Goal: Transaction & Acquisition: Purchase product/service

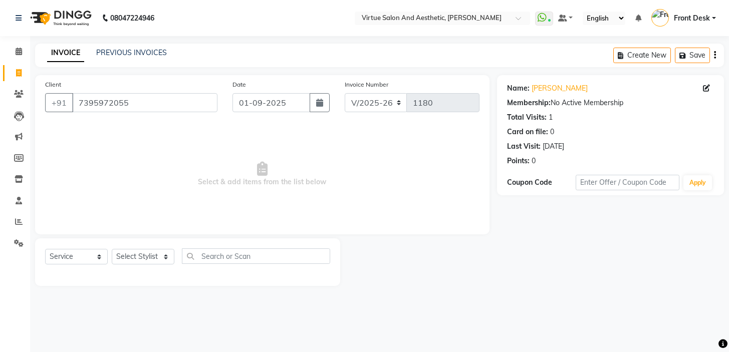
select select "7053"
select select "service"
drag, startPoint x: 0, startPoint y: 0, endPoint x: 154, endPoint y: 106, distance: 187.3
click at [157, 109] on input "7395972055" at bounding box center [144, 102] width 145 height 19
click at [156, 108] on input "7395972055" at bounding box center [144, 102] width 145 height 19
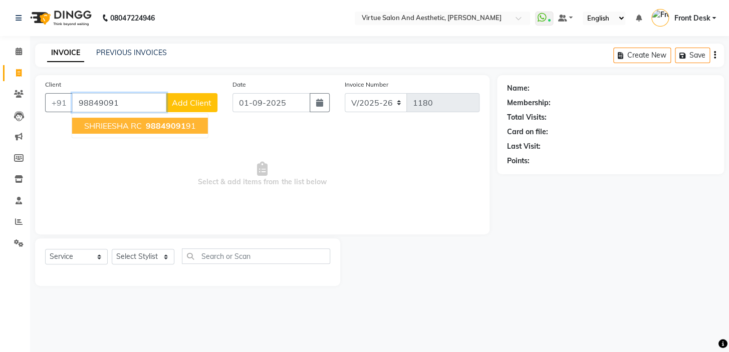
click at [149, 123] on span "98849091" at bounding box center [166, 126] width 40 height 10
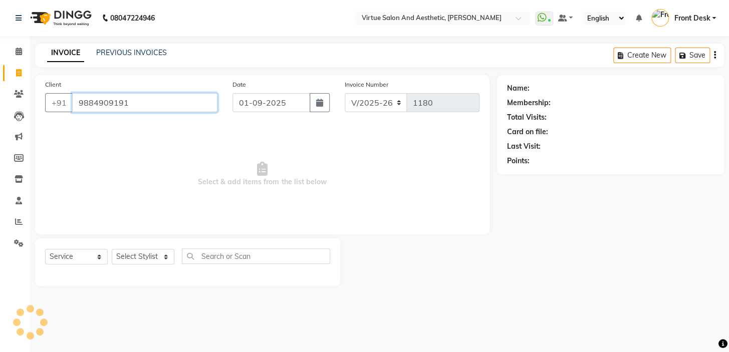
type input "9884909191"
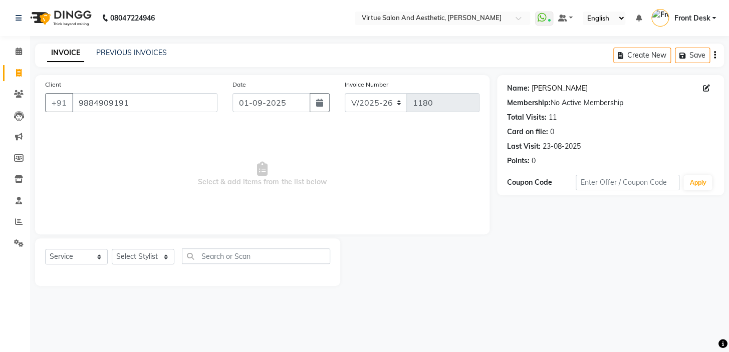
click at [549, 88] on link "[PERSON_NAME]" at bounding box center [560, 88] width 56 height 11
click at [87, 261] on select "Select Service Product Membership Package Voucher Prepaid Gift Card" at bounding box center [76, 257] width 63 height 16
click at [129, 253] on select "Select Stylist BALAJI DIVYA FAMITHA Front Desk [PERSON_NAME] [PERSON_NAME] MILL…" at bounding box center [143, 257] width 63 height 16
select select "62506"
click at [112, 249] on select "Select Stylist BALAJI DIVYA FAMITHA Front Desk [PERSON_NAME] [PERSON_NAME] MILL…" at bounding box center [143, 257] width 63 height 16
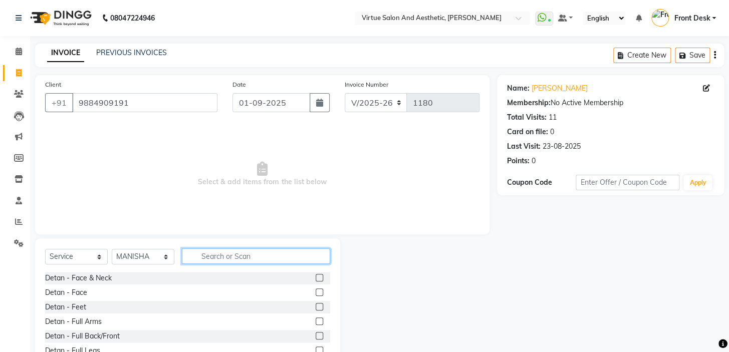
click at [224, 253] on input "text" at bounding box center [256, 257] width 148 height 16
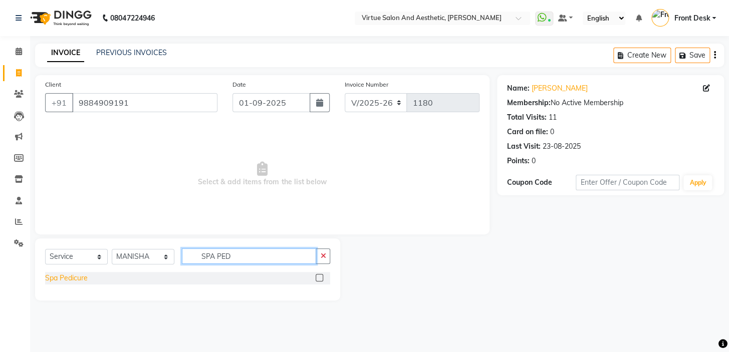
type input "SPA PED"
click at [58, 278] on div "Spa Pedicure" at bounding box center [66, 278] width 43 height 11
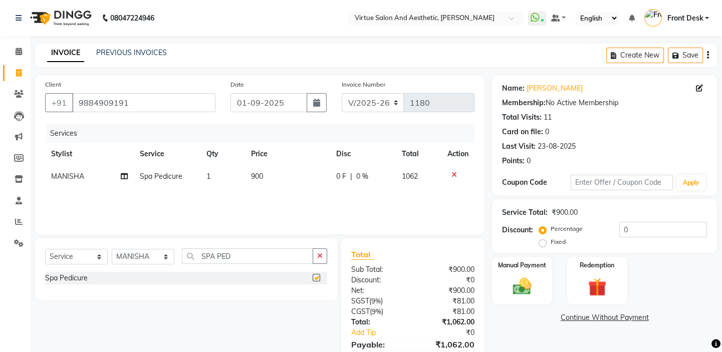
checkbox input "false"
drag, startPoint x: 242, startPoint y: 252, endPoint x: 159, endPoint y: 244, distance: 83.0
click at [163, 247] on div "Select Service Product Membership Package Voucher Prepaid Gift Card Select Styl…" at bounding box center [186, 269] width 302 height 62
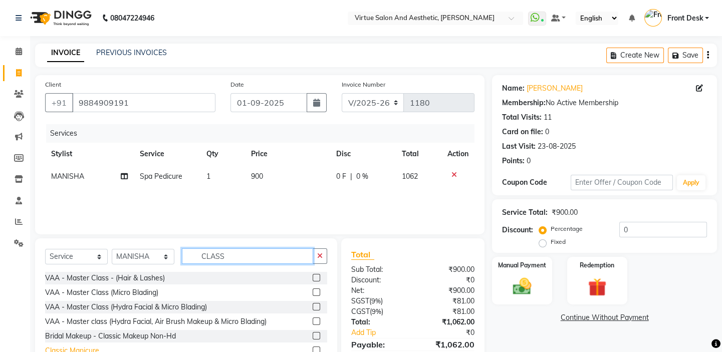
type input "CLASS"
click at [84, 347] on div "Classic Manicure" at bounding box center [72, 351] width 54 height 11
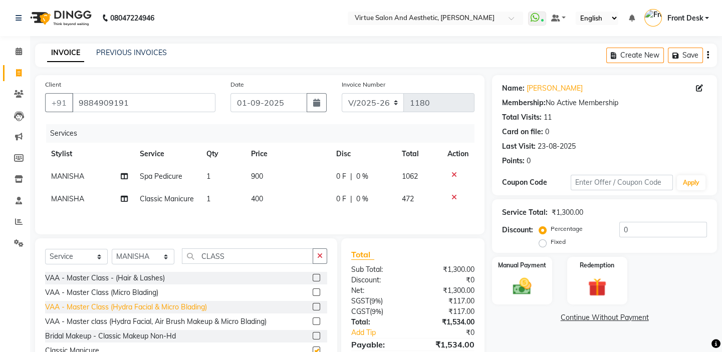
checkbox input "false"
click at [276, 202] on td "400" at bounding box center [287, 199] width 85 height 23
select select "62506"
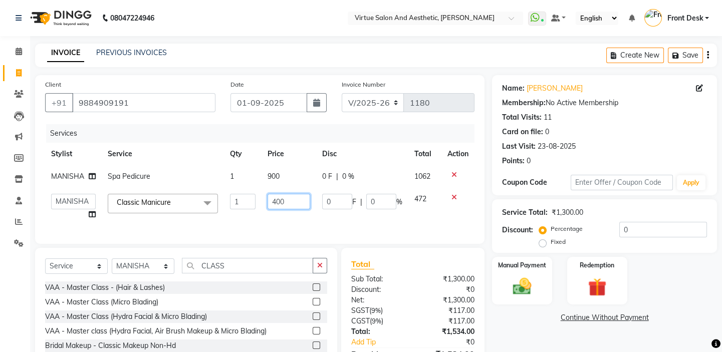
drag, startPoint x: 278, startPoint y: 200, endPoint x: 265, endPoint y: 194, distance: 13.9
click at [266, 194] on td "400" at bounding box center [289, 207] width 54 height 38
type input "300"
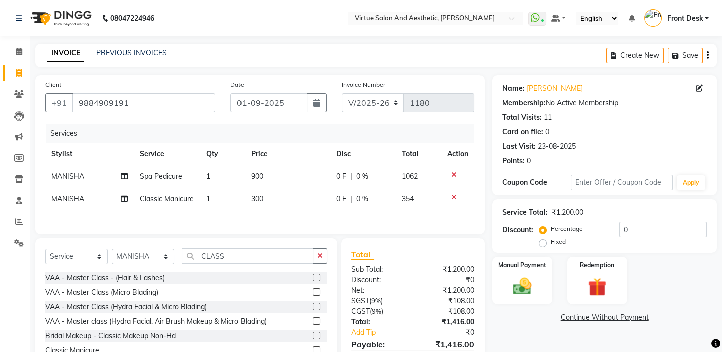
click at [281, 182] on td "900" at bounding box center [287, 176] width 85 height 23
select select "62506"
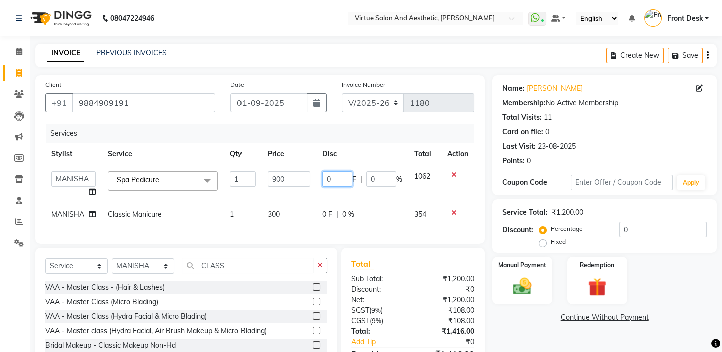
drag, startPoint x: 345, startPoint y: 178, endPoint x: 315, endPoint y: 164, distance: 33.4
click at [316, 165] on table "Stylist Service Qty Price Disc Total Action BALAJI DIVYA FAMITHA Front Desk ILA…" at bounding box center [259, 184] width 429 height 83
type input "200"
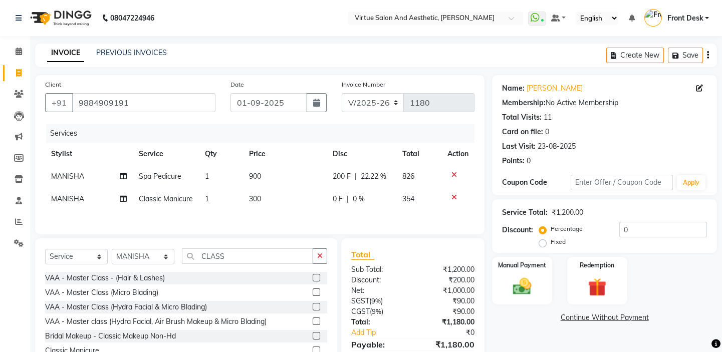
click at [328, 210] on td "0 F | 0 %" at bounding box center [362, 199] width 70 height 23
select select "62506"
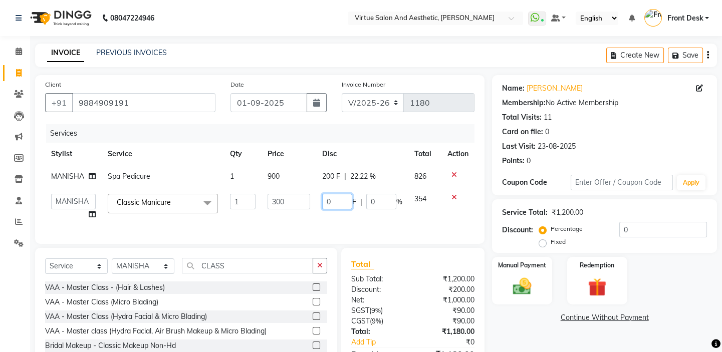
click at [318, 194] on td "0 F | 0 %" at bounding box center [362, 207] width 92 height 38
type input "100"
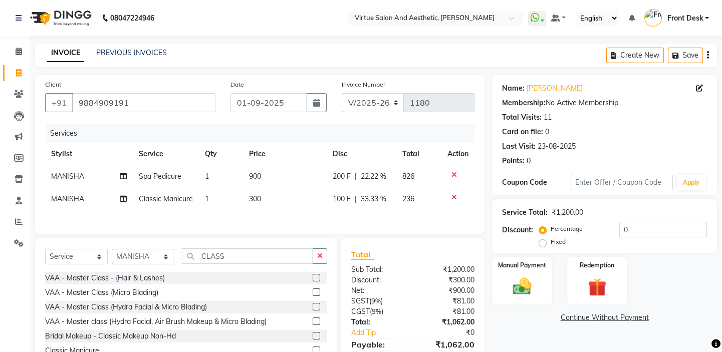
click at [276, 200] on td "300" at bounding box center [285, 199] width 84 height 23
select select "62506"
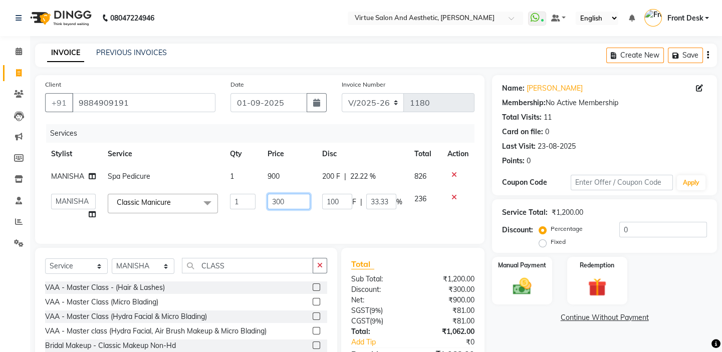
drag, startPoint x: 285, startPoint y: 201, endPoint x: 263, endPoint y: 192, distance: 23.2
click at [263, 192] on td "300" at bounding box center [289, 207] width 54 height 38
type input "400"
click at [275, 130] on div "Services" at bounding box center [264, 133] width 436 height 19
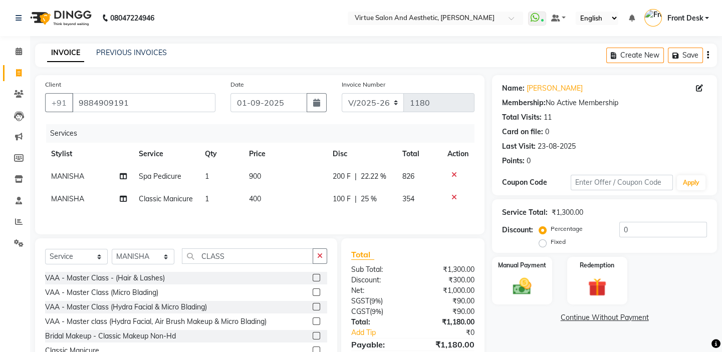
click at [707, 55] on icon "button" at bounding box center [708, 55] width 2 height 1
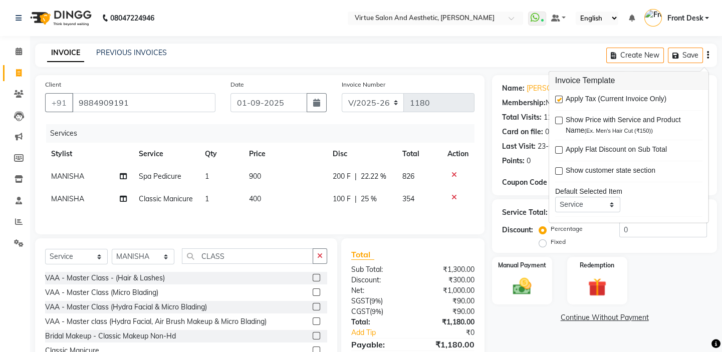
click at [560, 100] on label at bounding box center [559, 100] width 8 height 8
click at [560, 100] on input "checkbox" at bounding box center [558, 100] width 7 height 7
checkbox input "false"
click at [519, 65] on div "INVOICE PREVIOUS INVOICES Create New Save" at bounding box center [376, 56] width 682 height 24
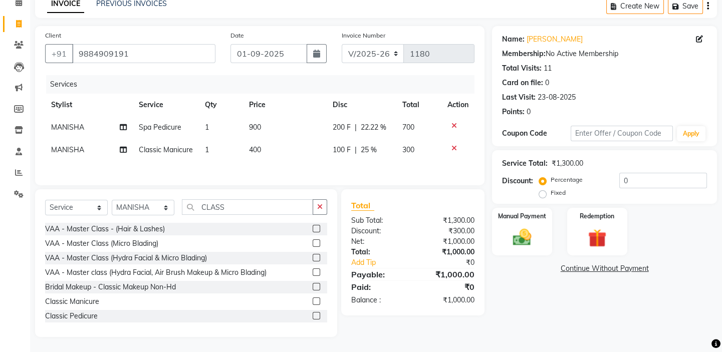
click at [543, 285] on div "Name: Shrieesha Rc Membership: No Active Membership Total Visits: 11 Card on fi…" at bounding box center [608, 181] width 232 height 311
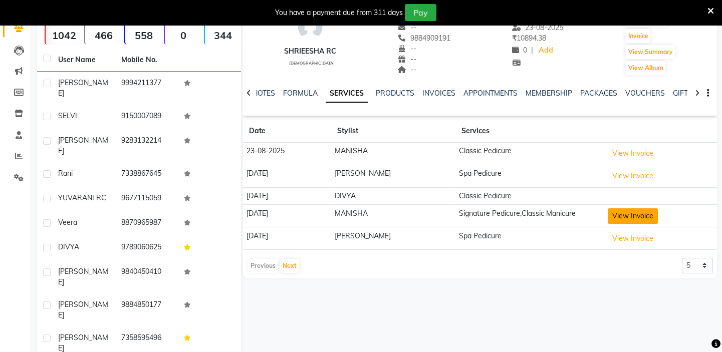
click at [623, 218] on button "View Invoice" at bounding box center [633, 216] width 50 height 16
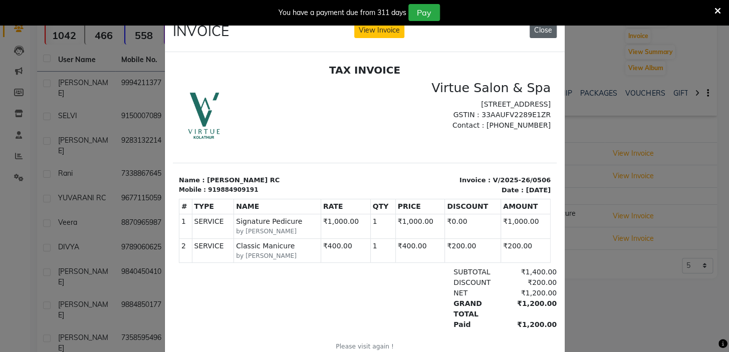
click at [544, 29] on button "Close" at bounding box center [543, 31] width 27 height 16
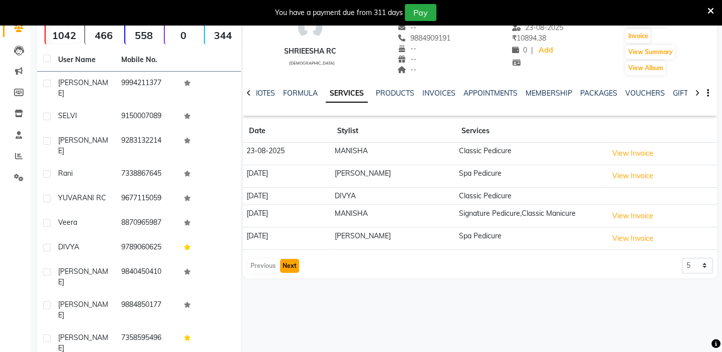
click at [283, 267] on button "Next" at bounding box center [289, 266] width 19 height 14
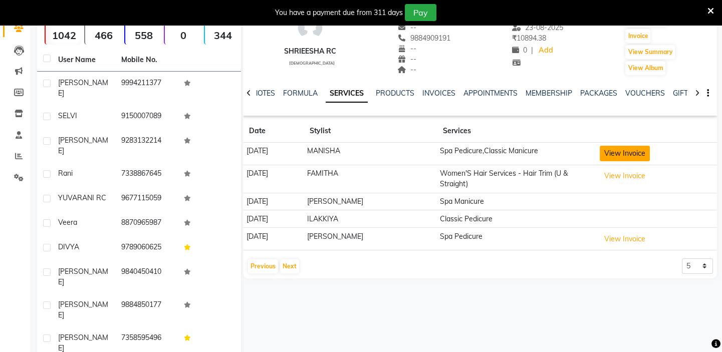
click at [619, 152] on button "View Invoice" at bounding box center [625, 154] width 50 height 16
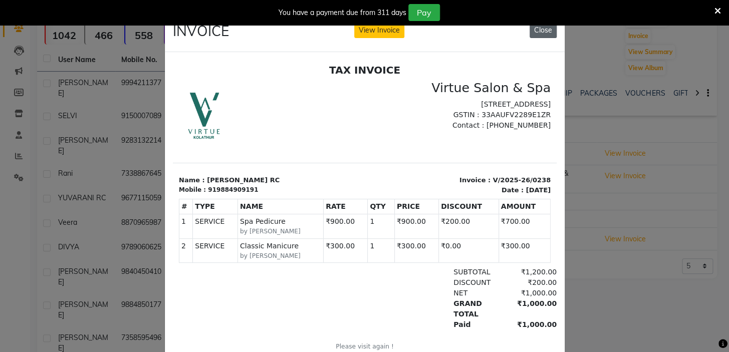
click at [538, 29] on button "Close" at bounding box center [543, 31] width 27 height 16
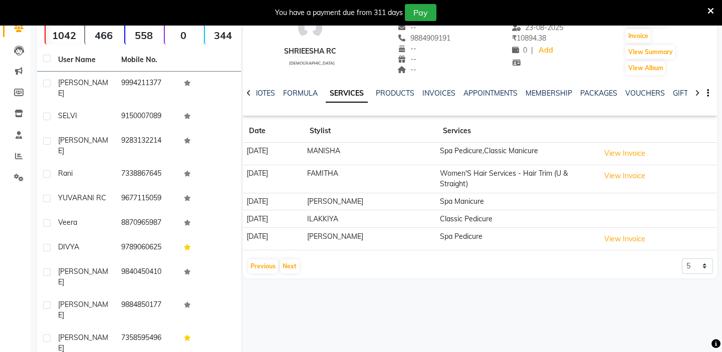
click at [709, 10] on icon at bounding box center [710, 11] width 7 height 9
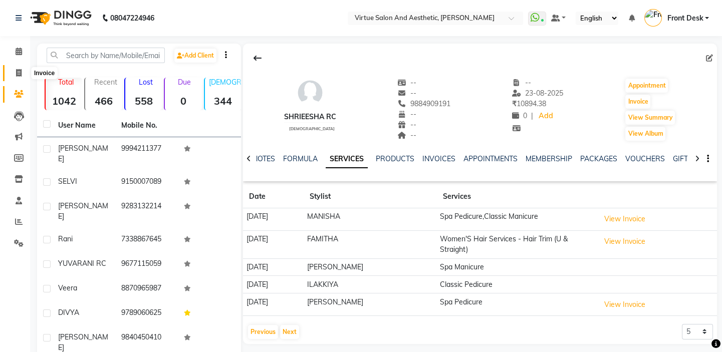
click at [20, 71] on icon at bounding box center [19, 73] width 6 height 8
select select "7053"
select select "service"
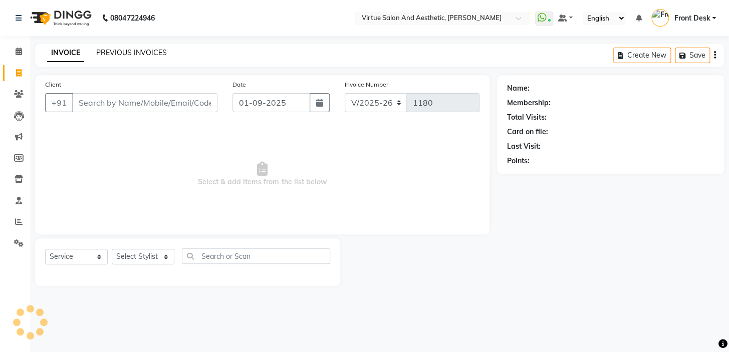
click at [137, 52] on link "PREVIOUS INVOICES" at bounding box center [131, 52] width 71 height 9
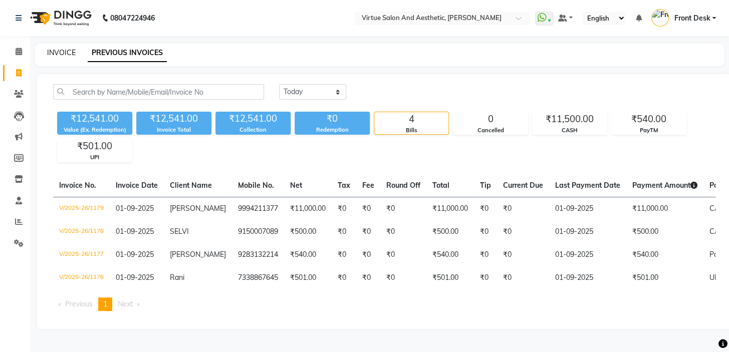
click at [69, 49] on link "INVOICE" at bounding box center [61, 52] width 29 height 9
select select "7053"
select select "service"
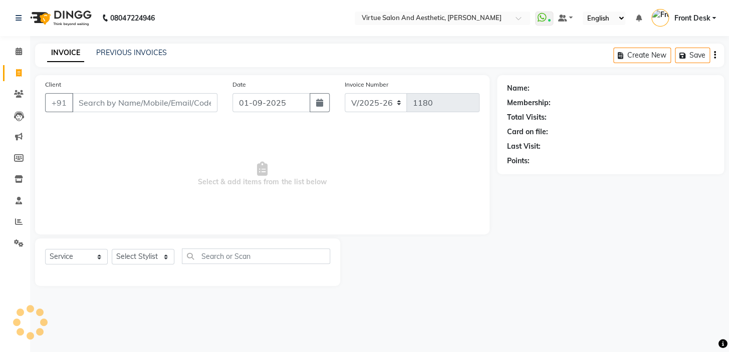
click at [100, 102] on input "Client" at bounding box center [144, 102] width 145 height 19
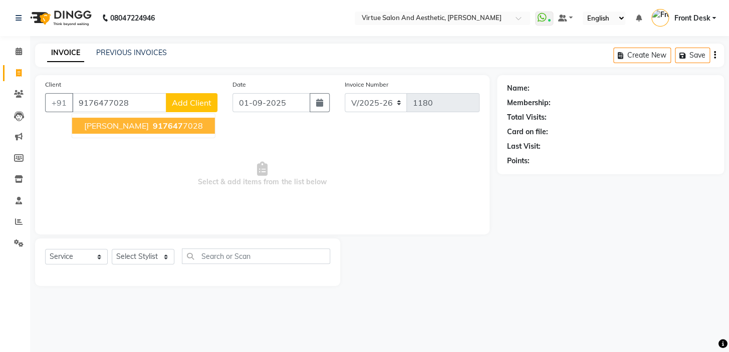
type input "9176477028"
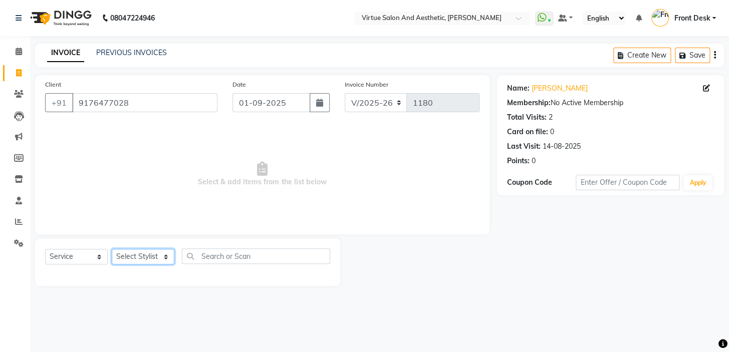
click at [129, 258] on select "Select Stylist BALAJI DIVYA FAMITHA Front Desk ILAKKIYA ISHWARYA Kabilan MANISH…" at bounding box center [143, 257] width 63 height 16
select select "59059"
click at [112, 249] on select "Select Stylist BALAJI DIVYA FAMITHA Front Desk ILAKKIYA ISHWARYA Kabilan MANISH…" at bounding box center [143, 257] width 63 height 16
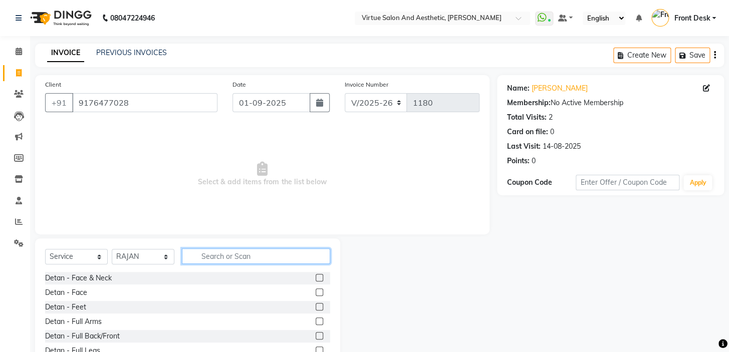
click at [230, 255] on input "text" at bounding box center [256, 257] width 148 height 16
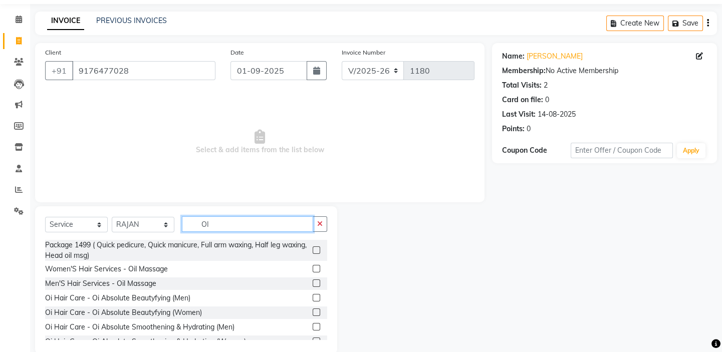
scroll to position [50, 0]
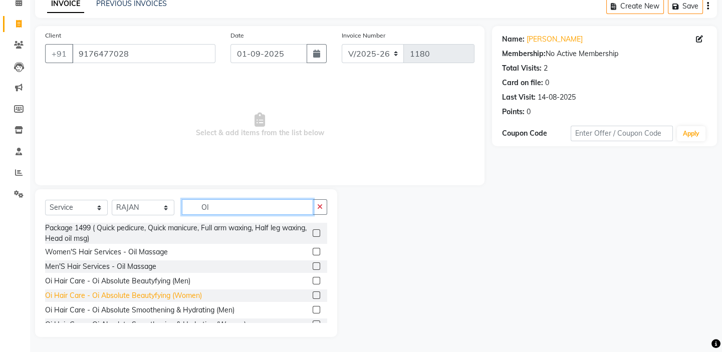
type input "OI"
drag, startPoint x: 160, startPoint y: 296, endPoint x: 219, endPoint y: 207, distance: 106.6
click at [160, 296] on div "Oi Hair Care - Oi Absolute Beautyfying (Women)" at bounding box center [123, 296] width 157 height 11
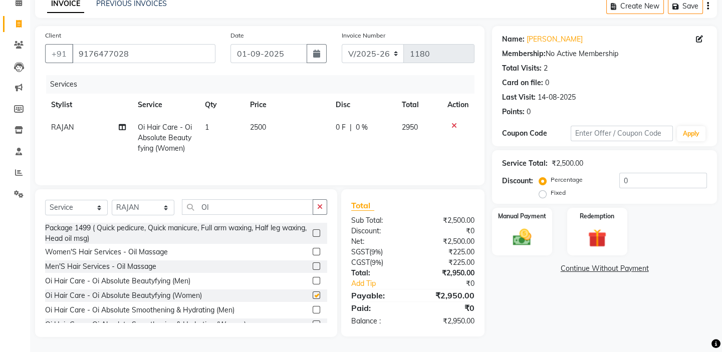
checkbox input "false"
click at [288, 134] on td "2500" at bounding box center [287, 138] width 86 height 44
select select "59059"
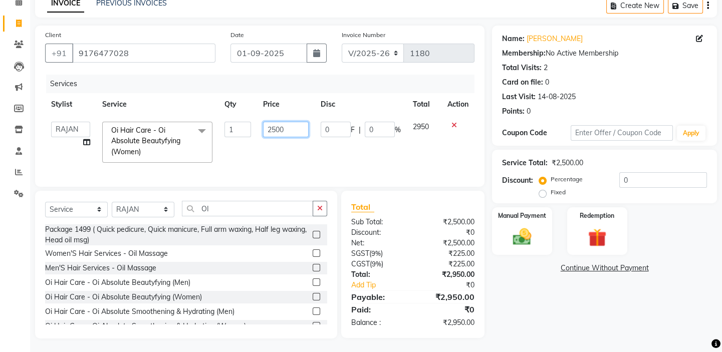
drag, startPoint x: 293, startPoint y: 130, endPoint x: 224, endPoint y: 117, distance: 69.5
click at [230, 117] on tr "BALAJI DIVYA FAMITHA Front Desk ILAKKIYA ISHWARYA Kabilan MANISHA MILLI RAJAN R…" at bounding box center [259, 142] width 429 height 53
type input "2900"
drag, startPoint x: 229, startPoint y: 83, endPoint x: 224, endPoint y: 92, distance: 10.1
click at [228, 83] on div "Services" at bounding box center [264, 84] width 436 height 19
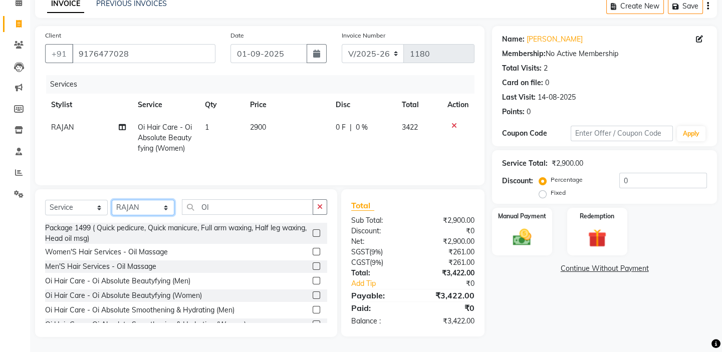
click at [145, 204] on select "Select Stylist BALAJI DIVYA FAMITHA Front Desk ILAKKIYA ISHWARYA Kabilan MANISH…" at bounding box center [143, 208] width 63 height 16
select select "89159"
click at [112, 200] on select "Select Stylist BALAJI DIVYA FAMITHA Front Desk ILAKKIYA ISHWARYA Kabilan MANISH…" at bounding box center [143, 208] width 63 height 16
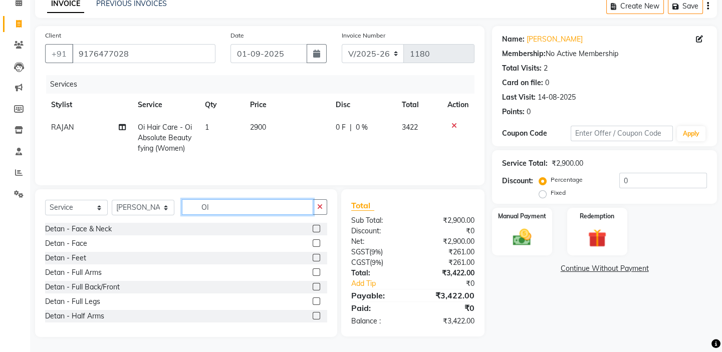
drag, startPoint x: 211, startPoint y: 205, endPoint x: 194, endPoint y: 196, distance: 18.8
click at [196, 198] on div "Select Service Product Membership Package Voucher Prepaid Gift Card Select Styl…" at bounding box center [186, 263] width 302 height 148
click at [538, 40] on link "Vignesh" at bounding box center [555, 39] width 56 height 11
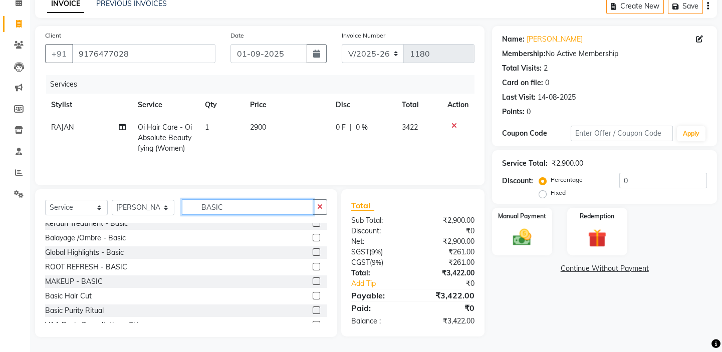
scroll to position [60, 0]
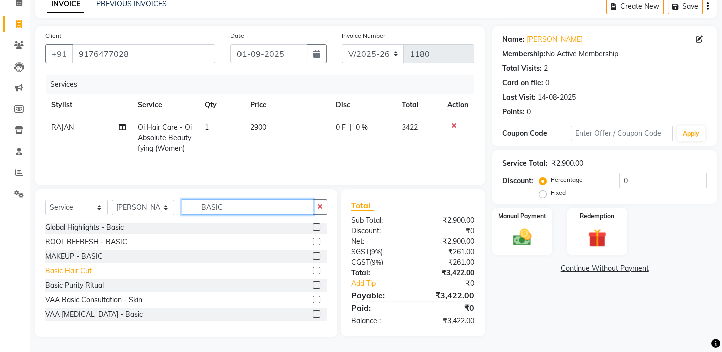
type input "BASIC"
click at [82, 270] on div "Basic Hair Cut" at bounding box center [68, 271] width 47 height 11
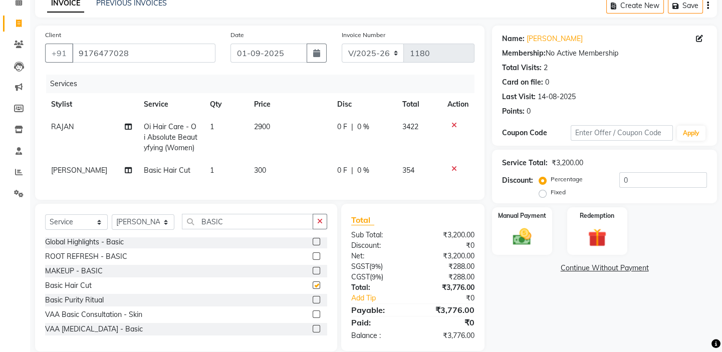
checkbox input "false"
drag, startPoint x: 234, startPoint y: 225, endPoint x: 169, endPoint y: 233, distance: 65.6
click at [179, 235] on div "Select Service Product Membership Package Voucher Prepaid Gift Card Select Styl…" at bounding box center [186, 226] width 282 height 24
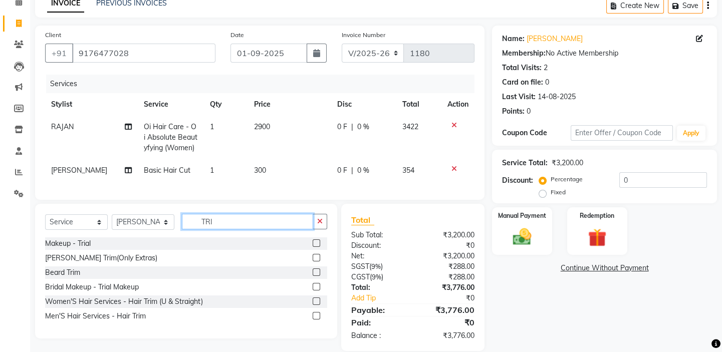
scroll to position [0, 0]
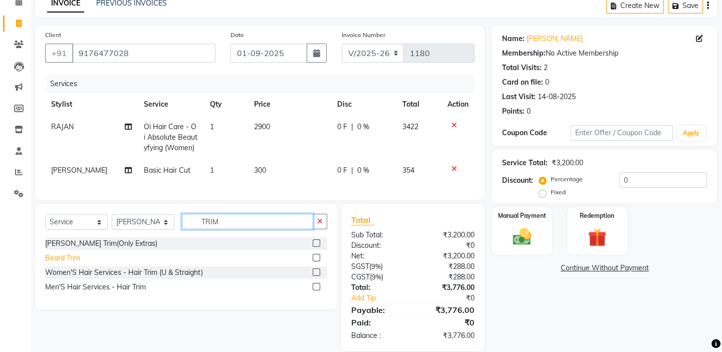
type input "TRIM"
click at [66, 264] on div "Beard Trim" at bounding box center [62, 258] width 35 height 11
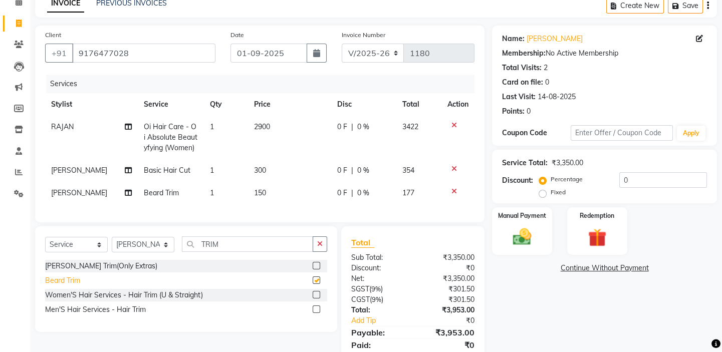
checkbox input "false"
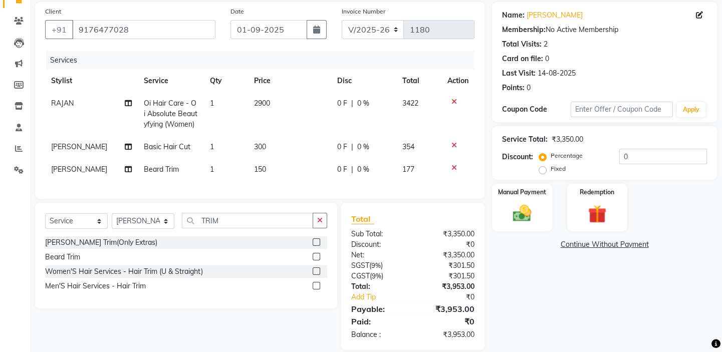
scroll to position [93, 0]
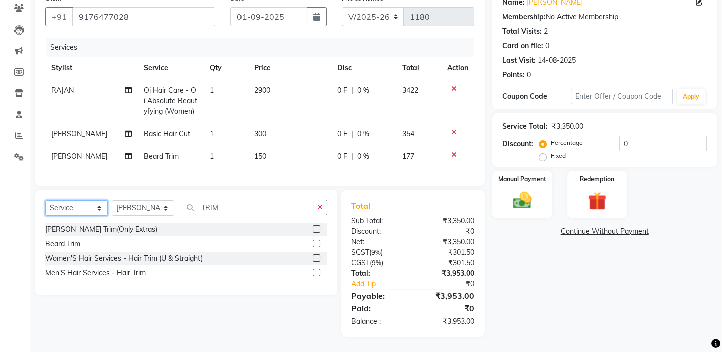
click at [60, 209] on select "Select Service Product Membership Package Voucher Prepaid Gift Card" at bounding box center [76, 208] width 63 height 16
select select "product"
click at [45, 200] on select "Select Service Product Membership Package Voucher Prepaid Gift Card" at bounding box center [76, 208] width 63 height 16
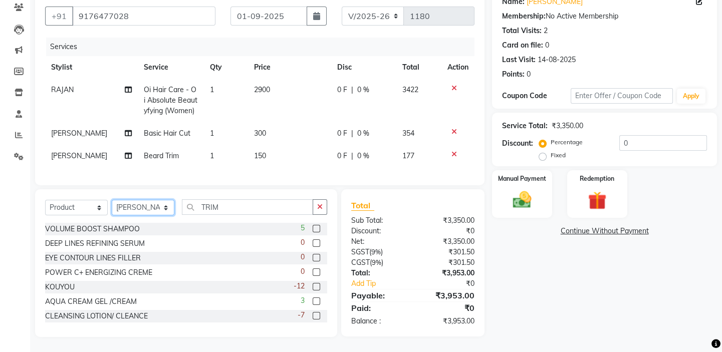
click at [158, 209] on select "Select Stylist BALAJI DIVYA FAMITHA Front Desk ILAKKIYA ISHWARYA Kabilan MANISH…" at bounding box center [143, 208] width 63 height 16
select select "66725"
click at [112, 200] on select "Select Stylist BALAJI DIVYA FAMITHA Front Desk ILAKKIYA ISHWARYA Kabilan MANISH…" at bounding box center [143, 208] width 63 height 16
drag, startPoint x: 214, startPoint y: 205, endPoint x: 181, endPoint y: 202, distance: 32.7
click at [189, 197] on div "Select Service Product Membership Package Voucher Prepaid Gift Card Select Styl…" at bounding box center [186, 263] width 302 height 148
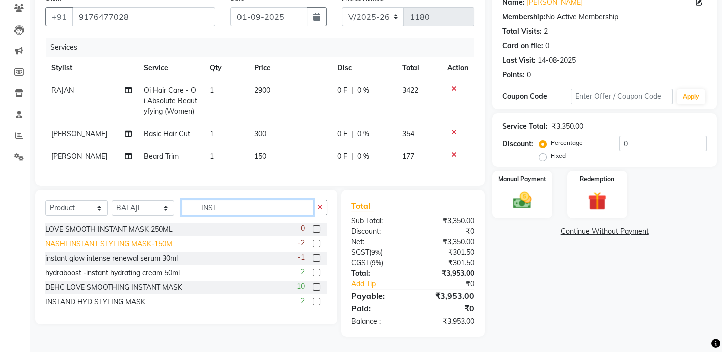
type input "INST"
click at [162, 243] on div "NASHI INSTANT STYLING MASK-150M" at bounding box center [108, 244] width 127 height 11
checkbox input "false"
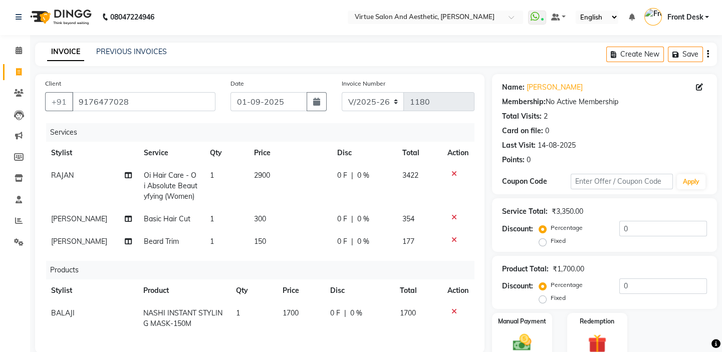
scroll to position [0, 0]
click at [708, 55] on icon "button" at bounding box center [708, 55] width 2 height 1
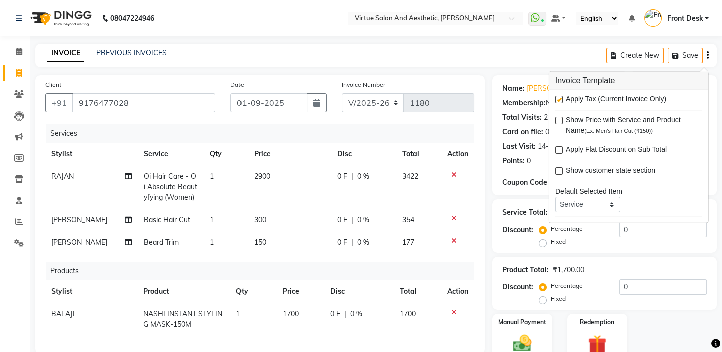
click at [559, 101] on label at bounding box center [559, 100] width 8 height 8
click at [559, 101] on input "checkbox" at bounding box center [558, 100] width 7 height 7
checkbox input "false"
click at [510, 51] on div "INVOICE PREVIOUS INVOICES Create New Save" at bounding box center [376, 56] width 682 height 24
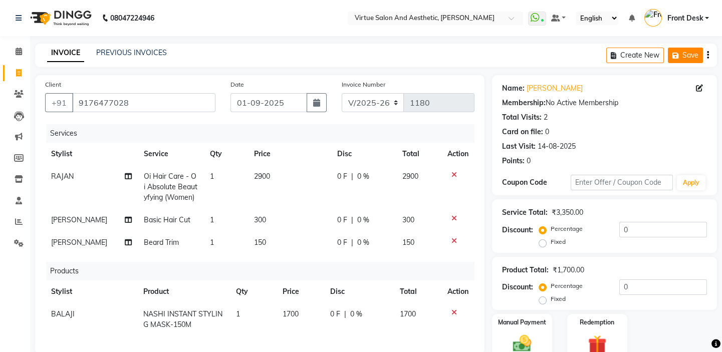
drag, startPoint x: 708, startPoint y: 55, endPoint x: 701, endPoint y: 57, distance: 7.4
click at [708, 54] on button "button" at bounding box center [708, 56] width 2 height 24
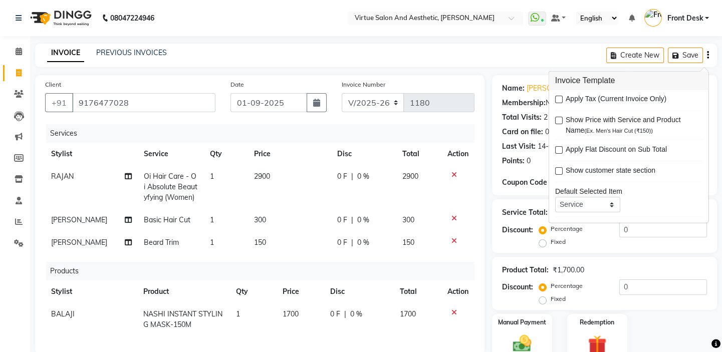
click at [557, 99] on label at bounding box center [559, 100] width 8 height 8
click at [557, 99] on input "checkbox" at bounding box center [558, 100] width 7 height 7
checkbox input "true"
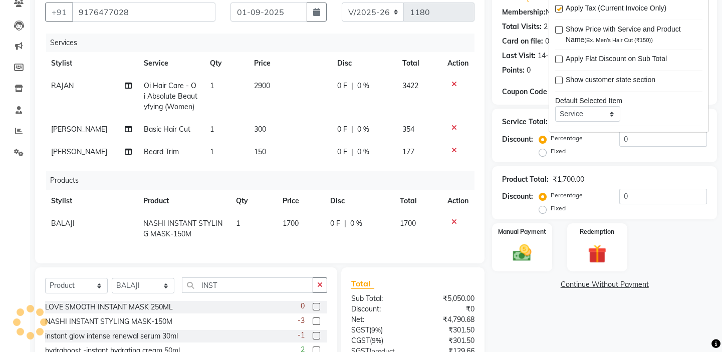
scroll to position [182, 0]
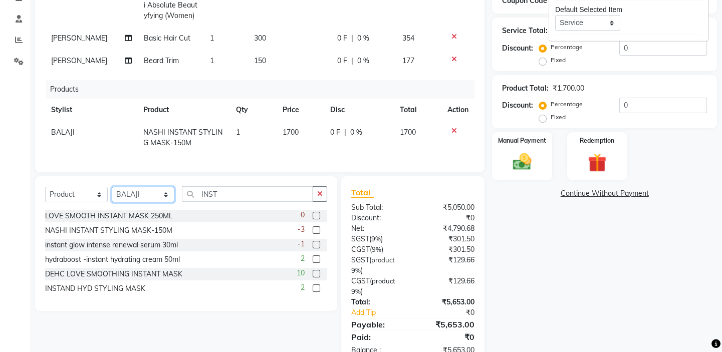
click at [144, 202] on select "Select Stylist BALAJI DIVYA FAMITHA Front Desk ILAKKIYA ISHWARYA Kabilan MANISH…" at bounding box center [143, 195] width 63 height 16
select select "62506"
click at [112, 193] on select "Select Stylist BALAJI DIVYA FAMITHA Front Desk ILAKKIYA ISHWARYA Kabilan MANISH…" at bounding box center [143, 195] width 63 height 16
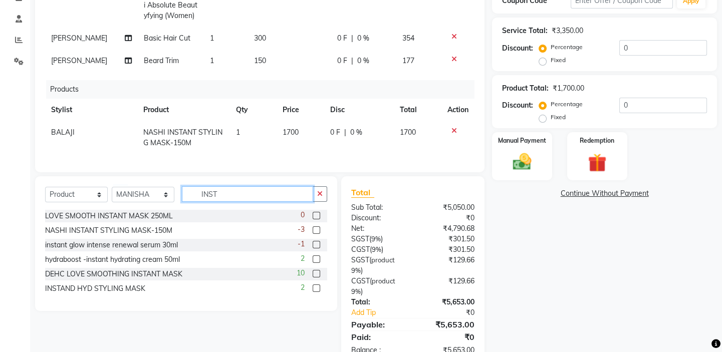
drag, startPoint x: 224, startPoint y: 197, endPoint x: 180, endPoint y: 190, distance: 44.6
click at [181, 191] on div "Select Service Product Membership Package Voucher Prepaid Gift Card Select Styl…" at bounding box center [186, 243] width 302 height 135
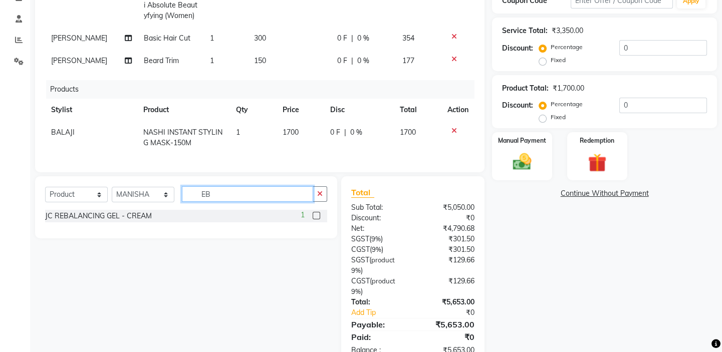
type input "EB"
drag, startPoint x: 60, startPoint y: 211, endPoint x: 72, endPoint y: 201, distance: 15.7
click at [70, 202] on div "Select Service Product Membership Package Voucher Prepaid Gift Card Select Styl…" at bounding box center [186, 198] width 282 height 24
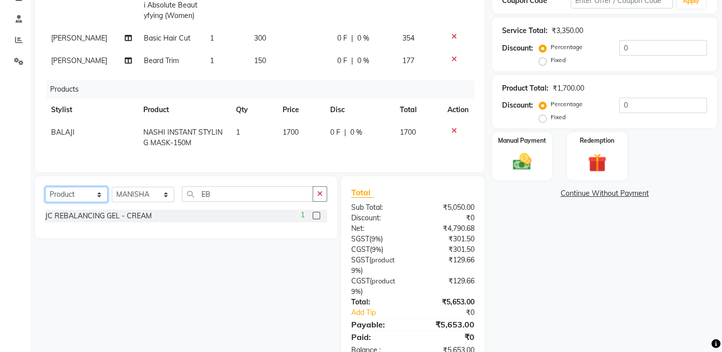
click at [72, 201] on select "Select Service Product Membership Package Voucher Prepaid Gift Card" at bounding box center [76, 195] width 63 height 16
select select "service"
click at [45, 193] on select "Select Service Product Membership Package Voucher Prepaid Gift Card" at bounding box center [76, 195] width 63 height 16
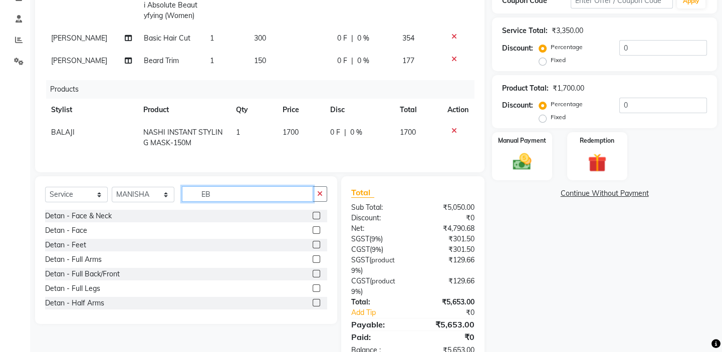
click at [234, 197] on input "EB" at bounding box center [247, 194] width 131 height 16
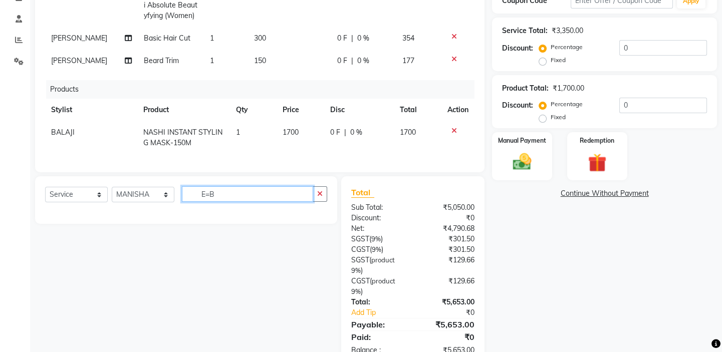
drag, startPoint x: 225, startPoint y: 194, endPoint x: 168, endPoint y: 197, distance: 56.7
click at [174, 195] on div "Select Service Product Membership Package Voucher Prepaid Gift Card Select Styl…" at bounding box center [186, 198] width 282 height 24
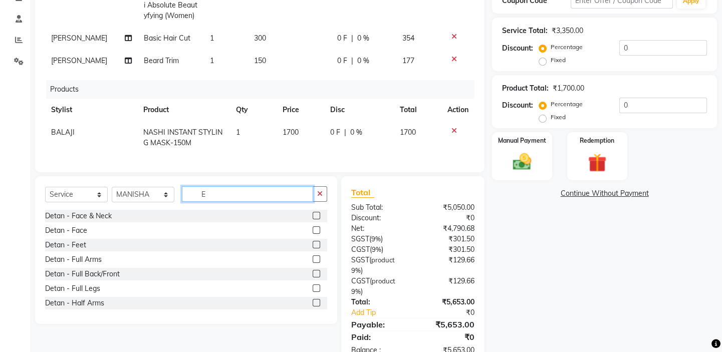
type input "EB"
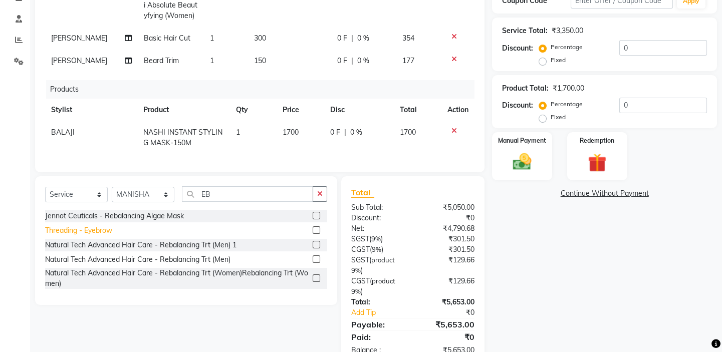
click at [107, 235] on div "Threading - Eyebrow" at bounding box center [78, 230] width 67 height 11
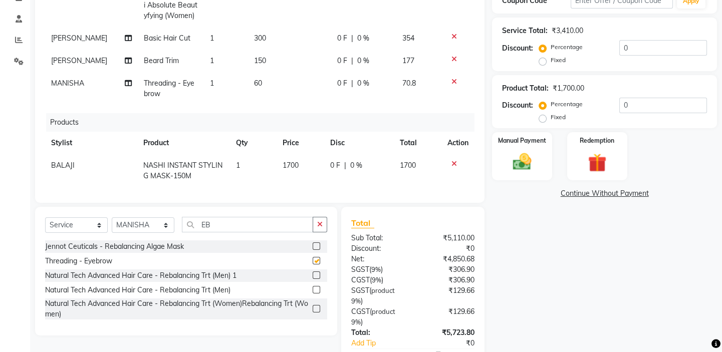
checkbox input "false"
drag, startPoint x: 215, startPoint y: 221, endPoint x: 178, endPoint y: 219, distance: 36.6
click at [181, 219] on div "Select Service Product Membership Package Voucher Prepaid Gift Card Select Styl…" at bounding box center [186, 229] width 282 height 24
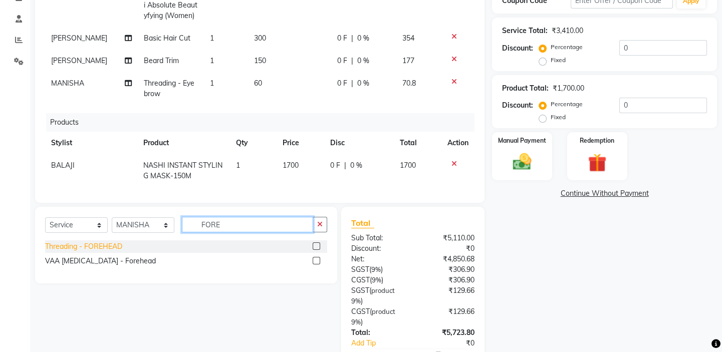
type input "FORE"
click at [114, 251] on div "Threading - FOREHEAD" at bounding box center [83, 246] width 77 height 11
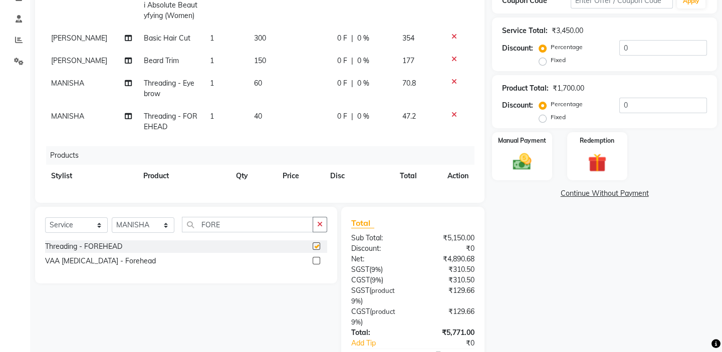
checkbox input "false"
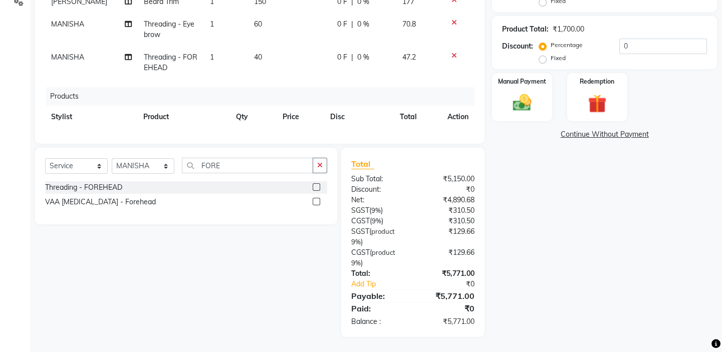
scroll to position [0, 0]
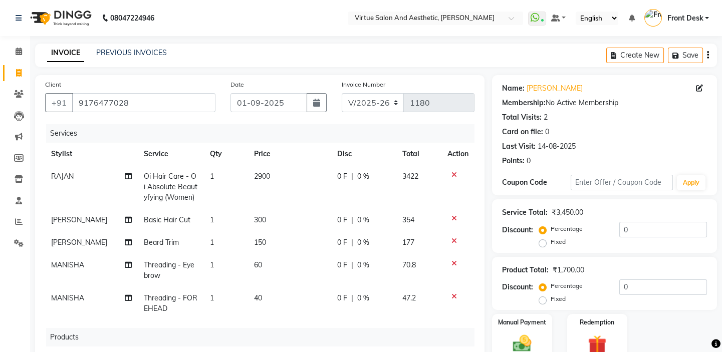
click at [708, 53] on button "button" at bounding box center [708, 56] width 2 height 24
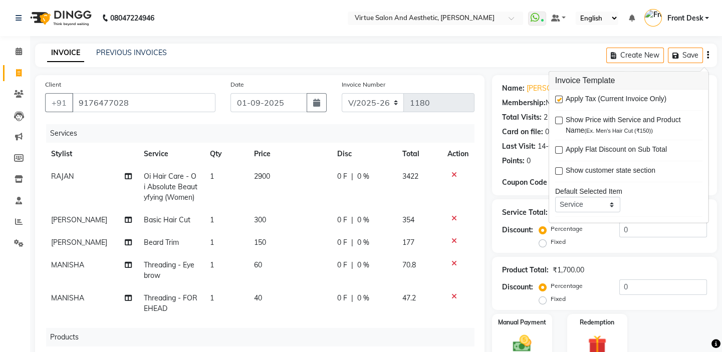
click at [561, 99] on label at bounding box center [559, 100] width 8 height 8
click at [561, 99] on input "checkbox" at bounding box center [558, 100] width 7 height 7
checkbox input "false"
click at [525, 60] on div "INVOICE PREVIOUS INVOICES Create New Save" at bounding box center [376, 56] width 682 height 24
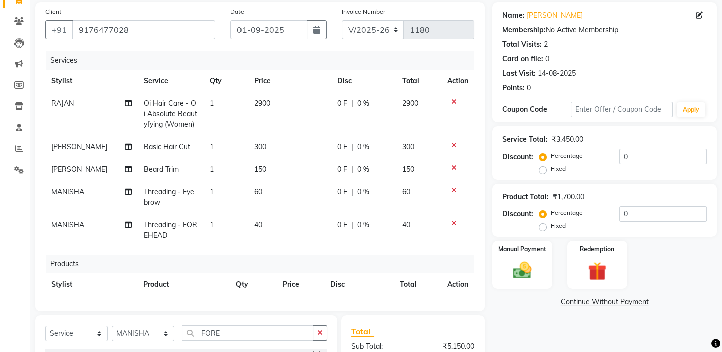
scroll to position [178, 0]
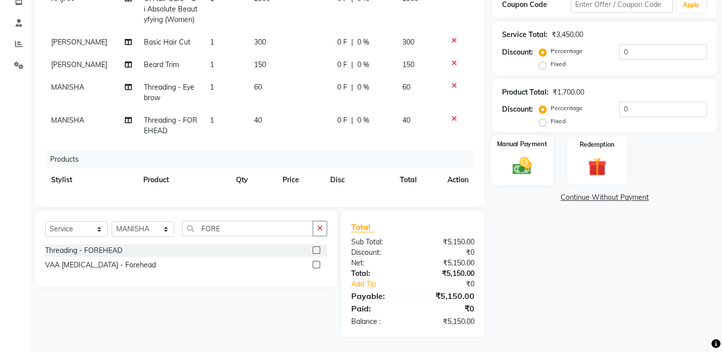
click at [516, 155] on img at bounding box center [522, 166] width 31 height 22
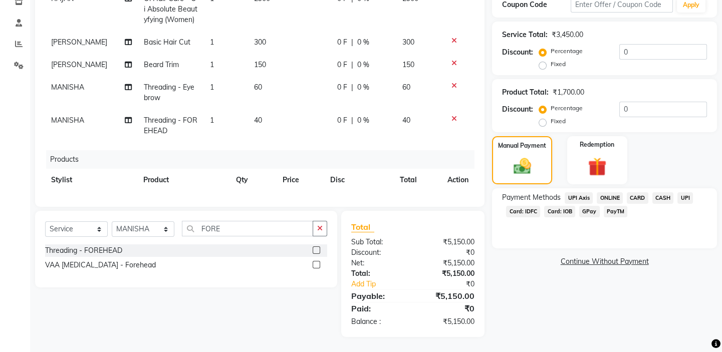
click at [613, 212] on span "PayTM" at bounding box center [616, 212] width 24 height 12
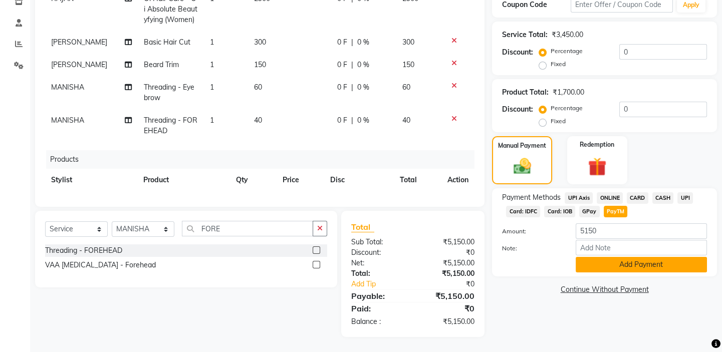
click at [623, 266] on button "Add Payment" at bounding box center [641, 265] width 131 height 16
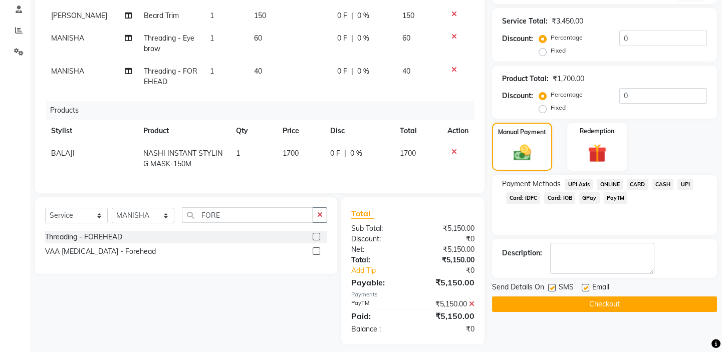
scroll to position [199, 0]
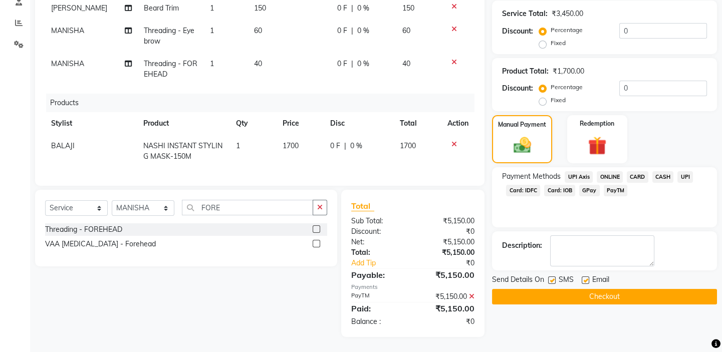
click at [566, 296] on button "Checkout" at bounding box center [604, 297] width 225 height 16
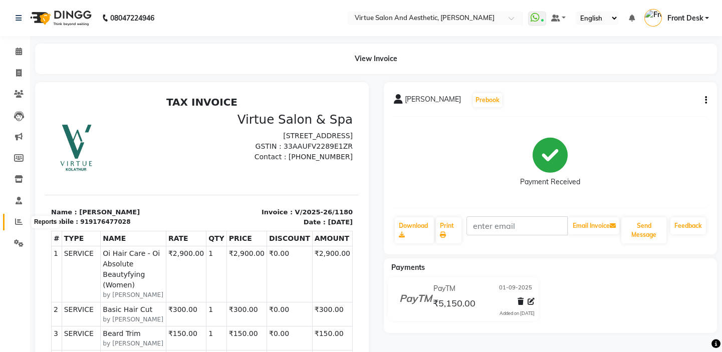
click at [18, 218] on icon at bounding box center [19, 222] width 8 height 8
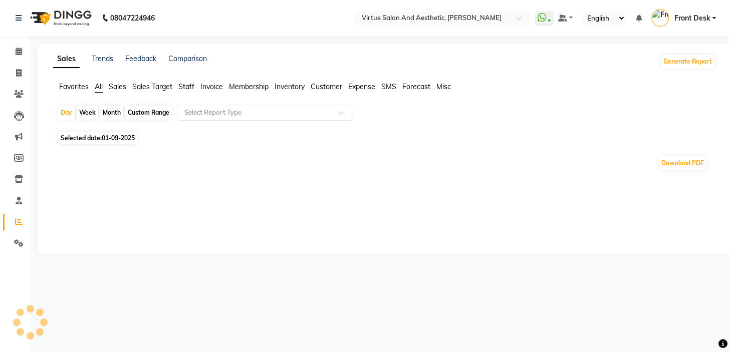
click at [113, 89] on span "Sales" at bounding box center [118, 86] width 18 height 9
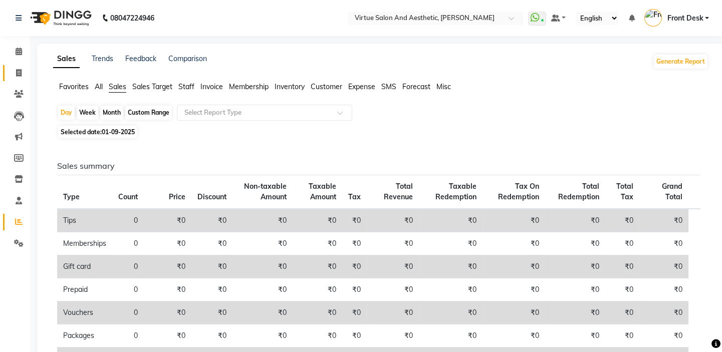
click at [20, 70] on icon at bounding box center [19, 73] width 6 height 8
select select "service"
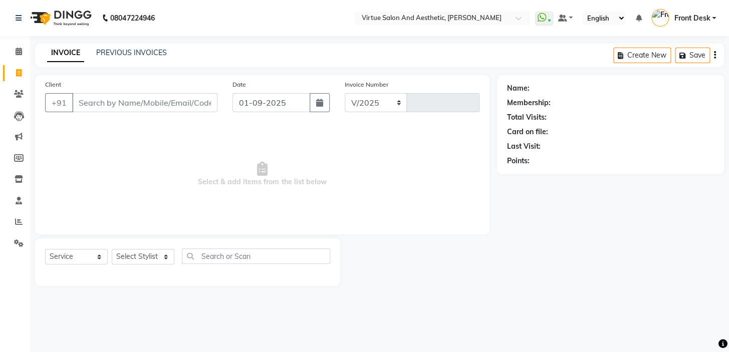
select select "7053"
type input "1181"
drag, startPoint x: 507, startPoint y: 86, endPoint x: 520, endPoint y: 91, distance: 13.5
click at [520, 91] on div "Name:" at bounding box center [518, 88] width 23 height 11
click at [542, 100] on div "Membership:" at bounding box center [529, 103] width 44 height 11
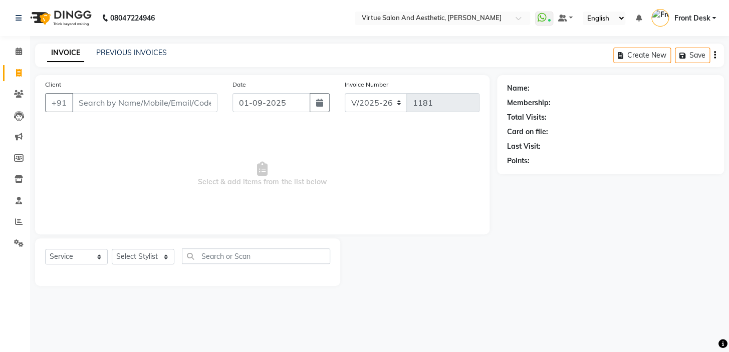
click at [416, 193] on span "Select & add items from the list below" at bounding box center [262, 174] width 434 height 100
drag, startPoint x: 515, startPoint y: 86, endPoint x: 552, endPoint y: 78, distance: 37.3
click at [545, 79] on div "Name: Membership: Total Visits: Card on file: Last Visit: Points:" at bounding box center [610, 122] width 207 height 87
drag, startPoint x: 552, startPoint y: 95, endPoint x: 547, endPoint y: 99, distance: 6.5
click at [552, 95] on div "Name: Membership: Total Visits: Card on file: Last Visit: Points:" at bounding box center [610, 122] width 207 height 87
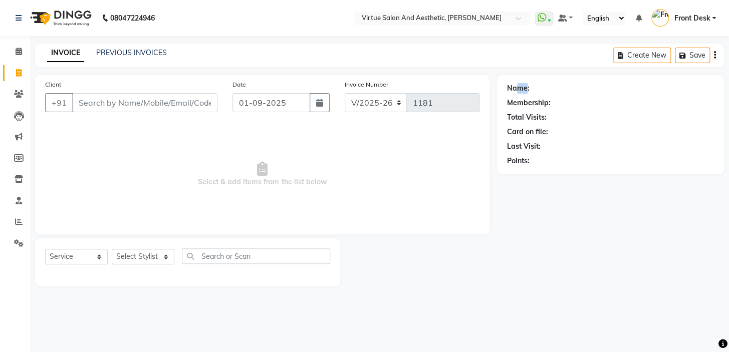
drag, startPoint x: 525, startPoint y: 89, endPoint x: 514, endPoint y: 88, distance: 11.6
click at [514, 88] on div "Name:" at bounding box center [518, 88] width 23 height 11
click at [554, 111] on div "Name: Membership: Total Visits: Card on file: Last Visit: Points:" at bounding box center [610, 122] width 207 height 87
drag, startPoint x: 545, startPoint y: 103, endPoint x: 523, endPoint y: 99, distance: 22.4
click at [525, 99] on div "Membership:" at bounding box center [529, 103] width 44 height 11
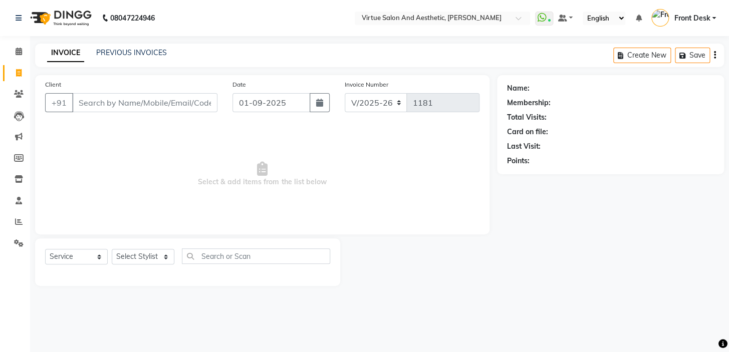
click at [606, 120] on div "Total Visits:" at bounding box center [610, 117] width 207 height 11
drag, startPoint x: 400, startPoint y: 162, endPoint x: 317, endPoint y: 185, distance: 86.7
click at [400, 162] on span "Select & add items from the list below" at bounding box center [262, 174] width 434 height 100
drag, startPoint x: 315, startPoint y: 185, endPoint x: 349, endPoint y: 186, distance: 34.6
click at [344, 185] on span "Select & add items from the list below" at bounding box center [262, 174] width 434 height 100
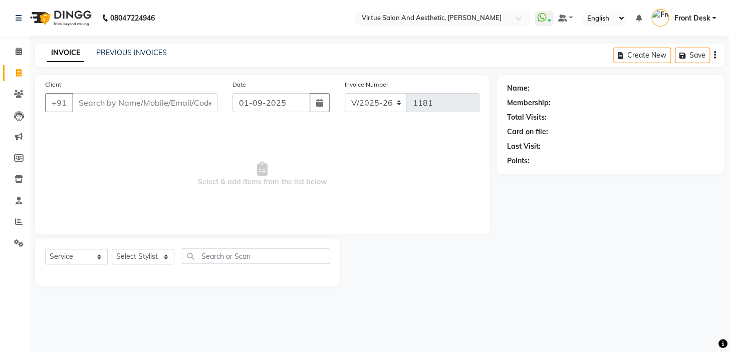
click at [389, 177] on span "Select & add items from the list below" at bounding box center [262, 174] width 434 height 100
click at [105, 131] on span "Select & add items from the list below" at bounding box center [262, 174] width 434 height 100
click at [126, 104] on input "Client" at bounding box center [144, 102] width 145 height 19
click at [117, 132] on span "Select & add items from the list below" at bounding box center [262, 174] width 434 height 100
click at [166, 123] on div "Client +91 Date 01-09-2025 Invoice Number V/2025 V/2025-26 1181 Select & add it…" at bounding box center [262, 154] width 454 height 159
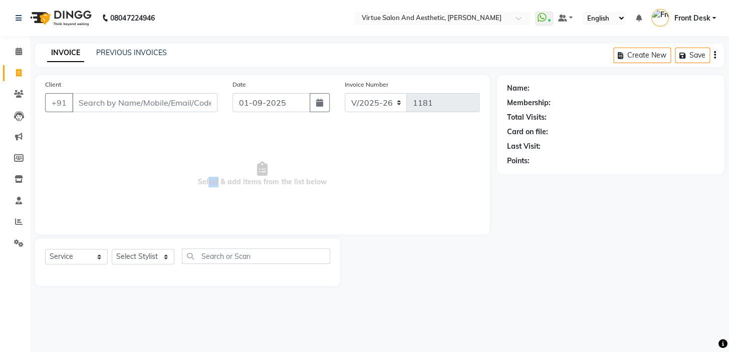
drag, startPoint x: 216, startPoint y: 180, endPoint x: 190, endPoint y: 164, distance: 30.9
click at [195, 167] on span "Select & add items from the list below" at bounding box center [262, 174] width 434 height 100
click at [194, 154] on span "Select & add items from the list below" at bounding box center [262, 174] width 434 height 100
drag, startPoint x: 209, startPoint y: 183, endPoint x: 195, endPoint y: 171, distance: 19.2
click at [197, 172] on span "Select & add items from the list below" at bounding box center [262, 174] width 434 height 100
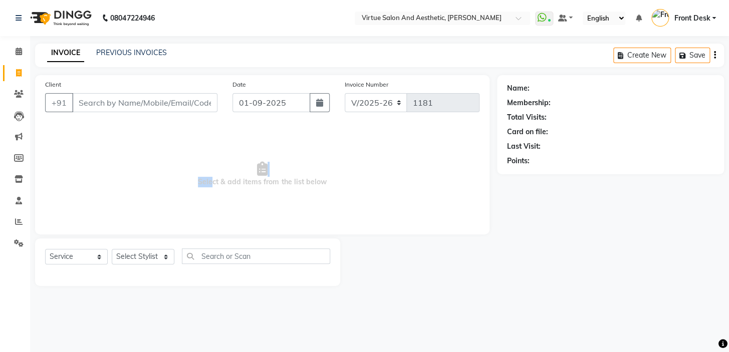
click at [197, 165] on span "Select & add items from the list below" at bounding box center [262, 174] width 434 height 100
click at [169, 99] on input "Client" at bounding box center [144, 102] width 145 height 19
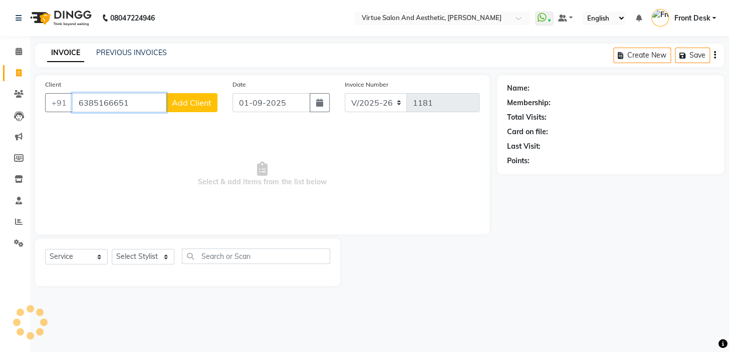
type input "6385166651"
click at [190, 106] on span "Add Client" at bounding box center [192, 103] width 40 height 10
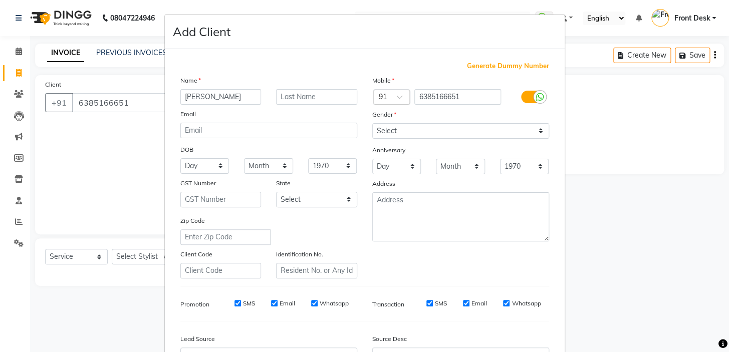
drag, startPoint x: 199, startPoint y: 99, endPoint x: 271, endPoint y: 62, distance: 80.9
click at [200, 98] on input "JAHNVI" at bounding box center [220, 97] width 81 height 16
type input "[PERSON_NAME]"
click at [421, 130] on select "Select Male Female Other Prefer Not To Say" at bounding box center [460, 131] width 177 height 16
select select "[DEMOGRAPHIC_DATA]"
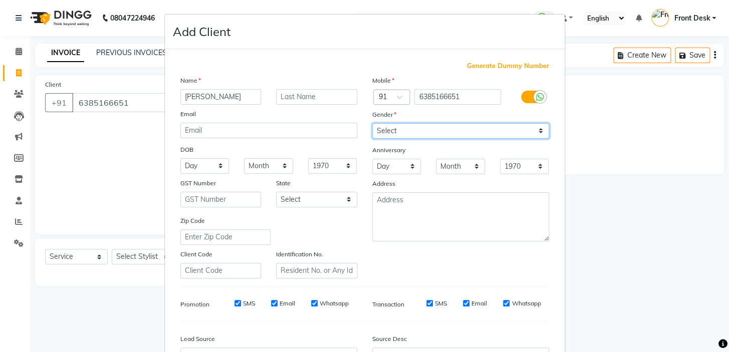
click at [372, 123] on select "Select Male Female Other Prefer Not To Say" at bounding box center [460, 131] width 177 height 16
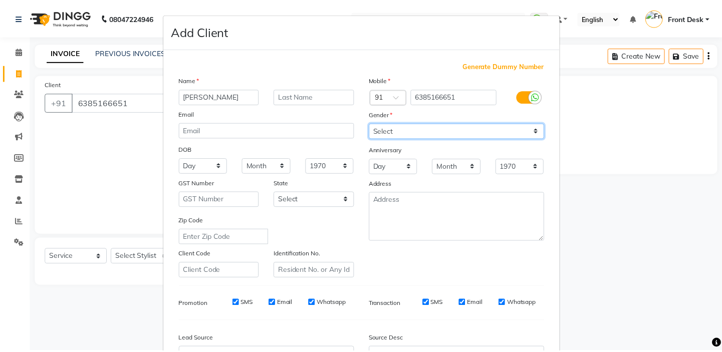
scroll to position [113, 0]
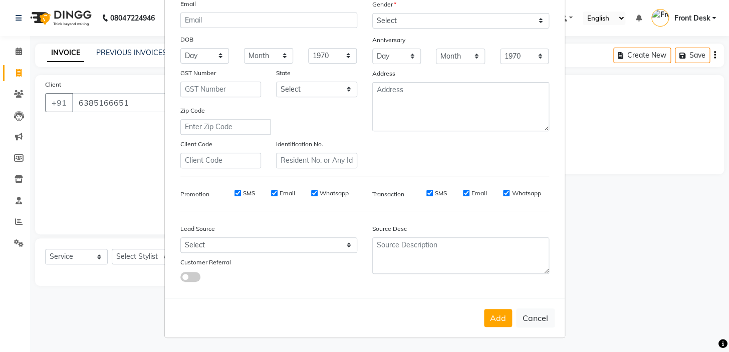
click at [185, 253] on div "Lead Source Select Walk-in Referral Internet Friend Word of Mouth Advertisement…" at bounding box center [269, 250] width 192 height 63
click at [187, 244] on select "Select Walk-in Referral Internet Friend Word of Mouth Advertisement Facebook Ju…" at bounding box center [268, 245] width 177 height 16
select select "48940"
click at [180, 237] on select "Select Walk-in Referral Internet Friend Word of Mouth Advertisement Facebook Ju…" at bounding box center [268, 245] width 177 height 16
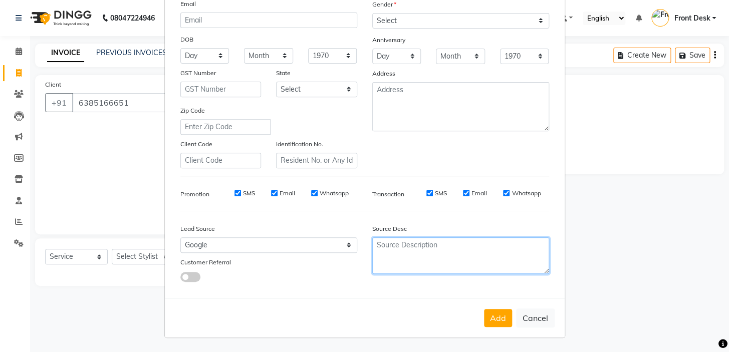
click at [444, 244] on textarea at bounding box center [460, 255] width 177 height 37
type textarea "C"
type textarea "DIRECT CALL"
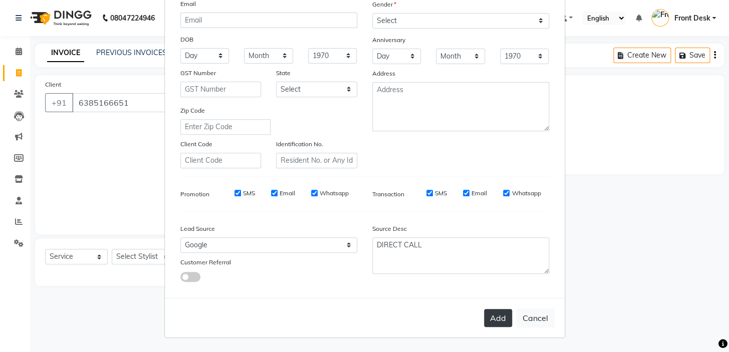
click at [501, 316] on button "Add" at bounding box center [498, 318] width 28 height 18
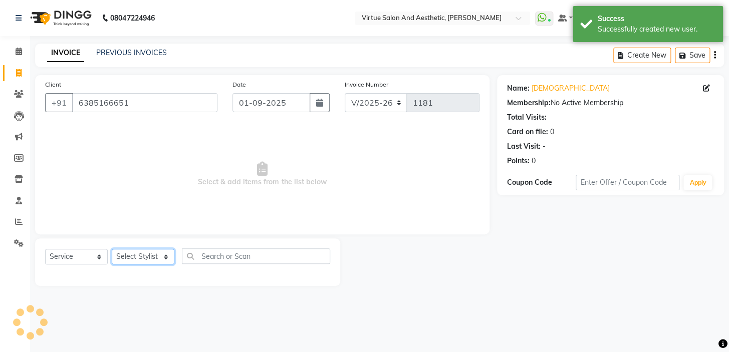
click at [135, 260] on select "Select Stylist BALAJI DIVYA FAMITHA Front Desk ILAKKIYA ISHWARYA Kabilan MANISH…" at bounding box center [143, 257] width 63 height 16
select select "84323"
click at [112, 249] on select "Select Stylist BALAJI DIVYA FAMITHA Front Desk ILAKKIYA ISHWARYA Kabilan MANISH…" at bounding box center [143, 257] width 63 height 16
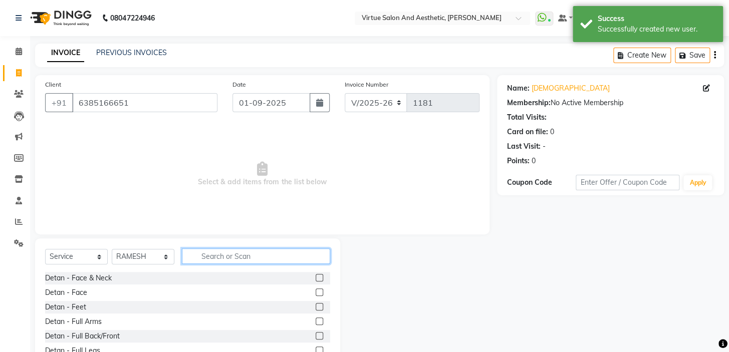
click at [252, 258] on input "text" at bounding box center [256, 257] width 148 height 16
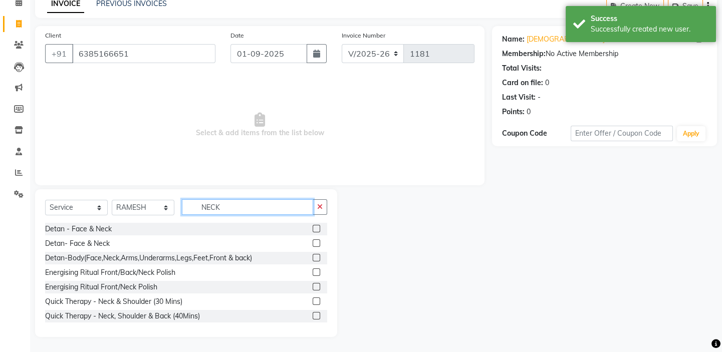
scroll to position [30, 0]
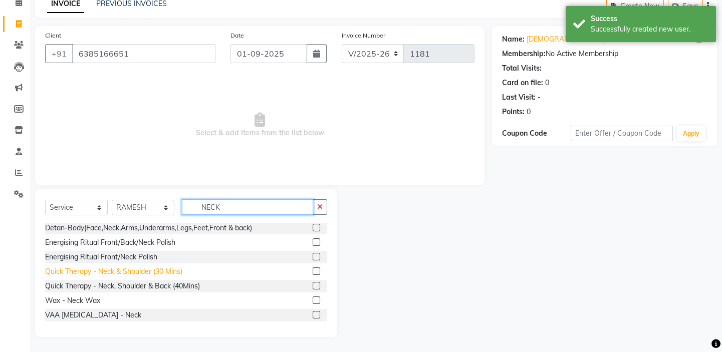
type input "NECK"
click at [151, 271] on div "Quick Therapy - Neck & Shoulder (30 Mins)" at bounding box center [113, 272] width 137 height 11
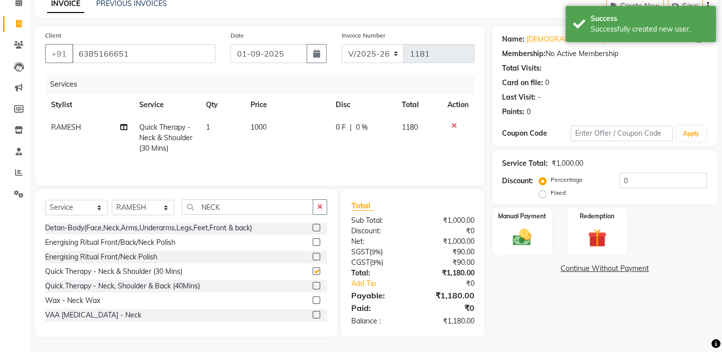
checkbox input "false"
click at [277, 120] on td "1000" at bounding box center [286, 138] width 85 height 44
select select "84323"
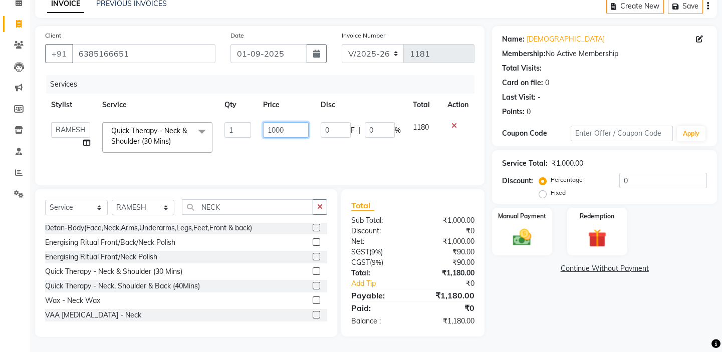
drag, startPoint x: 295, startPoint y: 129, endPoint x: 249, endPoint y: 121, distance: 46.3
click at [255, 122] on tr "BALAJI DIVYA FAMITHA Front Desk ILAKKIYA ISHWARYA Kabilan MANISHA MILLI RAJAN R…" at bounding box center [259, 137] width 429 height 43
type input "650"
click at [286, 85] on div "Services" at bounding box center [264, 84] width 436 height 19
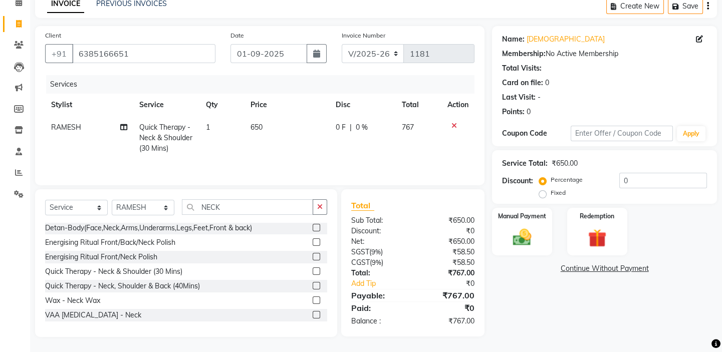
drag, startPoint x: 286, startPoint y: 85, endPoint x: 293, endPoint y: 93, distance: 9.9
click at [292, 93] on div "Services" at bounding box center [264, 84] width 436 height 19
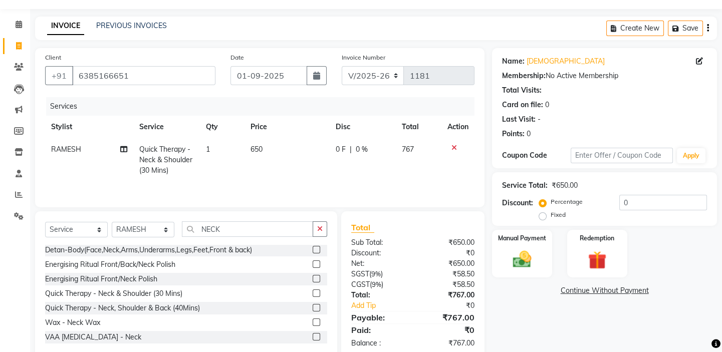
scroll to position [50, 0]
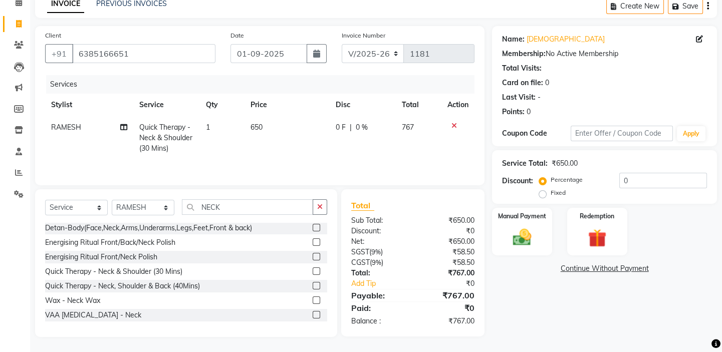
drag, startPoint x: 532, startPoint y: 132, endPoint x: 579, endPoint y: 127, distance: 47.4
click at [569, 128] on div "Coupon Code" at bounding box center [536, 133] width 68 height 11
click at [538, 104] on div "Name: Jahnavi Membership: No Active Membership Total Visits: Card on file: 0 La…" at bounding box center [604, 73] width 205 height 87
drag, startPoint x: 708, startPoint y: 10, endPoint x: 703, endPoint y: 15, distance: 7.1
click at [708, 11] on button "button" at bounding box center [708, 6] width 2 height 24
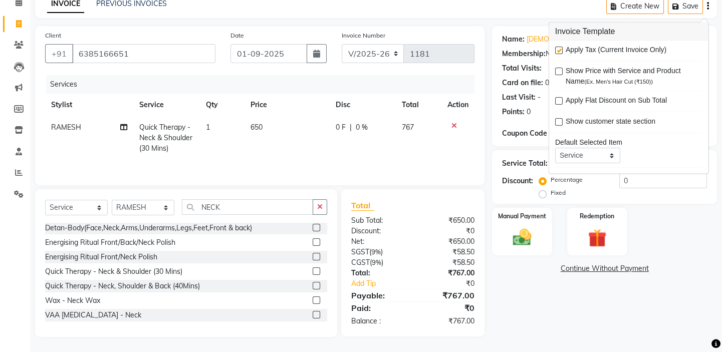
click at [561, 51] on label at bounding box center [559, 51] width 8 height 8
click at [561, 51] on input "checkbox" at bounding box center [558, 51] width 7 height 7
checkbox input "false"
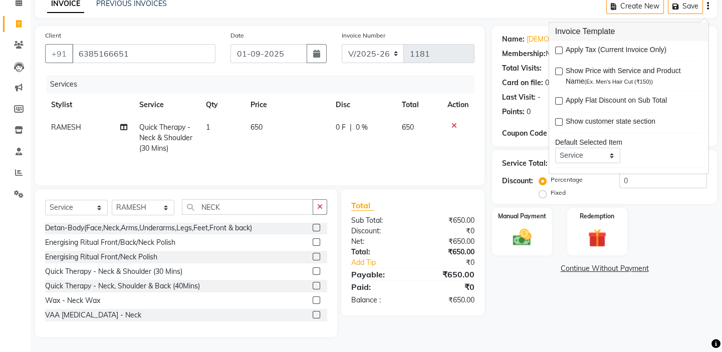
click at [530, 18] on main "INVOICE PREVIOUS INVOICES Create New Save Client +91 6385166651 Date 01-09-2025…" at bounding box center [376, 173] width 692 height 358
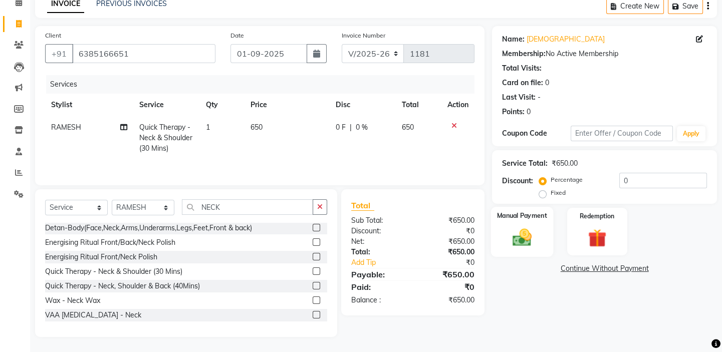
drag, startPoint x: 514, startPoint y: 220, endPoint x: 519, endPoint y: 229, distance: 10.8
click at [514, 220] on div "Manual Payment" at bounding box center [522, 232] width 62 height 50
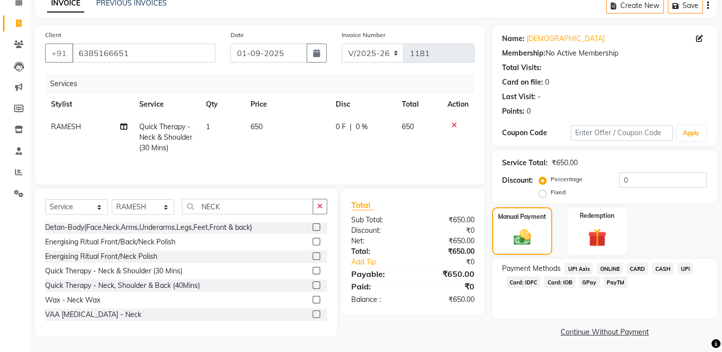
click at [666, 270] on span "CASH" at bounding box center [663, 269] width 22 height 12
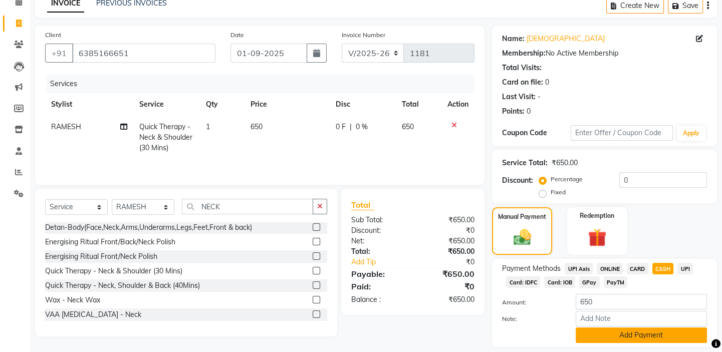
click at [656, 338] on button "Add Payment" at bounding box center [641, 336] width 131 height 16
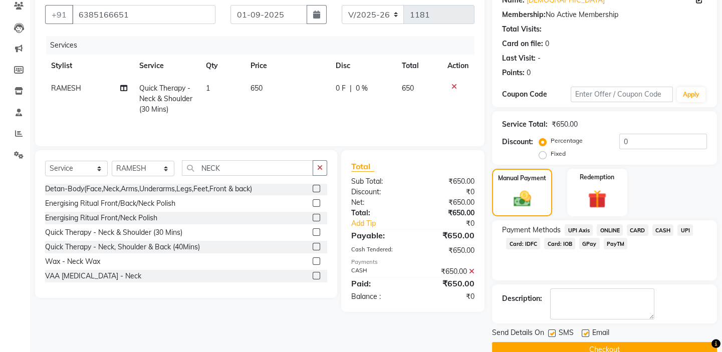
scroll to position [108, 0]
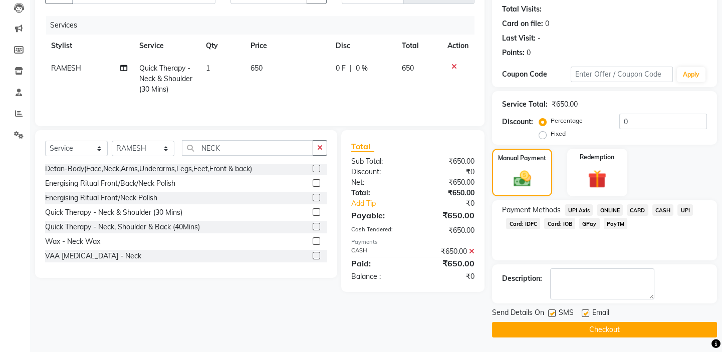
click at [611, 325] on button "Checkout" at bounding box center [604, 330] width 225 height 16
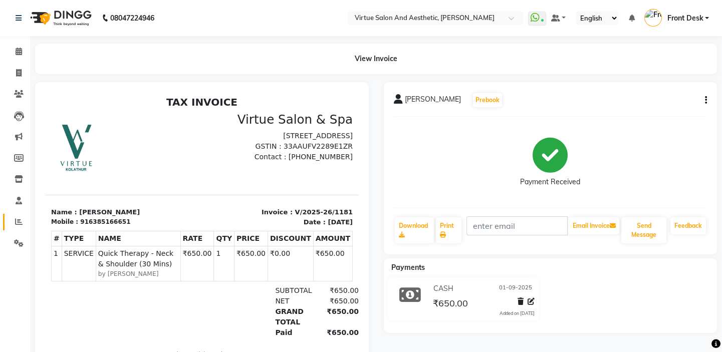
click at [6, 222] on link "Reports" at bounding box center [15, 222] width 24 height 17
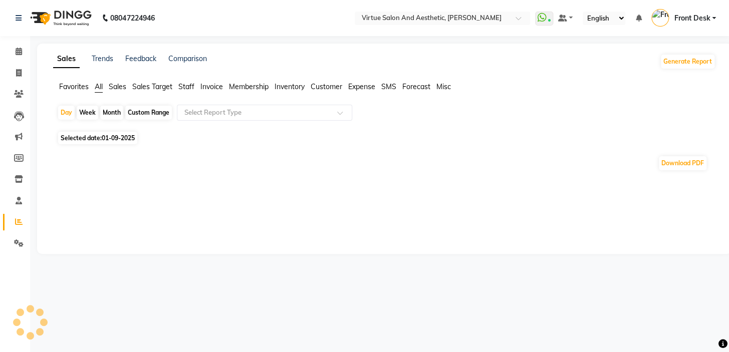
click at [116, 86] on span "Sales" at bounding box center [118, 86] width 18 height 9
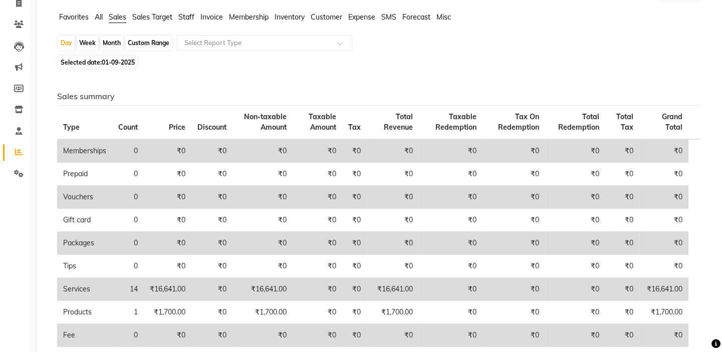
scroll to position [91, 0]
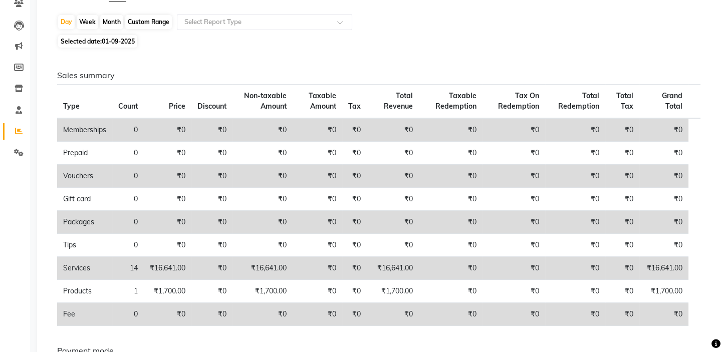
drag, startPoint x: 385, startPoint y: 264, endPoint x: 398, endPoint y: 262, distance: 13.3
click at [398, 263] on td "₹16,641.00" at bounding box center [393, 268] width 52 height 23
click at [437, 273] on td "₹0" at bounding box center [451, 268] width 64 height 23
drag, startPoint x: 384, startPoint y: 263, endPoint x: 399, endPoint y: 265, distance: 15.2
click at [397, 263] on td "₹16,641.00" at bounding box center [393, 268] width 52 height 23
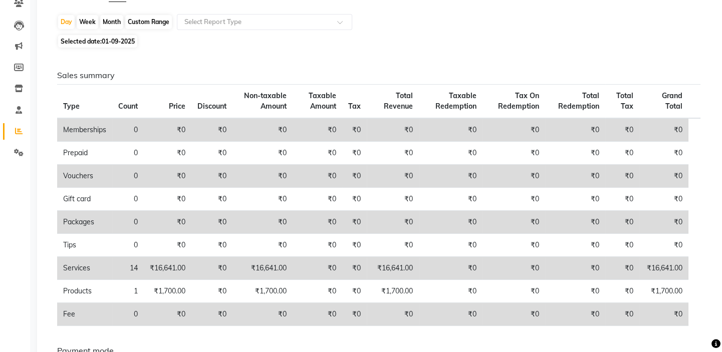
click at [448, 266] on td "₹0" at bounding box center [451, 268] width 64 height 23
drag, startPoint x: 391, startPoint y: 266, endPoint x: 386, endPoint y: 261, distance: 7.1
click at [382, 261] on td "₹16,641.00" at bounding box center [393, 268] width 52 height 23
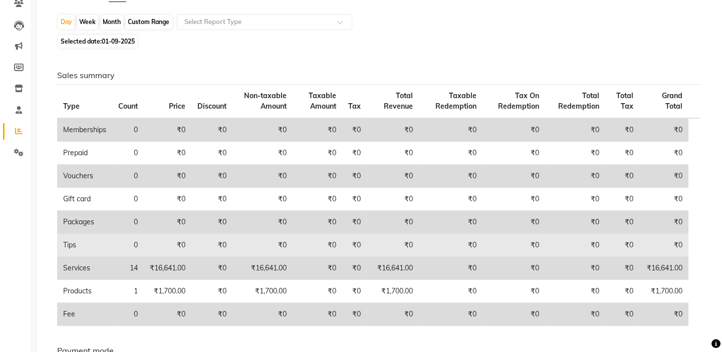
click at [430, 239] on td "₹0" at bounding box center [451, 245] width 64 height 23
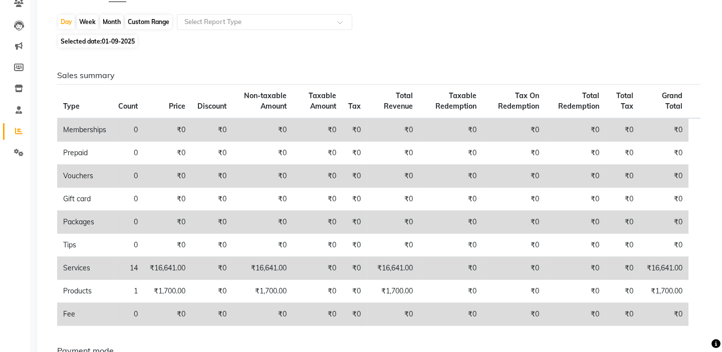
drag, startPoint x: 390, startPoint y: 268, endPoint x: 382, endPoint y: 260, distance: 11.7
click at [382, 261] on td "₹16,641.00" at bounding box center [393, 268] width 52 height 23
click at [427, 225] on td "₹0" at bounding box center [451, 222] width 64 height 23
click at [382, 257] on td "₹16,641.00" at bounding box center [393, 268] width 52 height 23
click at [388, 211] on td "₹0" at bounding box center [393, 222] width 52 height 23
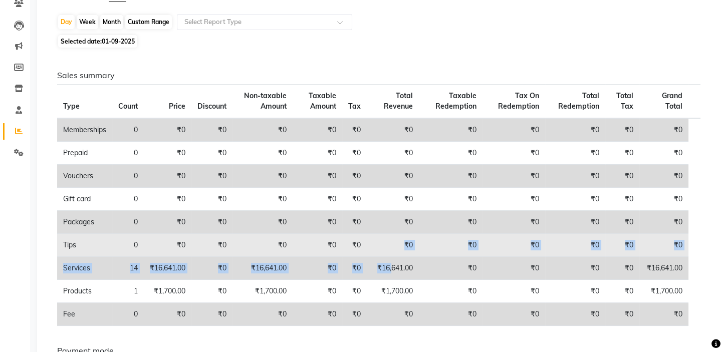
drag, startPoint x: 386, startPoint y: 259, endPoint x: 373, endPoint y: 247, distance: 17.4
click at [374, 248] on tbody "Memberships 0 ₹0 ₹0 ₹0 ₹0 ₹0 ₹0 ₹0 ₹0 ₹0 ₹0 ₹0 Prepaid 0 ₹0 ₹0 ₹0 ₹0 ₹0 ₹0 ₹0 ₹…" at bounding box center [378, 222] width 643 height 208
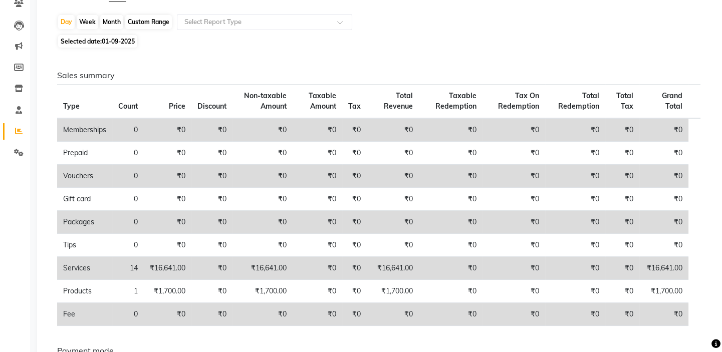
click at [396, 211] on td "₹0" at bounding box center [393, 222] width 52 height 23
drag, startPoint x: 391, startPoint y: 267, endPoint x: 381, endPoint y: 259, distance: 12.1
click at [382, 261] on td "₹16,641.00" at bounding box center [393, 268] width 52 height 23
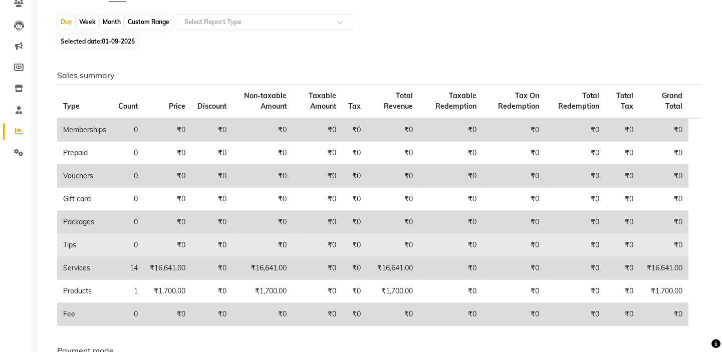
click at [387, 239] on td "₹0" at bounding box center [393, 245] width 52 height 23
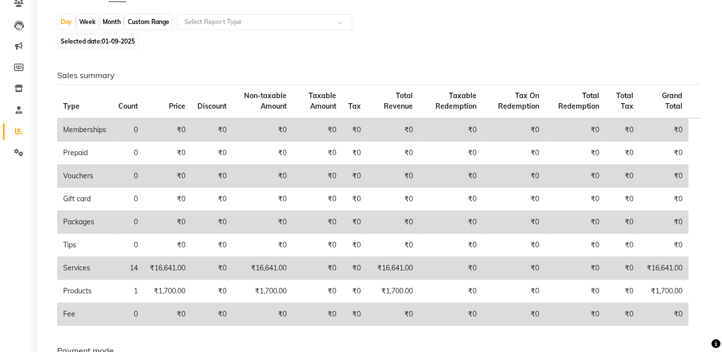
click at [389, 261] on td "₹16,641.00" at bounding box center [393, 268] width 52 height 23
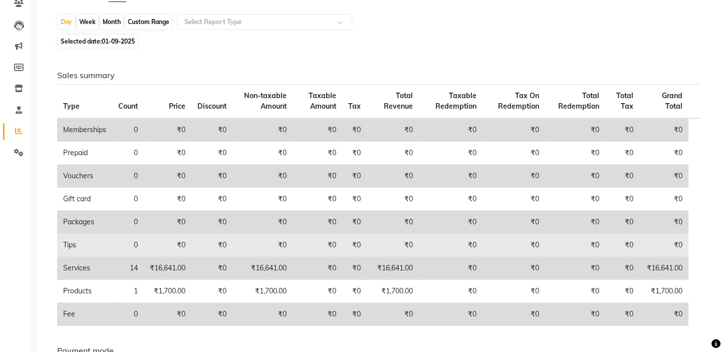
click at [394, 250] on td "₹0" at bounding box center [393, 245] width 52 height 23
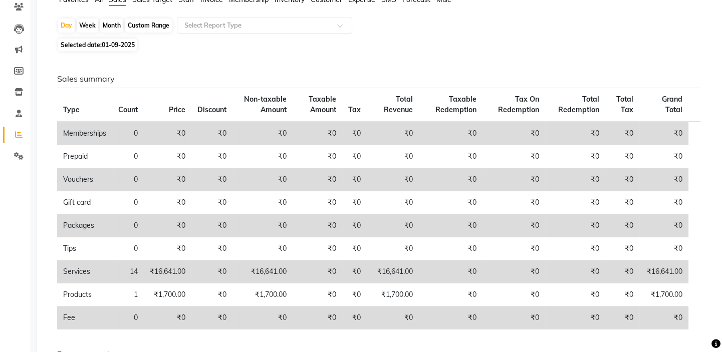
scroll to position [0, 0]
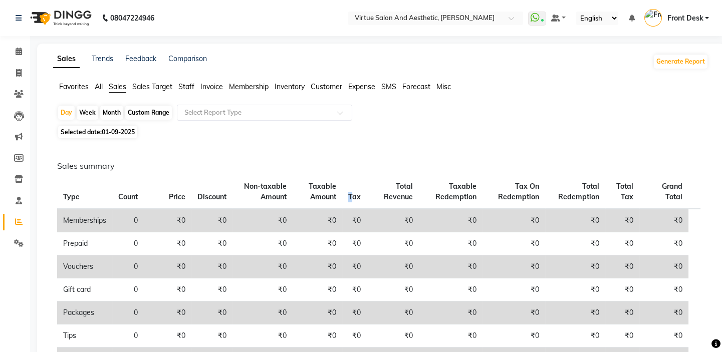
drag, startPoint x: 352, startPoint y: 192, endPoint x: 362, endPoint y: 190, distance: 10.1
click at [361, 192] on th "Tax" at bounding box center [354, 192] width 25 height 34
click at [369, 142] on div "Sales summary Type Count Price Discount Non-taxable Amount Taxable Amount Tax T…" at bounding box center [378, 356] width 659 height 430
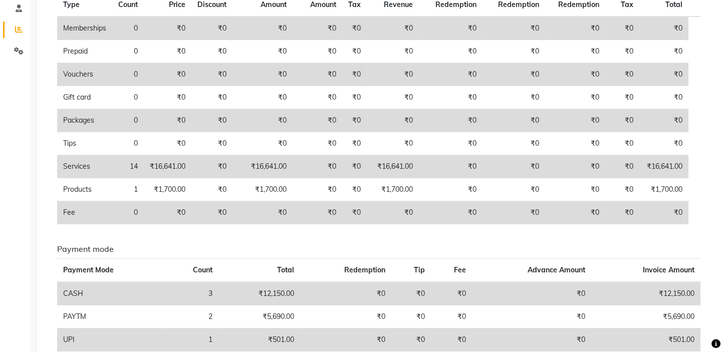
scroll to position [243, 0]
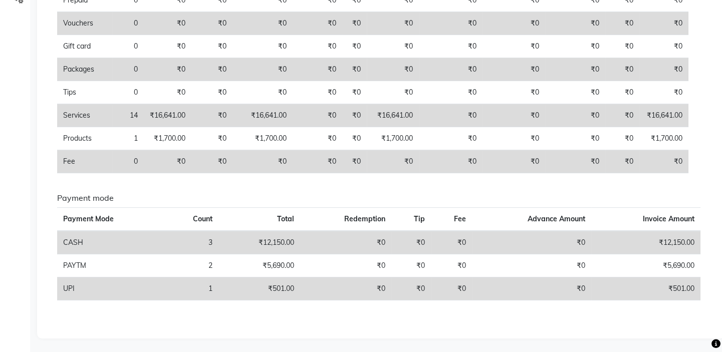
click at [416, 216] on span "Tip" at bounding box center [419, 218] width 11 height 9
click at [449, 200] on h6 "Payment mode" at bounding box center [378, 198] width 643 height 10
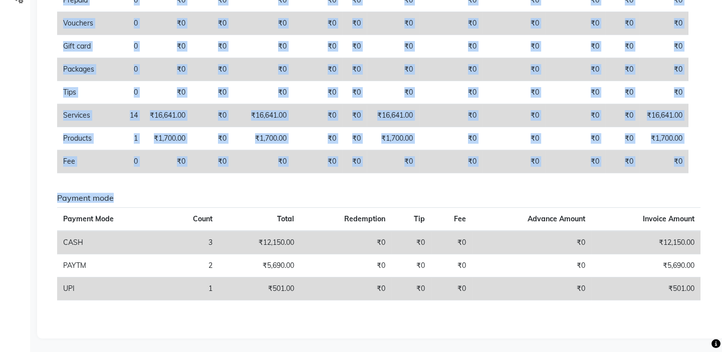
drag, startPoint x: 1, startPoint y: 1, endPoint x: 485, endPoint y: 364, distance: 605.5
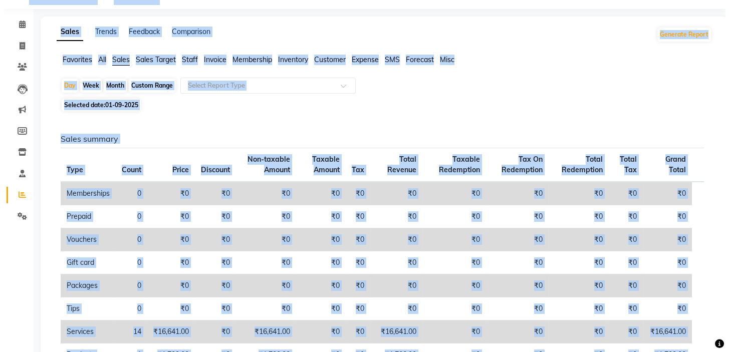
scroll to position [0, 0]
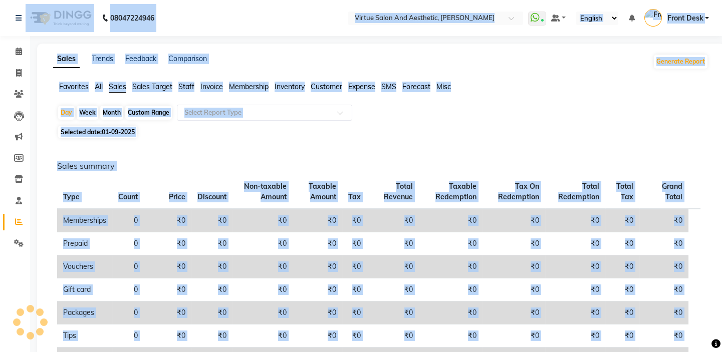
click at [379, 125] on div "Day Week Month Custom Range Select Report Type Selected date: 01-09-2025 Sales …" at bounding box center [380, 338] width 655 height 467
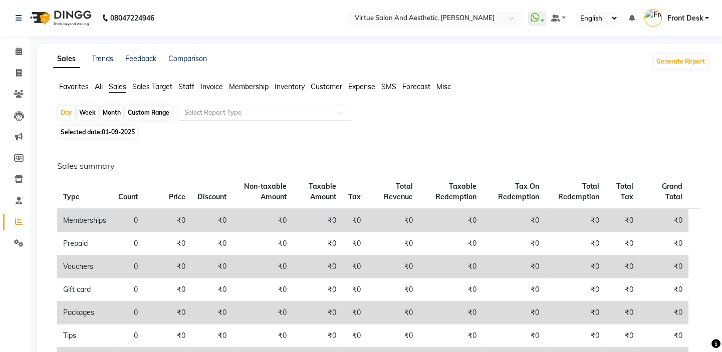
drag, startPoint x: 388, startPoint y: 184, endPoint x: 419, endPoint y: 199, distance: 34.3
click at [418, 199] on th "Total Revenue" at bounding box center [393, 192] width 52 height 34
click at [425, 159] on div "Sales summary Type Count Price Discount Non-taxable Amount Taxable Amount Tax T…" at bounding box center [378, 356] width 659 height 430
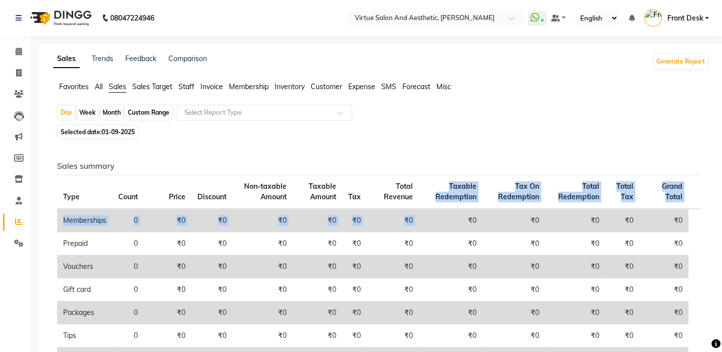
drag, startPoint x: 443, startPoint y: 183, endPoint x: 480, endPoint y: 205, distance: 43.0
click at [476, 211] on table "Type Count Price Discount Non-taxable Amount Taxable Amount Tax Total Revenue T…" at bounding box center [378, 296] width 643 height 242
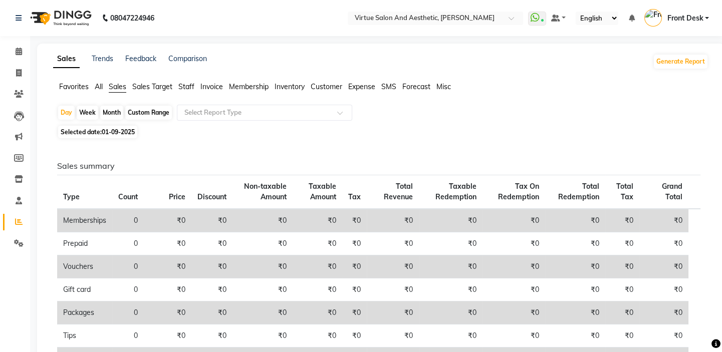
click at [492, 151] on div "Sales summary Type Count Price Discount Non-taxable Amount Taxable Amount Tax T…" at bounding box center [378, 356] width 659 height 430
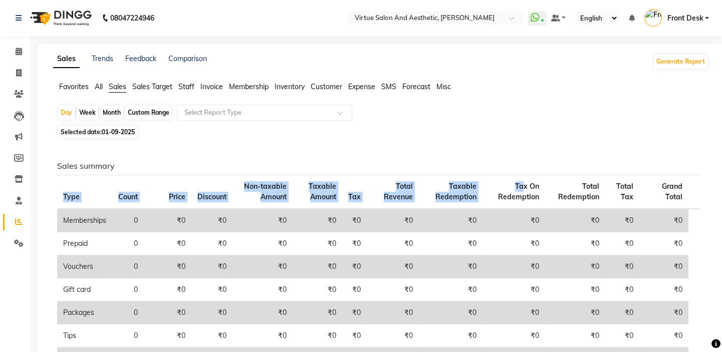
drag, startPoint x: 504, startPoint y: 173, endPoint x: 549, endPoint y: 178, distance: 44.8
click at [537, 188] on div "Sales summary Type Count Price Discount Non-taxable Amount Taxable Amount Tax T…" at bounding box center [379, 293] width 658 height 264
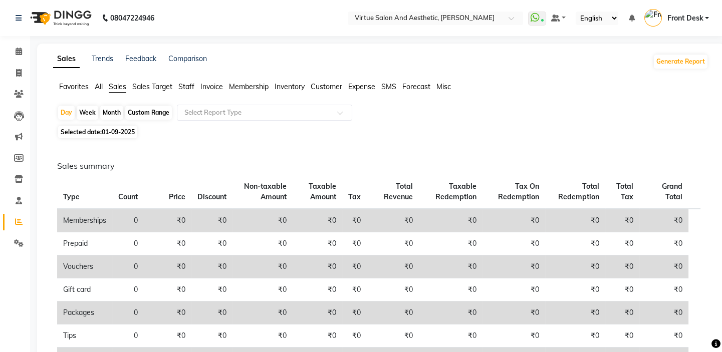
click at [547, 134] on div "Selected date: 01-09-2025" at bounding box center [382, 132] width 651 height 11
drag, startPoint x: 515, startPoint y: 179, endPoint x: 543, endPoint y: 188, distance: 29.9
click at [542, 189] on th "Tax On Redemption" at bounding box center [513, 192] width 63 height 34
click at [551, 153] on div "Sales summary Type Count Price Discount Non-taxable Amount Taxable Amount Tax T…" at bounding box center [378, 356] width 659 height 430
drag, startPoint x: 594, startPoint y: 192, endPoint x: 603, endPoint y: 153, distance: 40.1
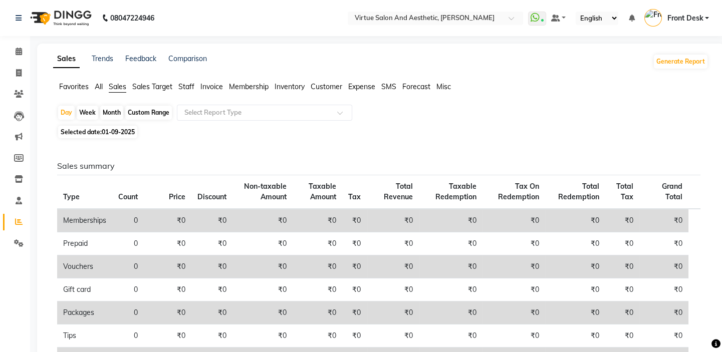
click at [600, 192] on th "Total Redemption" at bounding box center [575, 192] width 60 height 34
click at [598, 134] on div "Selected date: 01-09-2025" at bounding box center [382, 132] width 651 height 11
drag, startPoint x: 612, startPoint y: 186, endPoint x: 640, endPoint y: 179, distance: 29.4
click at [632, 192] on th "Total Tax" at bounding box center [622, 192] width 34 height 34
drag, startPoint x: 641, startPoint y: 165, endPoint x: 651, endPoint y: 179, distance: 16.5
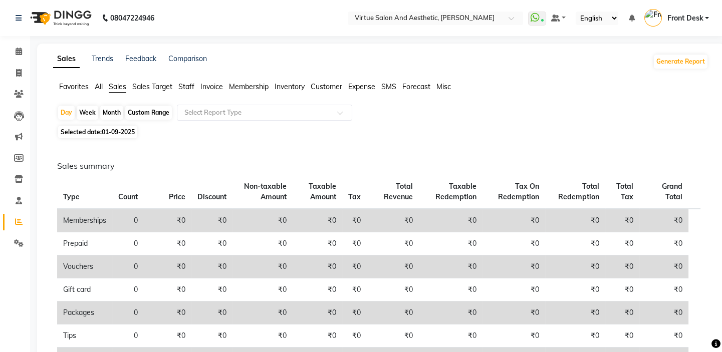
click at [641, 165] on h6 "Sales summary" at bounding box center [378, 166] width 643 height 10
drag, startPoint x: 657, startPoint y: 182, endPoint x: 692, endPoint y: 180, distance: 35.1
click at [680, 192] on th "Grand Total" at bounding box center [663, 192] width 49 height 34
click at [682, 145] on div "Sales summary Type Count Price Discount Non-taxable Amount Taxable Amount Tax T…" at bounding box center [378, 356] width 659 height 430
drag, startPoint x: 663, startPoint y: 181, endPoint x: 712, endPoint y: 185, distance: 49.3
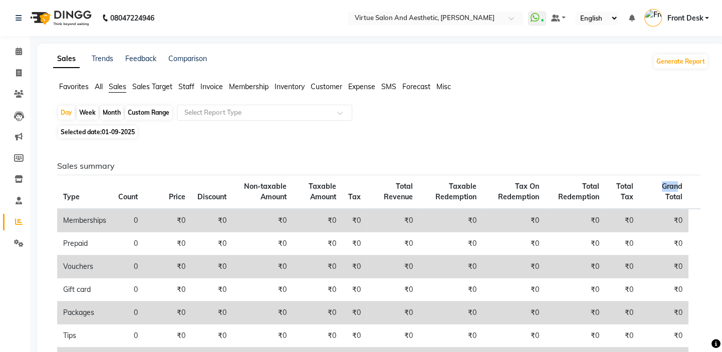
click at [693, 190] on tr "Type Count Price Discount Non-taxable Amount Taxable Amount Tax Total Revenue T…" at bounding box center [378, 192] width 643 height 34
click at [692, 143] on div "Sales summary Type Count Price Discount Non-taxable Amount Taxable Amount Tax T…" at bounding box center [378, 356] width 659 height 430
click at [20, 68] on span at bounding box center [19, 74] width 18 height 12
select select "service"
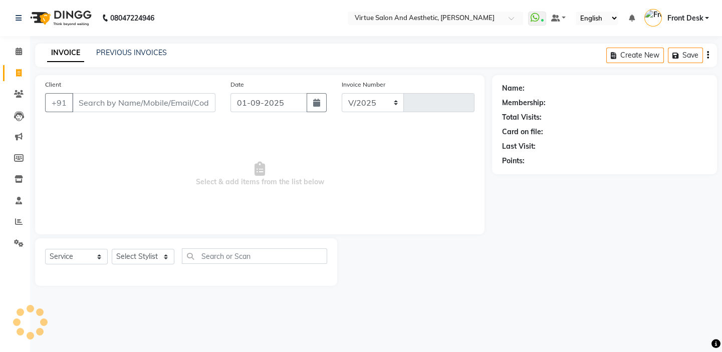
select select "7053"
type input "1182"
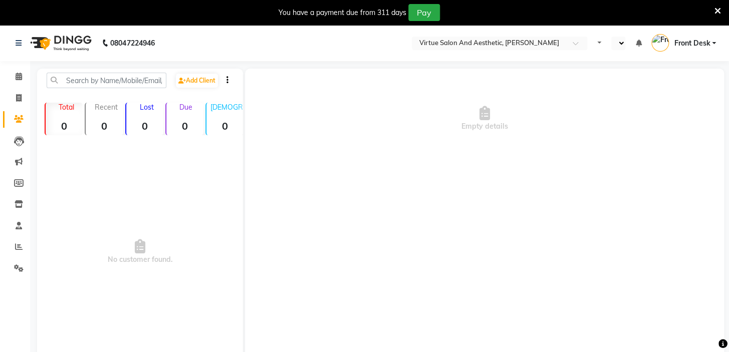
select select "en"
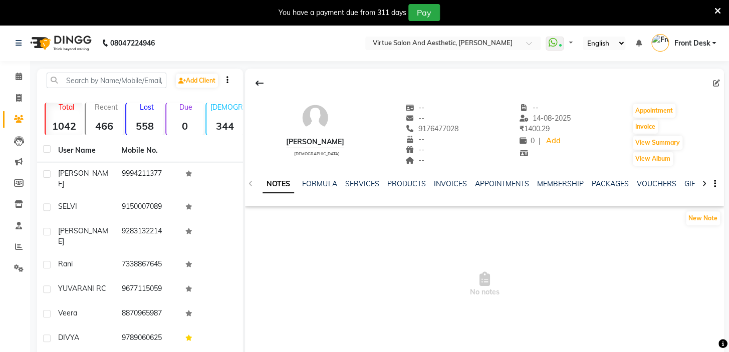
click at [714, 10] on icon at bounding box center [717, 11] width 7 height 9
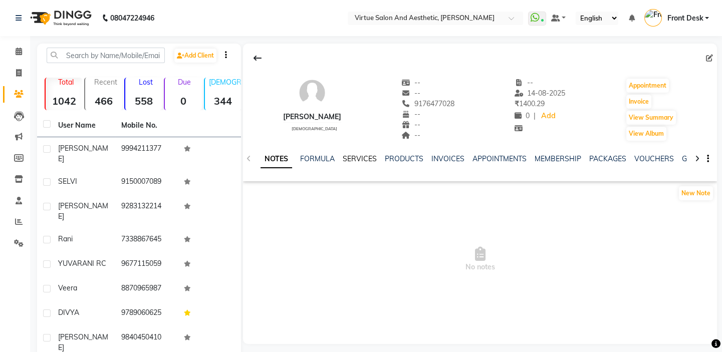
click at [364, 162] on link "SERVICES" at bounding box center [360, 158] width 34 height 9
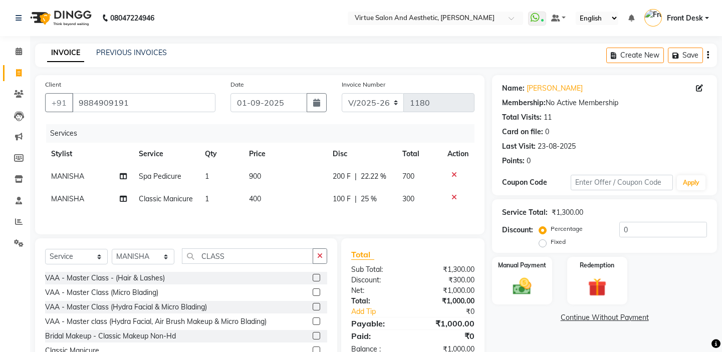
select select "7053"
select select "service"
select select "62506"
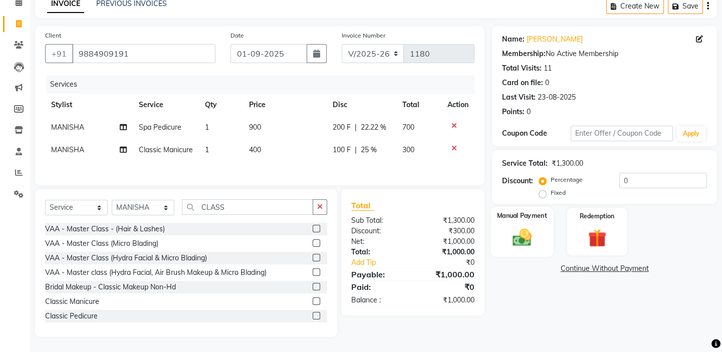
click at [528, 210] on div "Manual Payment" at bounding box center [522, 232] width 62 height 50
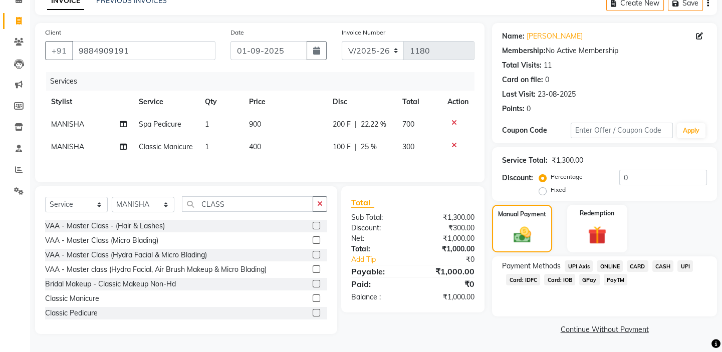
click at [616, 274] on span "PayTM" at bounding box center [616, 280] width 24 height 12
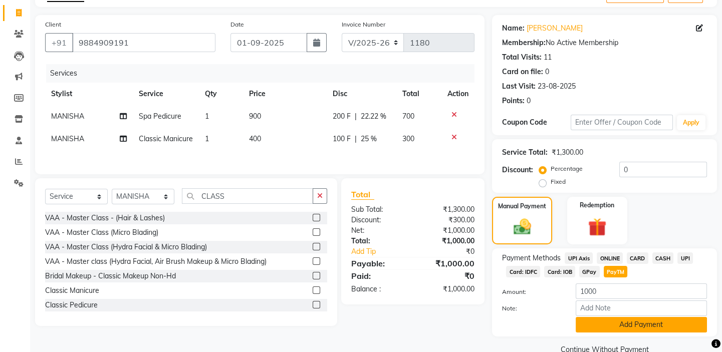
click at [632, 322] on button "Add Payment" at bounding box center [641, 325] width 131 height 16
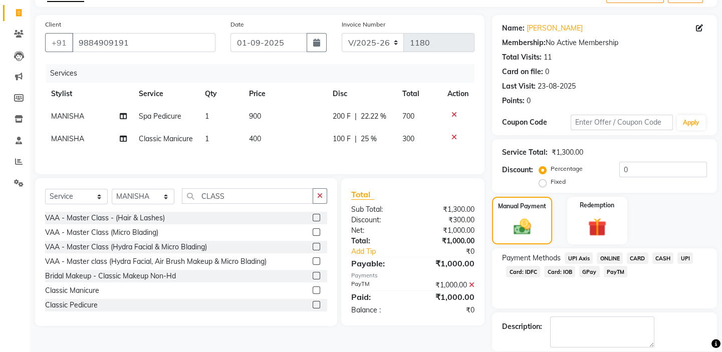
scroll to position [108, 0]
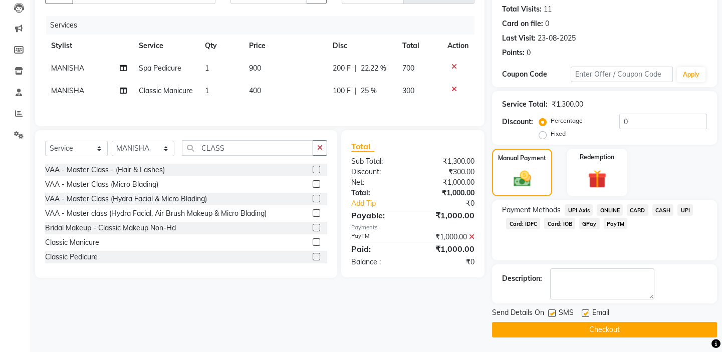
click at [631, 329] on button "Checkout" at bounding box center [604, 330] width 225 height 16
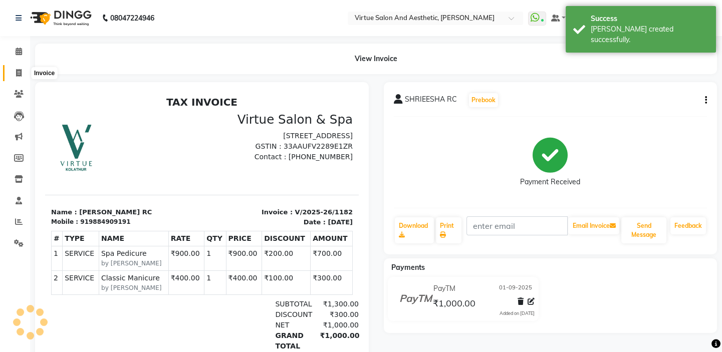
click at [12, 70] on span at bounding box center [19, 74] width 18 height 12
select select "service"
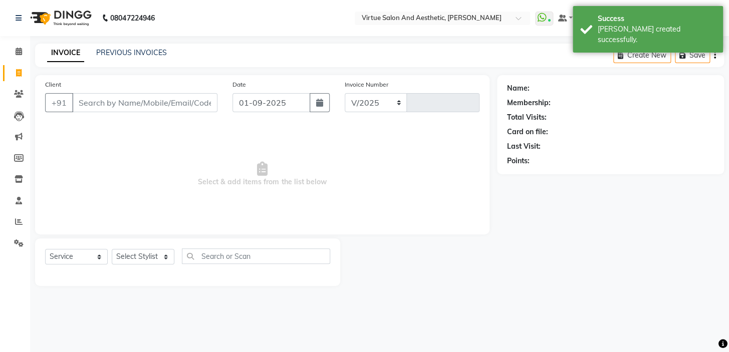
select select "7053"
type input "1183"
click at [109, 55] on link "PREVIOUS INVOICES" at bounding box center [131, 52] width 71 height 9
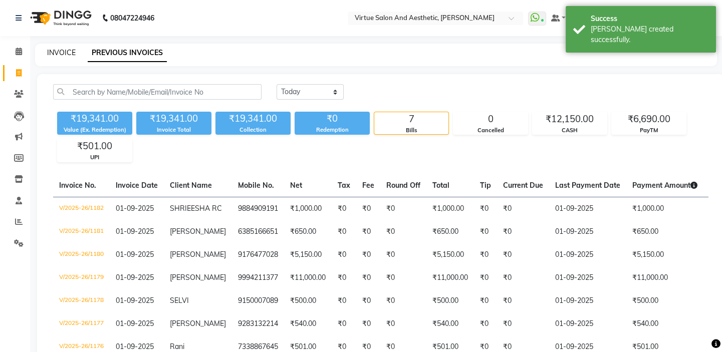
click at [70, 54] on link "INVOICE" at bounding box center [61, 52] width 29 height 9
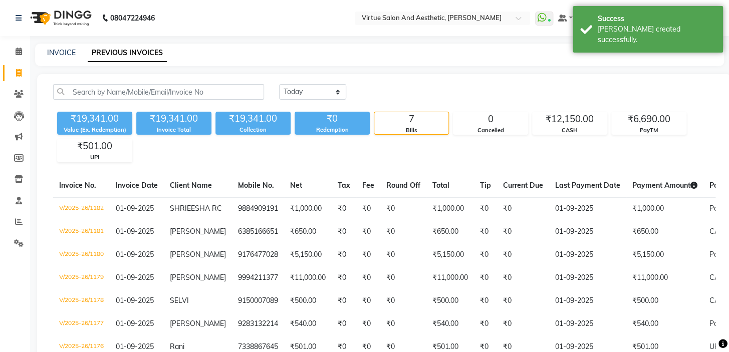
select select "7053"
select select "service"
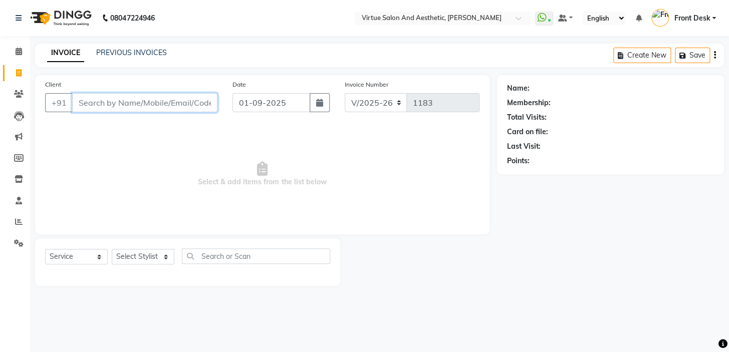
click at [171, 98] on input "Client" at bounding box center [144, 102] width 145 height 19
type input "94443"
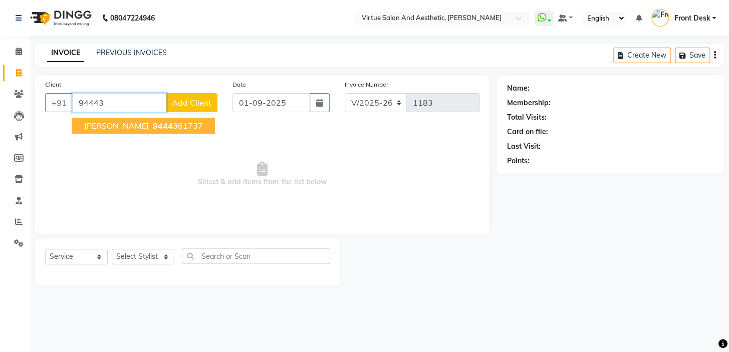
click at [120, 101] on input "94443" at bounding box center [119, 102] width 94 height 19
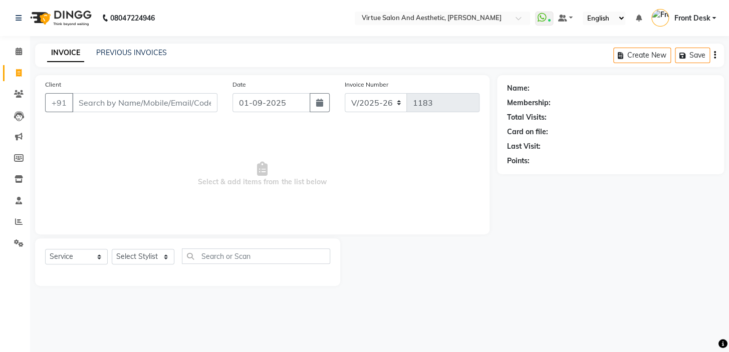
click at [117, 150] on span "Select & add items from the list below" at bounding box center [262, 174] width 434 height 100
click at [140, 97] on input "Client" at bounding box center [144, 102] width 145 height 19
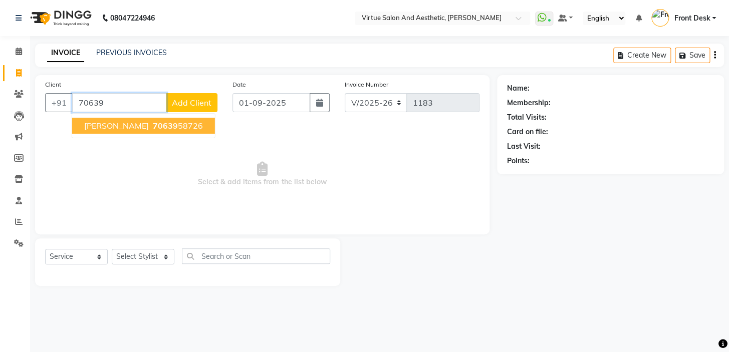
click at [131, 131] on button "RAJESHWARI 70639 58726" at bounding box center [143, 126] width 143 height 16
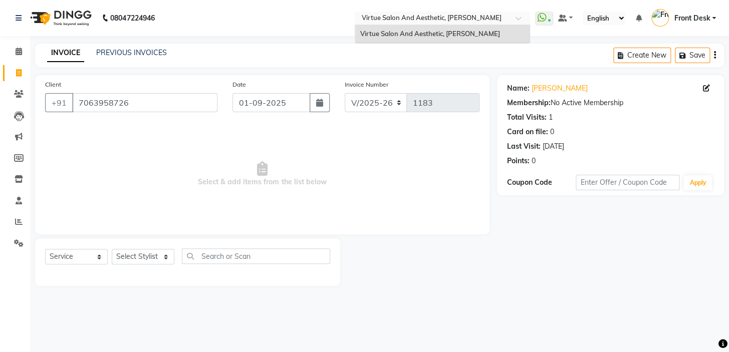
click at [503, 22] on input "text" at bounding box center [432, 19] width 145 height 10
click at [492, 34] on div "Virtue Salon And Aesthetic, [PERSON_NAME]" at bounding box center [442, 34] width 174 height 18
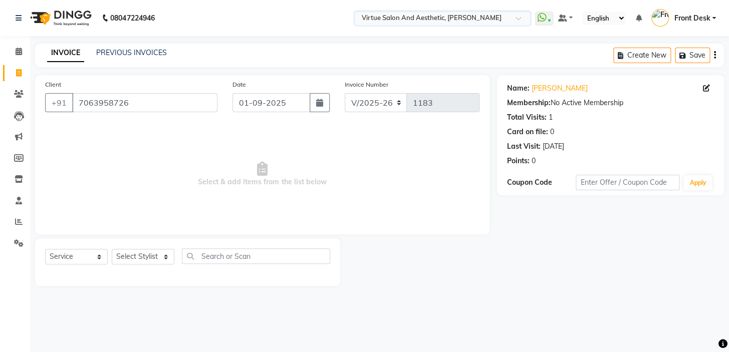
click at [467, 45] on div "INVOICE PREVIOUS INVOICES Create New Save" at bounding box center [379, 56] width 689 height 24
click at [440, 20] on input "text" at bounding box center [432, 19] width 145 height 10
click at [424, 54] on div "INVOICE PREVIOUS INVOICES Create New Save" at bounding box center [379, 56] width 689 height 24
click at [401, 175] on span "Select & add items from the list below" at bounding box center [262, 174] width 434 height 100
drag, startPoint x: 509, startPoint y: 181, endPoint x: 544, endPoint y: 182, distance: 35.1
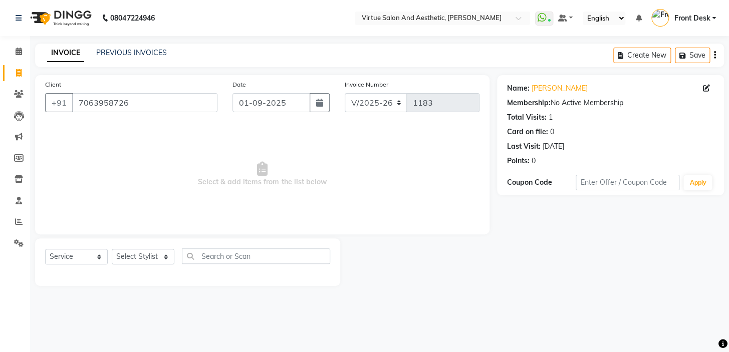
click at [531, 179] on div "Coupon Code" at bounding box center [541, 182] width 69 height 11
click at [546, 218] on div "Name: Rajeshwari Membership: No Active Membership Total Visits: 1 Card on file:…" at bounding box center [614, 180] width 234 height 211
drag, startPoint x: 508, startPoint y: 179, endPoint x: 522, endPoint y: 181, distance: 13.6
click at [521, 181] on div "Coupon Code" at bounding box center [541, 182] width 69 height 11
click at [540, 203] on div "Name: Rajeshwari Membership: No Active Membership Total Visits: 1 Card on file:…" at bounding box center [614, 180] width 234 height 211
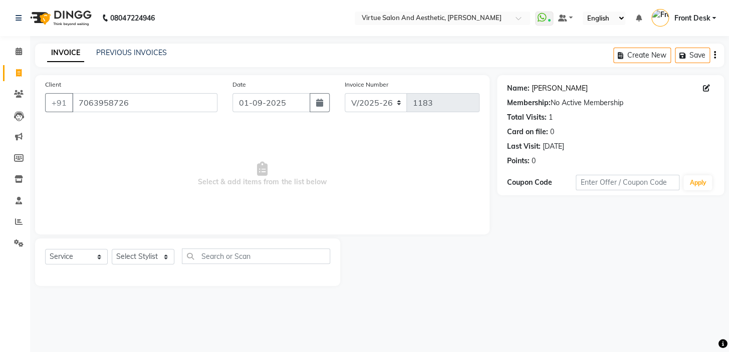
click at [540, 89] on link "Rajeshwari" at bounding box center [560, 88] width 56 height 11
click at [143, 99] on input "7063958726" at bounding box center [144, 102] width 145 height 19
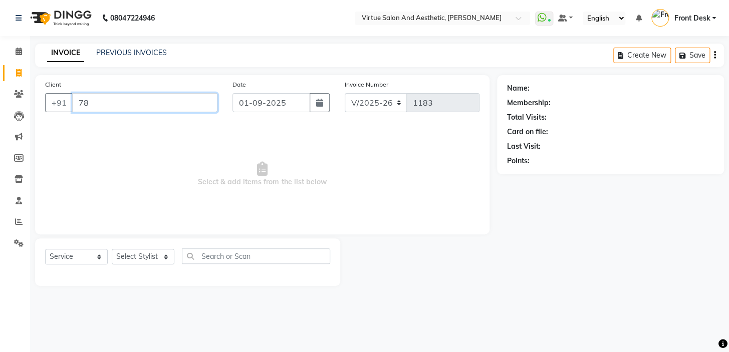
type input "7"
click at [150, 102] on input "Client" at bounding box center [144, 102] width 145 height 19
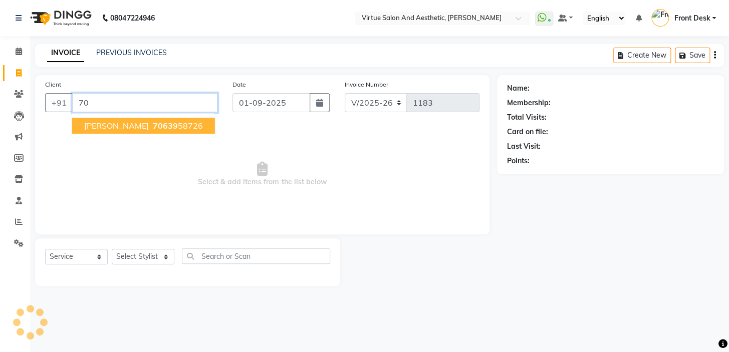
type input "7"
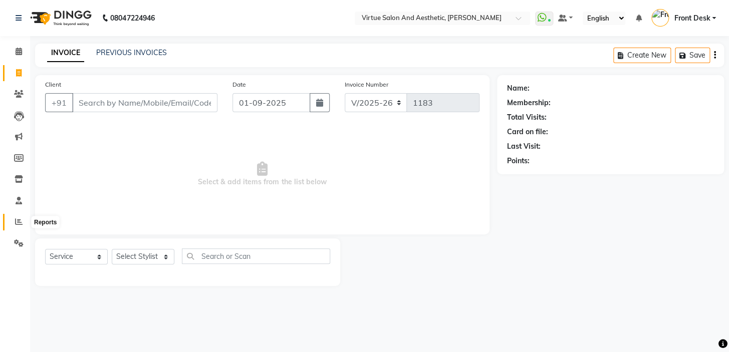
click at [21, 220] on icon at bounding box center [19, 222] width 8 height 8
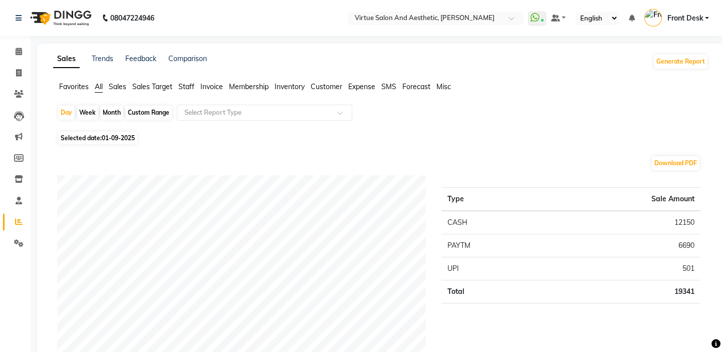
click at [117, 86] on span "Sales" at bounding box center [118, 86] width 18 height 9
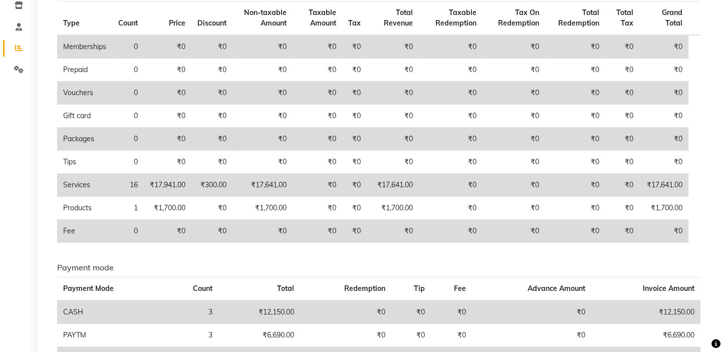
scroll to position [152, 0]
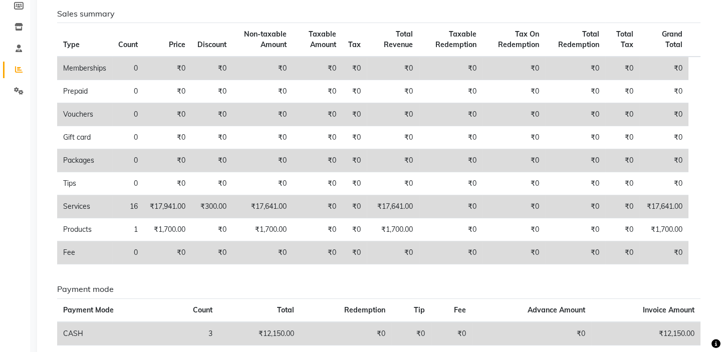
click at [333, 10] on h6 "Sales summary" at bounding box center [378, 14] width 643 height 10
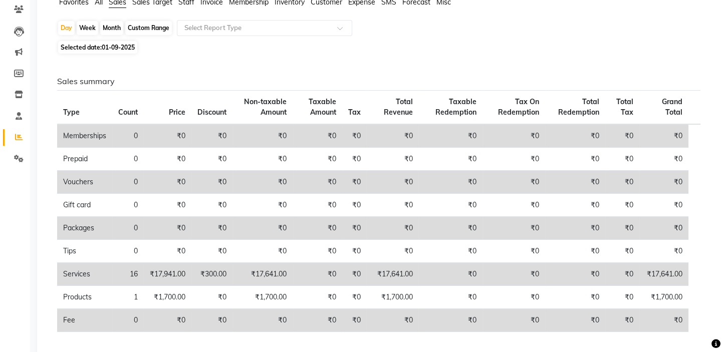
scroll to position [0, 0]
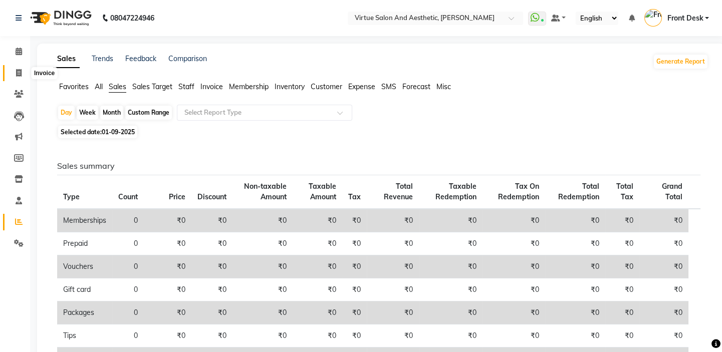
click at [15, 70] on span at bounding box center [19, 74] width 18 height 12
select select "7053"
select select "service"
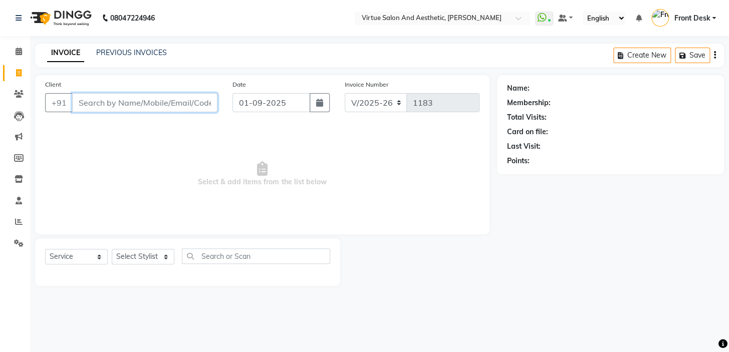
click at [145, 105] on input "Client" at bounding box center [144, 102] width 145 height 19
click at [129, 257] on select "Select Stylist BALAJI DIVYA FAMITHA Front Desk ILAKKIYA ISHWARYA Kabilan MANISH…" at bounding box center [143, 257] width 63 height 16
select select "62506"
click at [112, 249] on select "Select Stylist BALAJI DIVYA FAMITHA Front Desk ILAKKIYA ISHWARYA Kabilan MANISH…" at bounding box center [143, 257] width 63 height 16
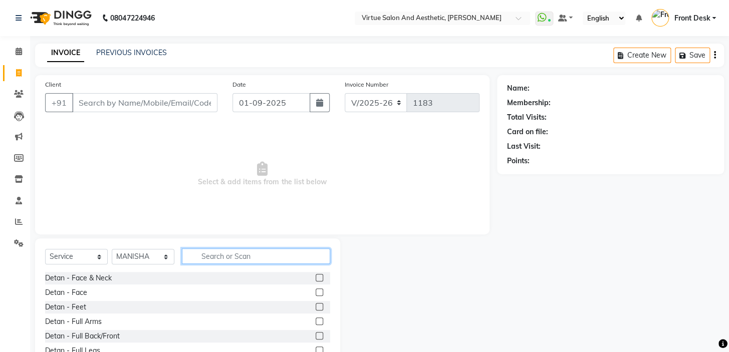
click at [221, 255] on input "text" at bounding box center [256, 257] width 148 height 16
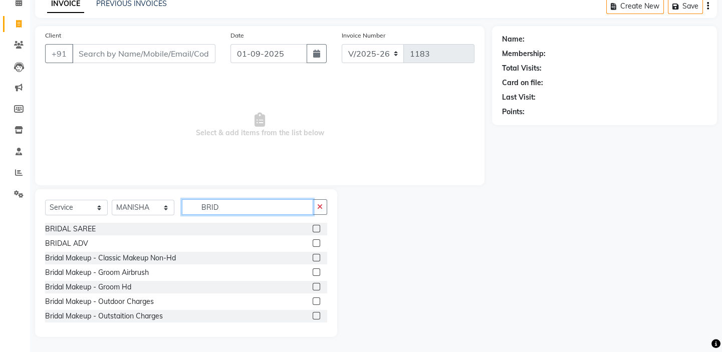
drag, startPoint x: 228, startPoint y: 206, endPoint x: 181, endPoint y: 189, distance: 50.4
click at [186, 190] on div "Select Service Product Membership Package Voucher Prepaid Gift Card Select Styl…" at bounding box center [186, 263] width 302 height 148
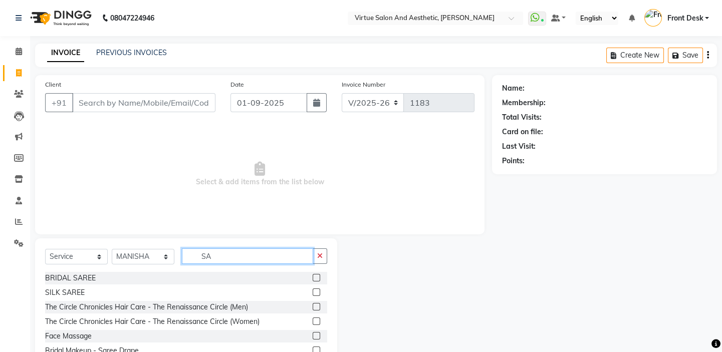
type input "S"
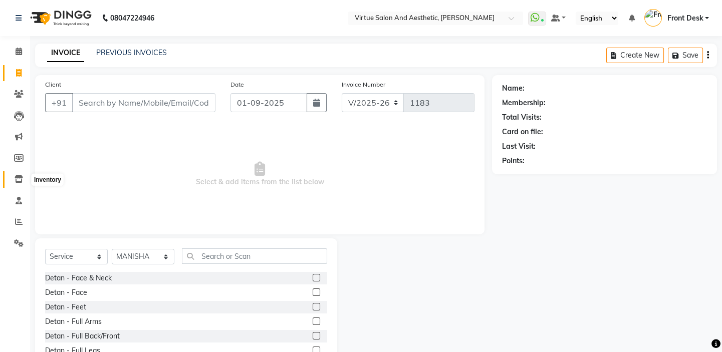
click at [23, 178] on span at bounding box center [19, 180] width 18 height 12
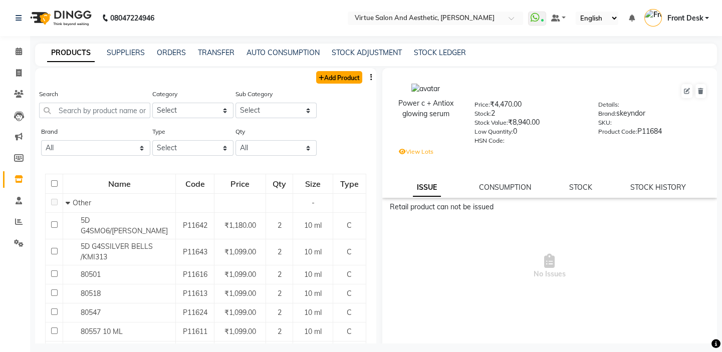
click at [344, 76] on link "Add Product" at bounding box center [339, 77] width 46 height 13
select select "true"
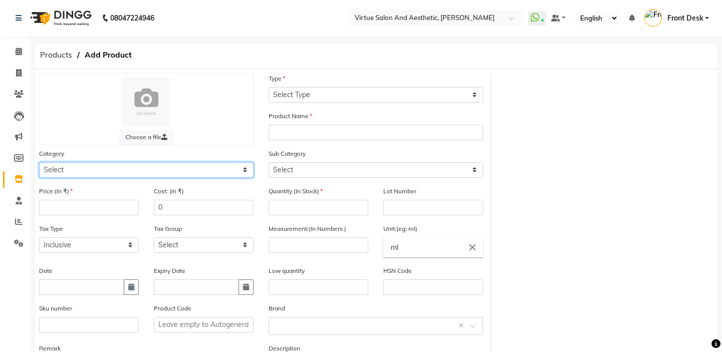
click at [96, 174] on select "Select Hair Skin Makeup Personal Care Appliances Beard Waxing Disposable Thread…" at bounding box center [146, 170] width 214 height 16
select select "576701150"
click at [39, 163] on select "Select Hair Skin Makeup Personal Care Appliances Beard Waxing Disposable Thread…" at bounding box center [146, 170] width 214 height 16
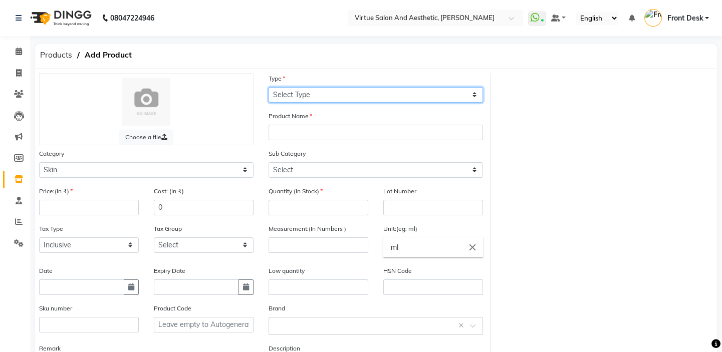
click at [315, 96] on select "Select Type Both Retail Consumable" at bounding box center [376, 95] width 214 height 16
select select "C"
click at [269, 87] on select "Select Type Both Retail Consumable" at bounding box center [376, 95] width 214 height 16
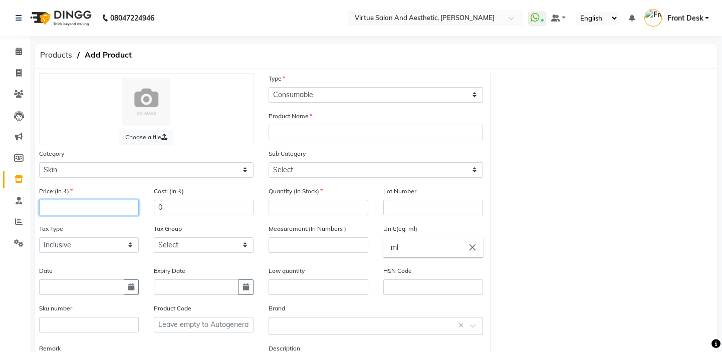
click at [80, 208] on input "number" at bounding box center [89, 208] width 100 height 16
click at [18, 238] on span at bounding box center [19, 244] width 18 height 12
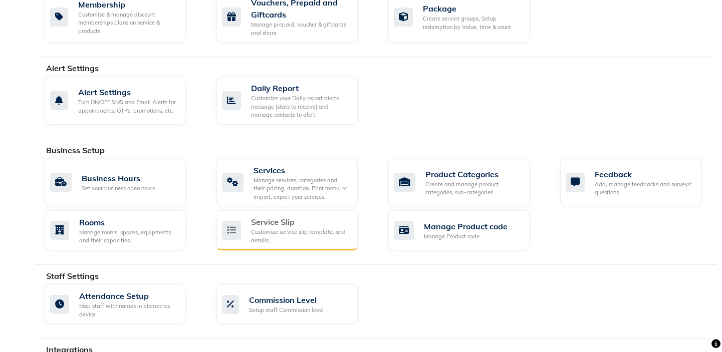
scroll to position [273, 0]
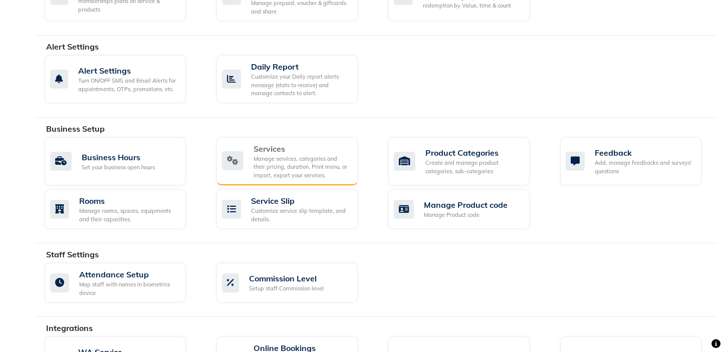
click at [276, 160] on div "Manage services, categories and their pricing, duration. Print menu, or import,…" at bounding box center [302, 167] width 96 height 25
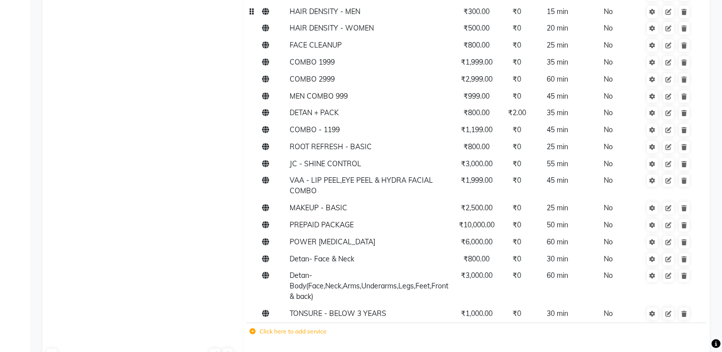
scroll to position [1813, 0]
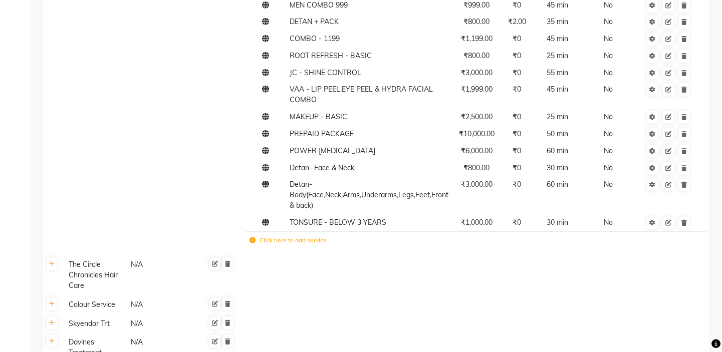
click at [289, 241] on label "Click here to add service" at bounding box center [288, 240] width 77 height 9
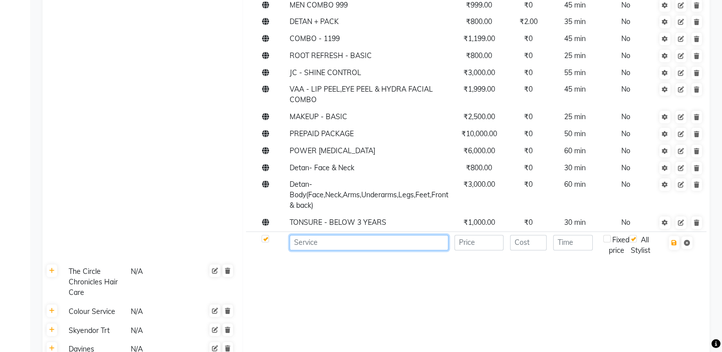
click at [308, 246] on input at bounding box center [369, 243] width 159 height 16
type input "K"
type input "SAVE THE DATE - BRIDAL FACIAL"
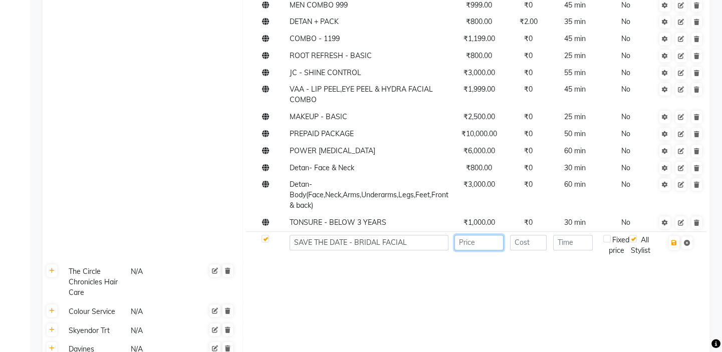
click at [487, 249] on input "number" at bounding box center [478, 243] width 49 height 16
type input "4500"
click at [541, 240] on input "number" at bounding box center [528, 243] width 37 height 16
type input "0"
click at [571, 241] on input "number" at bounding box center [573, 243] width 40 height 16
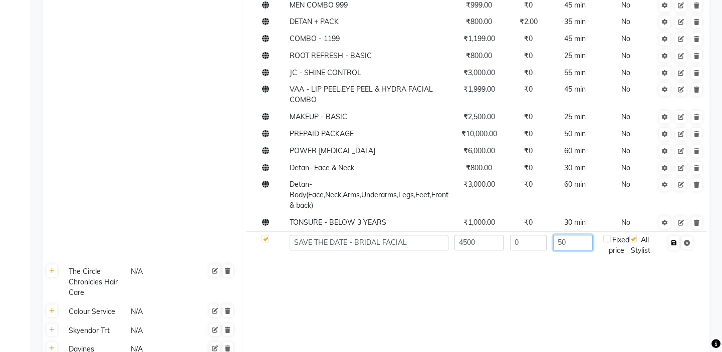
type input "50"
click at [674, 245] on icon "button" at bounding box center [674, 243] width 6 height 6
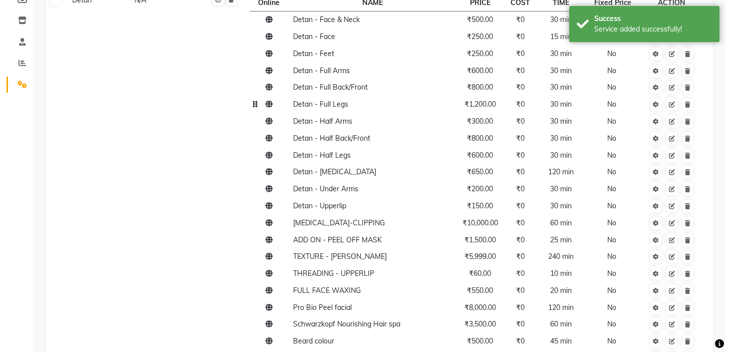
scroll to position [0, 0]
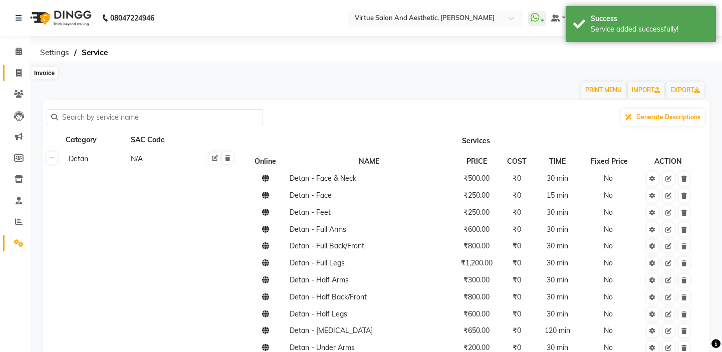
click at [15, 68] on span at bounding box center [19, 74] width 18 height 12
select select "service"
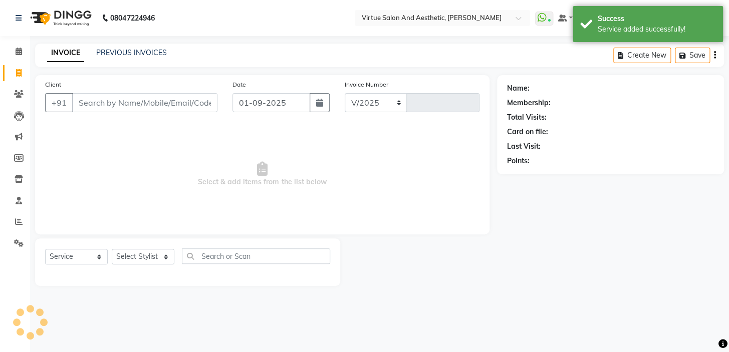
select select "7053"
type input "1183"
click at [131, 105] on input "Client" at bounding box center [144, 102] width 145 height 19
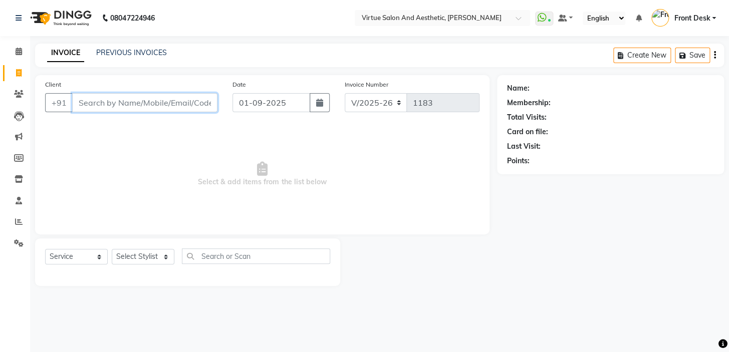
click at [139, 101] on input "Client" at bounding box center [144, 102] width 145 height 19
type input "9600717897"
click at [193, 100] on span "Add Client" at bounding box center [192, 103] width 40 height 10
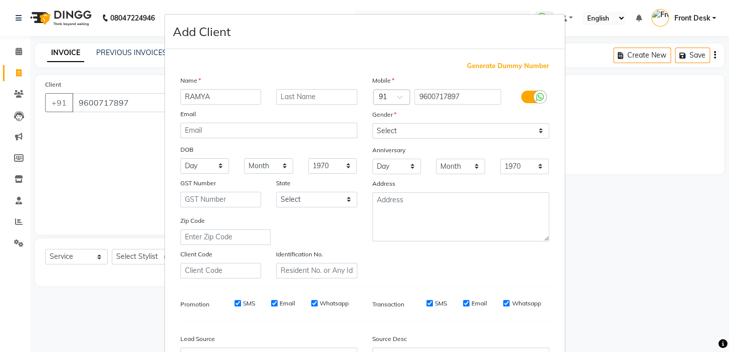
type input "RAMYA"
click at [408, 127] on select "Select Male Female Other Prefer Not To Say" at bounding box center [460, 131] width 177 height 16
select select "[DEMOGRAPHIC_DATA]"
click at [372, 123] on select "Select Male Female Other Prefer Not To Say" at bounding box center [460, 131] width 177 height 16
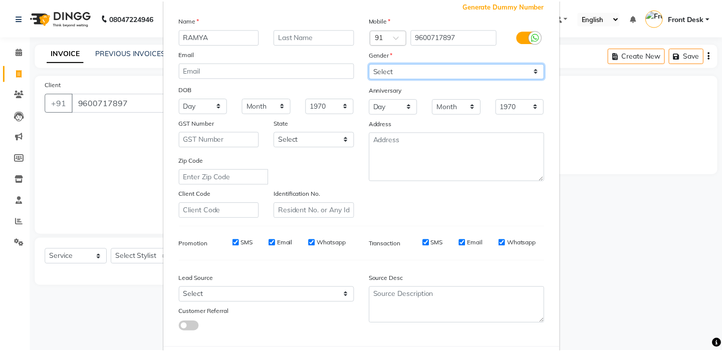
scroll to position [91, 0]
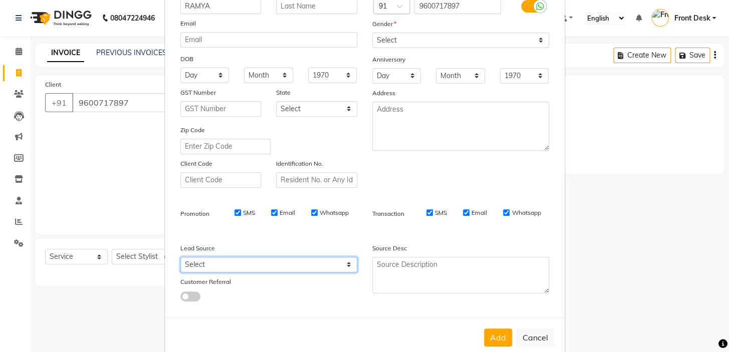
click at [218, 264] on select "Select Walk-in Referral Internet Friend Word of Mouth Advertisement Facebook Ju…" at bounding box center [268, 265] width 177 height 16
select select "48940"
click at [180, 259] on select "Select Walk-in Referral Internet Friend Word of Mouth Advertisement Facebook Ju…" at bounding box center [268, 265] width 177 height 16
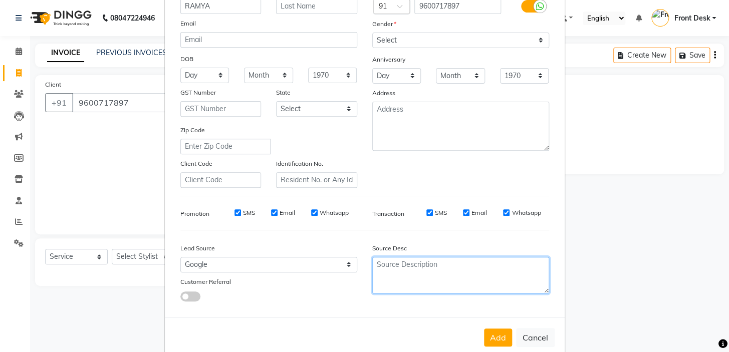
click at [387, 263] on textarea at bounding box center [460, 275] width 177 height 37
type textarea "DIRECT CALL"
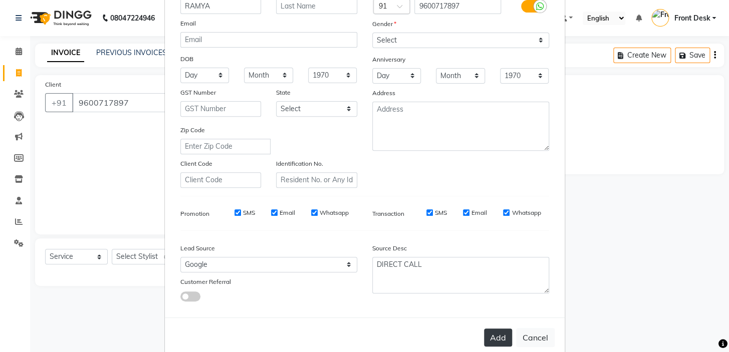
click at [492, 337] on button "Add" at bounding box center [498, 338] width 28 height 18
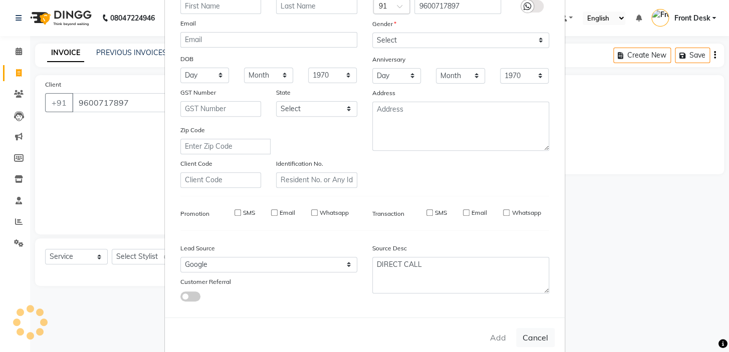
select select
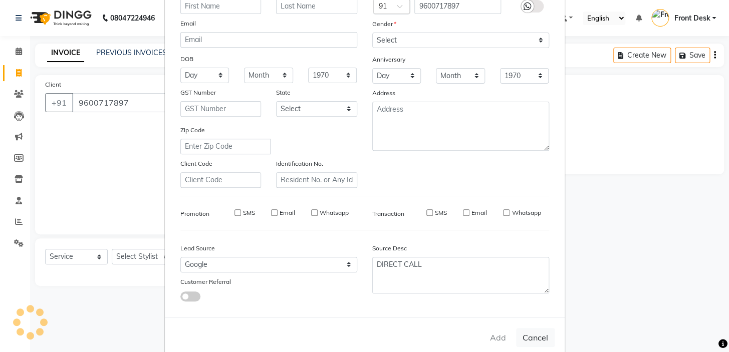
select select
checkbox input "false"
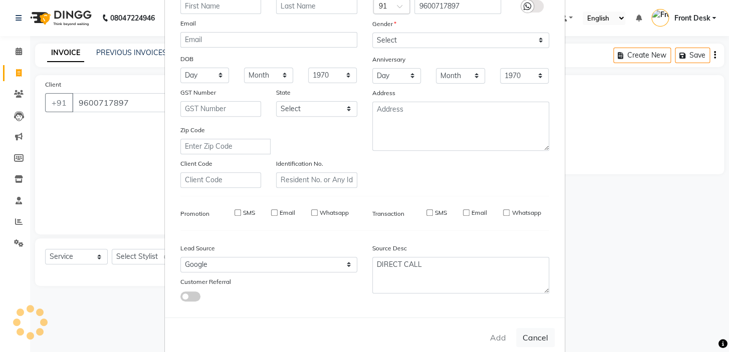
checkbox input "false"
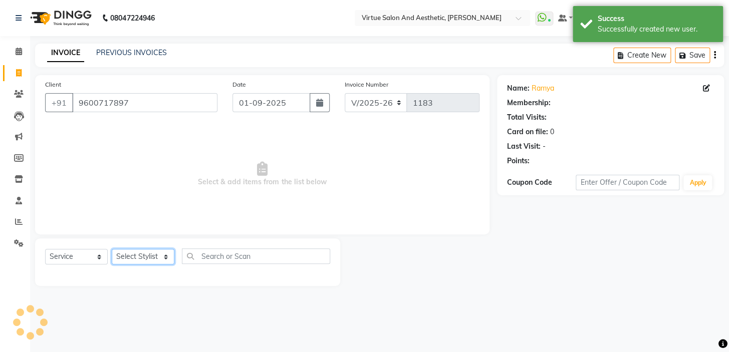
click at [146, 254] on select "Select Stylist BALAJI DIVYA FAMITHA Front Desk ILAKKIYA ISHWARYA Kabilan MANISH…" at bounding box center [143, 257] width 63 height 16
select select "62506"
click at [112, 249] on select "Select Stylist BALAJI DIVYA FAMITHA Front Desk ILAKKIYA ISHWARYA Kabilan MANISH…" at bounding box center [143, 257] width 63 height 16
click at [223, 252] on input "text" at bounding box center [256, 257] width 148 height 16
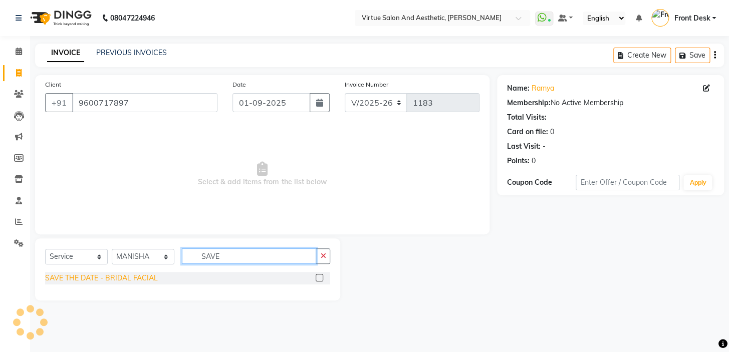
type input "SAVE"
click at [141, 279] on div "SAVE THE DATE - BRIDAL FACIAL" at bounding box center [101, 278] width 113 height 11
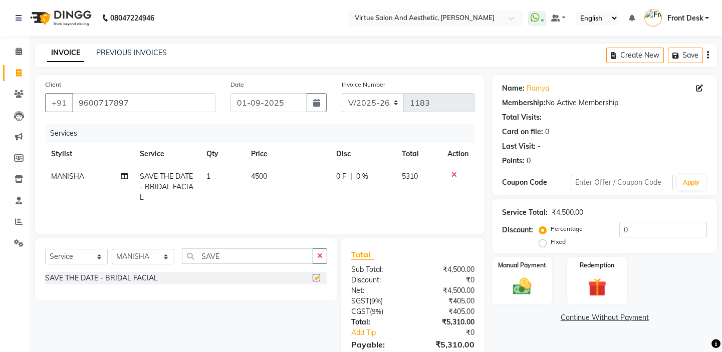
checkbox input "false"
click at [707, 55] on icon "button" at bounding box center [708, 55] width 2 height 1
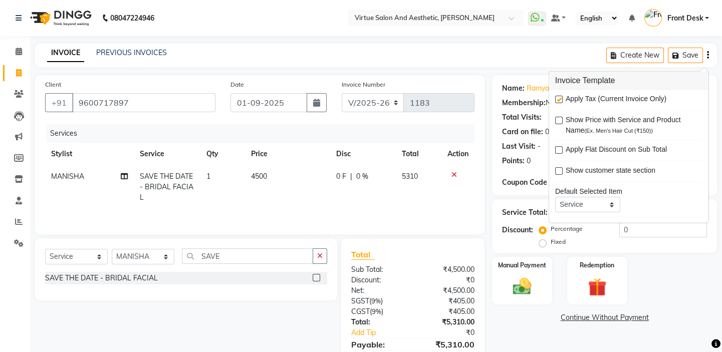
click at [558, 100] on label at bounding box center [559, 100] width 8 height 8
click at [558, 100] on input "checkbox" at bounding box center [558, 100] width 7 height 7
checkbox input "false"
click at [500, 58] on div "INVOICE PREVIOUS INVOICES Create New Save" at bounding box center [376, 56] width 682 height 24
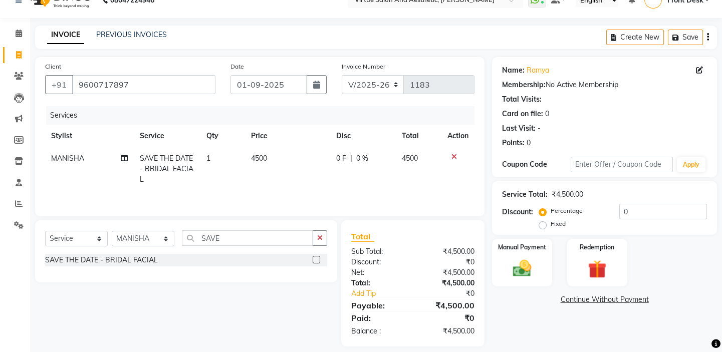
scroll to position [28, 0]
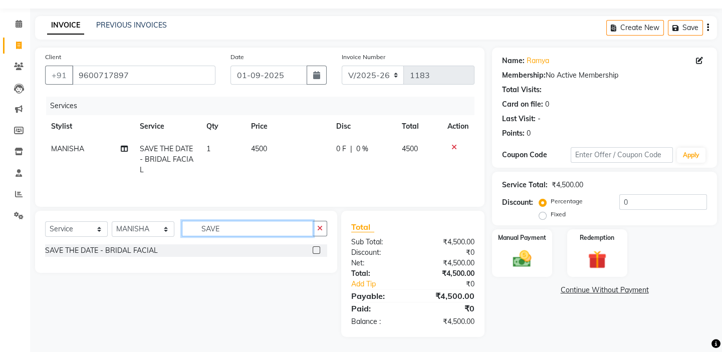
drag, startPoint x: 241, startPoint y: 228, endPoint x: 174, endPoint y: 221, distance: 68.0
click at [177, 222] on div "Select Service Product Membership Package Voucher Prepaid Gift Card Select Styl…" at bounding box center [186, 233] width 282 height 24
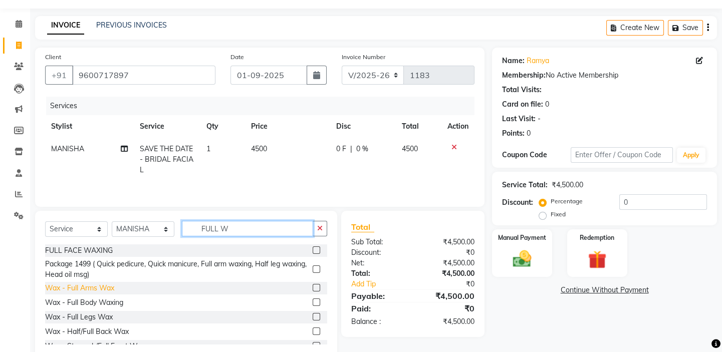
type input "FULL W"
click at [96, 289] on div "Wax - Full Arms Wax" at bounding box center [79, 288] width 69 height 11
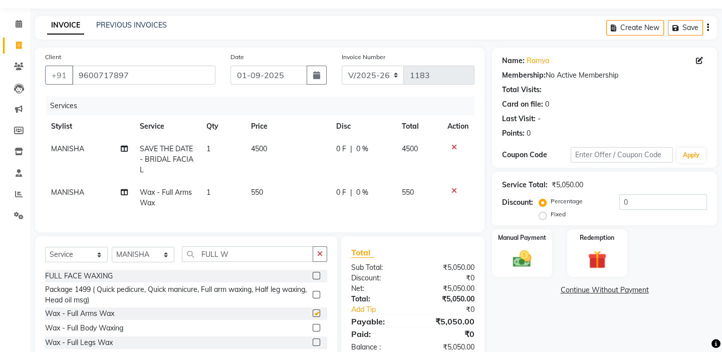
checkbox input "false"
click at [272, 190] on td "550" at bounding box center [287, 197] width 85 height 33
select select "62506"
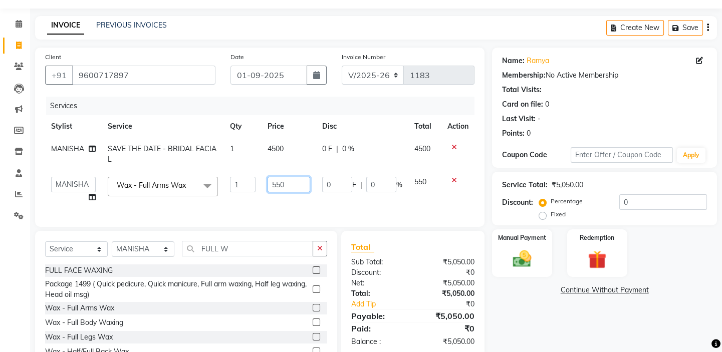
drag, startPoint x: 290, startPoint y: 185, endPoint x: 244, endPoint y: 156, distance: 54.3
click at [245, 156] on tbody "MANISHA SAVE THE DATE - BRIDAL FACIAL 1 4500 0 F | 0 % 4500 BALAJI DIVYA FAMITH…" at bounding box center [259, 173] width 429 height 71
type input "400"
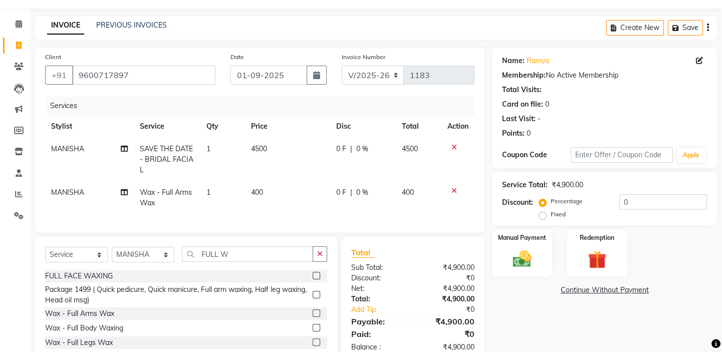
click at [257, 110] on div "Services" at bounding box center [264, 106] width 436 height 19
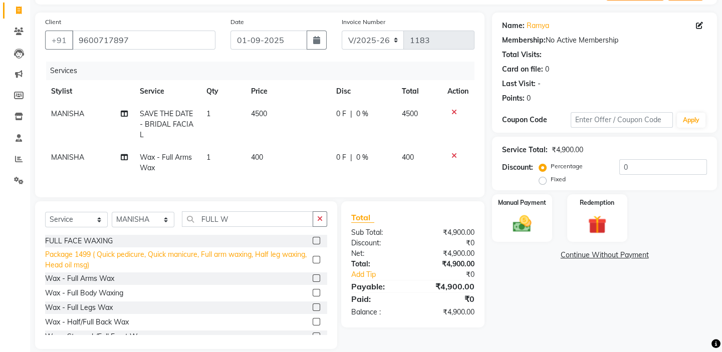
scroll to position [82, 0]
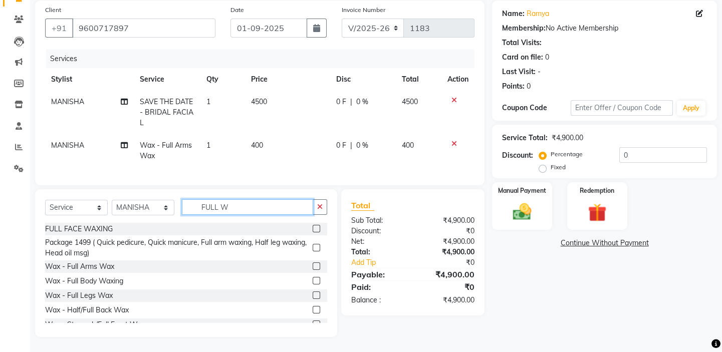
click at [245, 208] on input "FULL W" at bounding box center [247, 207] width 131 height 16
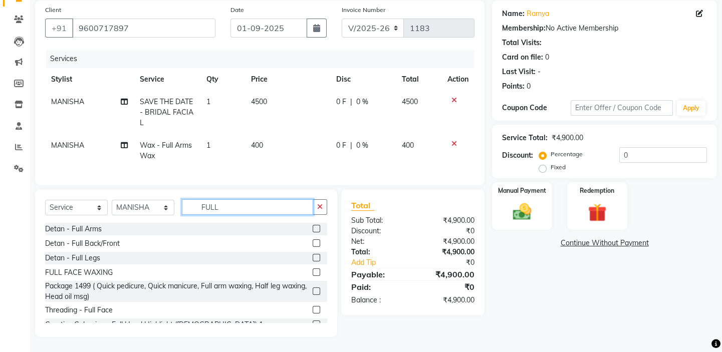
drag, startPoint x: 237, startPoint y: 211, endPoint x: 193, endPoint y: 189, distance: 49.5
click at [194, 189] on div "Select Service Product Membership Package Voucher Prepaid Gift Card Select Styl…" at bounding box center [186, 263] width 302 height 148
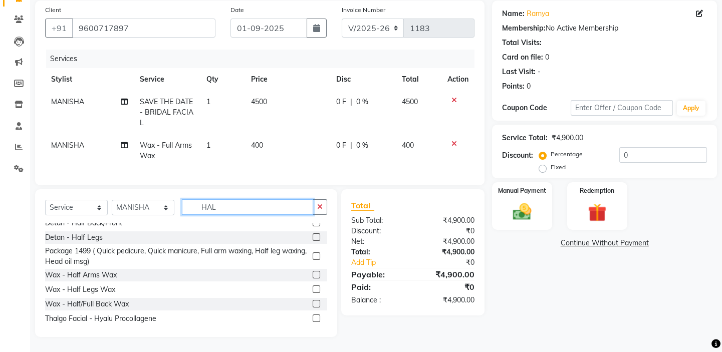
scroll to position [0, 0]
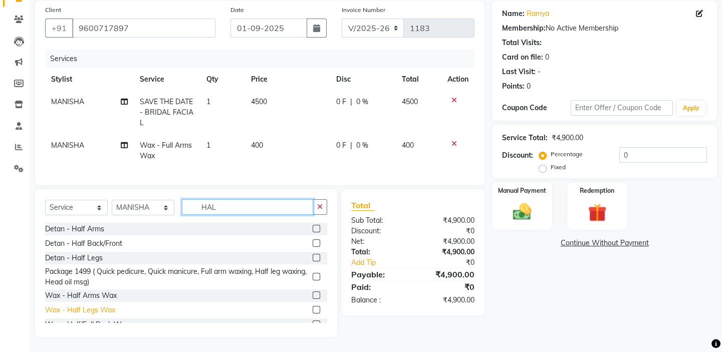
type input "HAL"
click at [93, 309] on div "Wax - Half Legs Wax" at bounding box center [80, 310] width 70 height 11
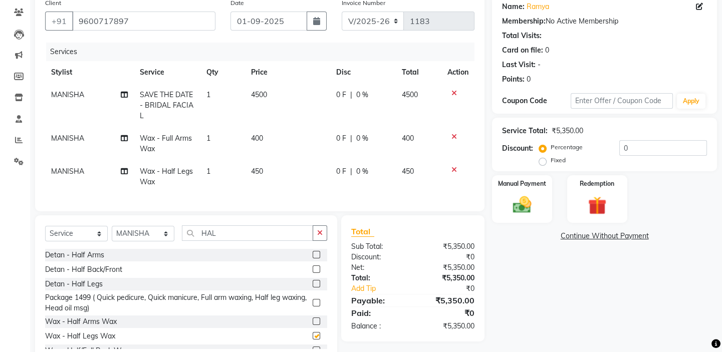
checkbox input "false"
click at [281, 173] on td "450" at bounding box center [287, 176] width 85 height 33
select select "62506"
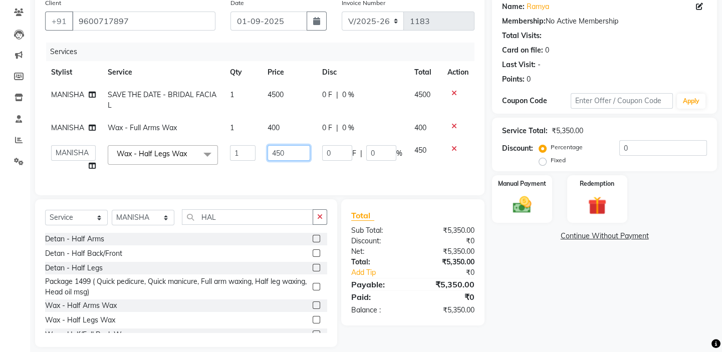
drag, startPoint x: 296, startPoint y: 150, endPoint x: 244, endPoint y: 138, distance: 53.0
click at [249, 140] on tr "BALAJI DIVYA FAMITHA Front Desk ILAKKIYA ISHWARYA Kabilan MANISHA MILLI RAJAN R…" at bounding box center [259, 158] width 429 height 38
type input "400"
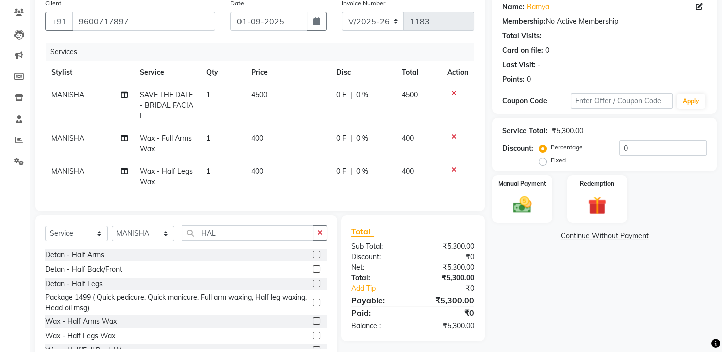
click at [270, 51] on div "Services" at bounding box center [264, 52] width 436 height 19
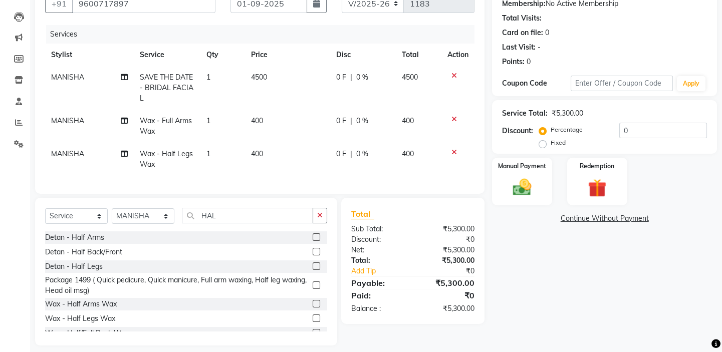
scroll to position [115, 0]
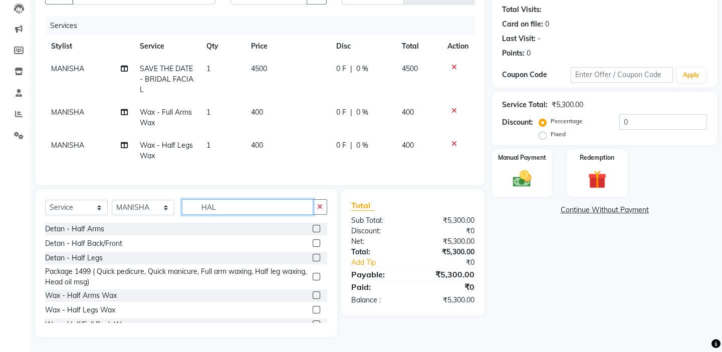
drag, startPoint x: 231, startPoint y: 207, endPoint x: 174, endPoint y: 198, distance: 57.7
click at [180, 199] on div "Select Service Product Membership Package Voucher Prepaid Gift Card Select Styl…" at bounding box center [186, 211] width 282 height 24
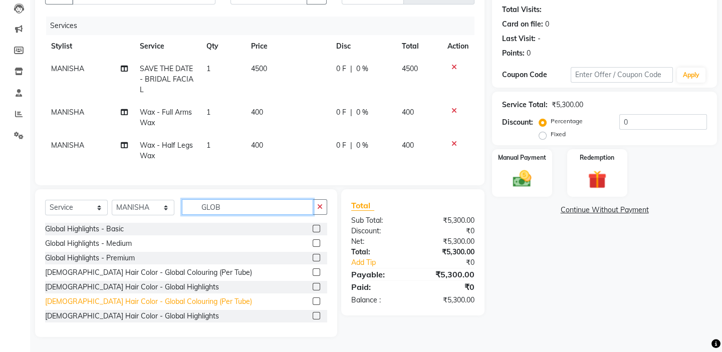
type input "GLOB"
click at [144, 305] on div "Female Hair Color - Global Colouring (Per Tube)" at bounding box center [148, 302] width 207 height 11
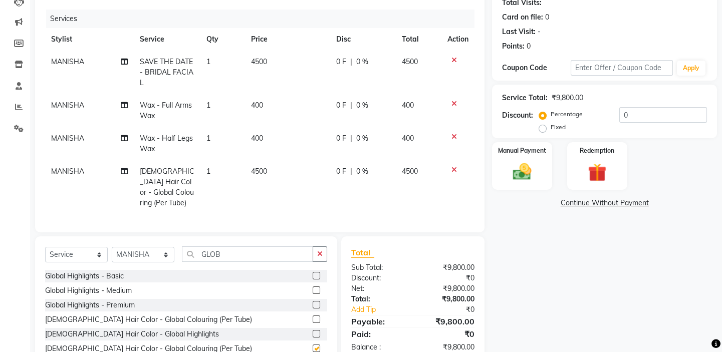
checkbox input "false"
click at [295, 167] on td "4500" at bounding box center [287, 187] width 85 height 54
select select "62506"
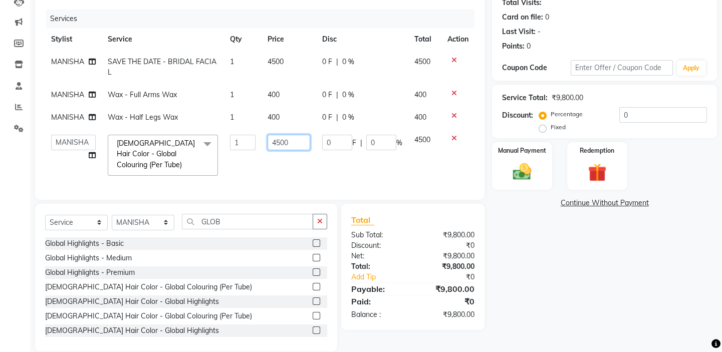
drag, startPoint x: 297, startPoint y: 144, endPoint x: 219, endPoint y: 128, distance: 79.4
click at [220, 128] on tbody "MANISHA SAVE THE DATE - BRIDAL FACIAL 1 4500 0 F | 0 % 4500 MANISHA Wax - Full …" at bounding box center [259, 116] width 429 height 131
type input "3000"
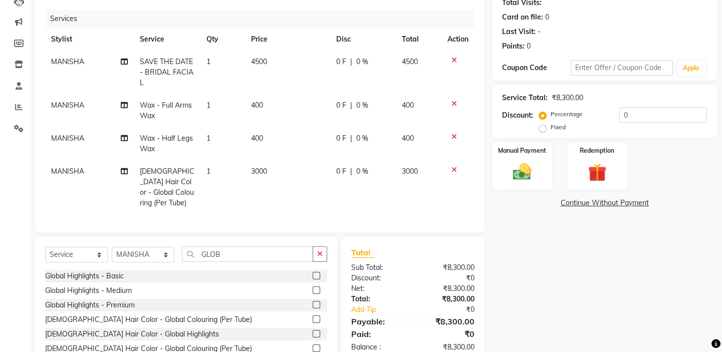
click at [522, 245] on div "Name: Ramya Membership: No Active Membership Total Visits: Card on file: 0 Last…" at bounding box center [608, 172] width 232 height 424
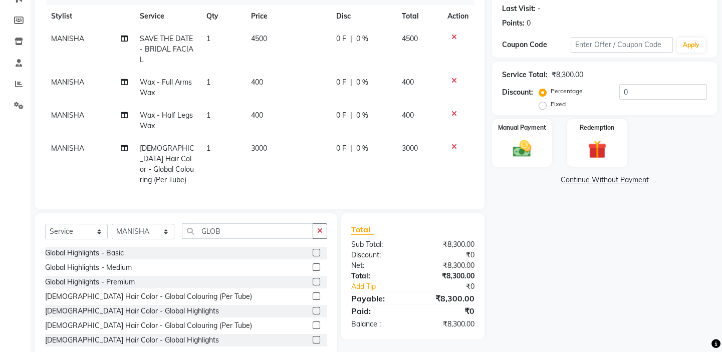
scroll to position [158, 0]
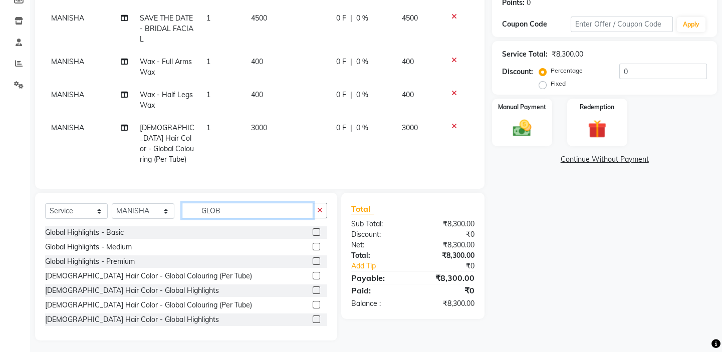
drag, startPoint x: 230, startPoint y: 209, endPoint x: 170, endPoint y: 196, distance: 61.4
click at [183, 198] on div "Select Service Product Membership Package Voucher Prepaid Gift Card Select Styl…" at bounding box center [186, 267] width 302 height 148
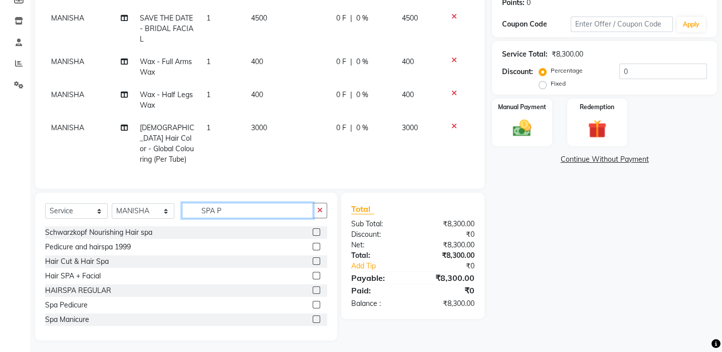
scroll to position [137, 0]
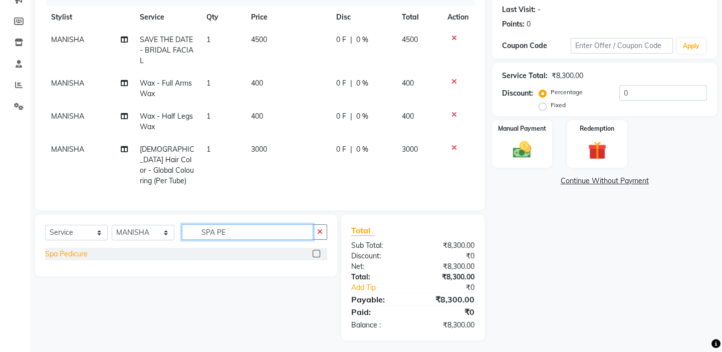
type input "SPA PE"
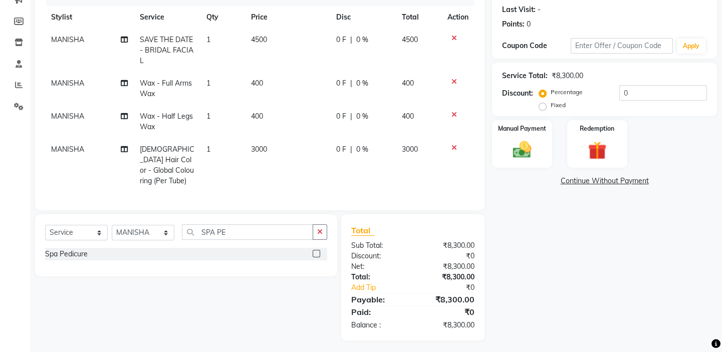
click at [52, 250] on div "Spa Pedicure" at bounding box center [66, 254] width 43 height 11
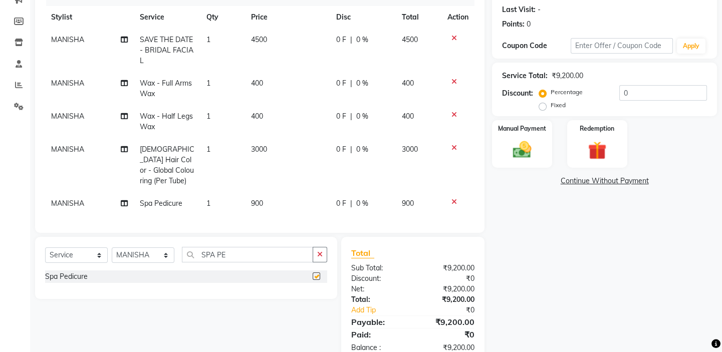
checkbox input "false"
click at [341, 38] on span "0 F" at bounding box center [341, 40] width 10 height 11
select select "62506"
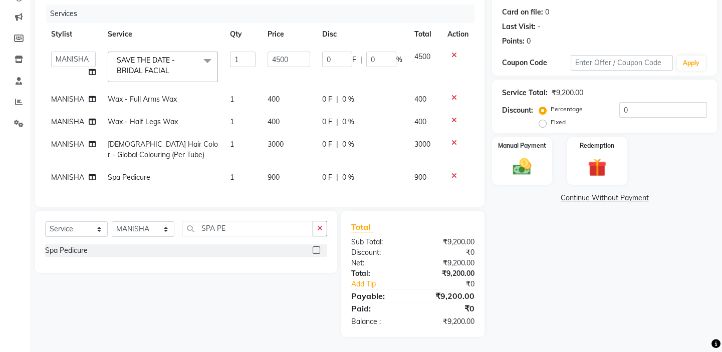
scroll to position [126, 0]
drag, startPoint x: 335, startPoint y: 51, endPoint x: 323, endPoint y: 50, distance: 12.6
click at [324, 52] on input "0" at bounding box center [337, 60] width 30 height 16
type input "200"
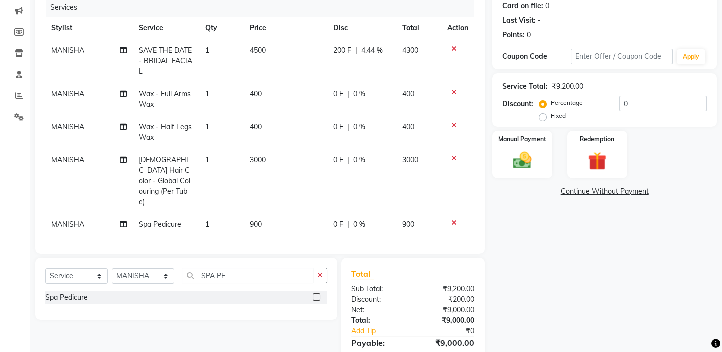
click at [556, 274] on div "Name: Ramya Membership: No Active Membership Total Visits: Card on file: 0 Last…" at bounding box center [608, 166] width 232 height 435
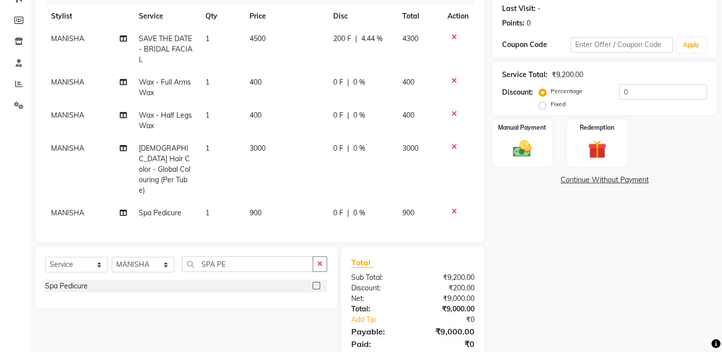
scroll to position [159, 0]
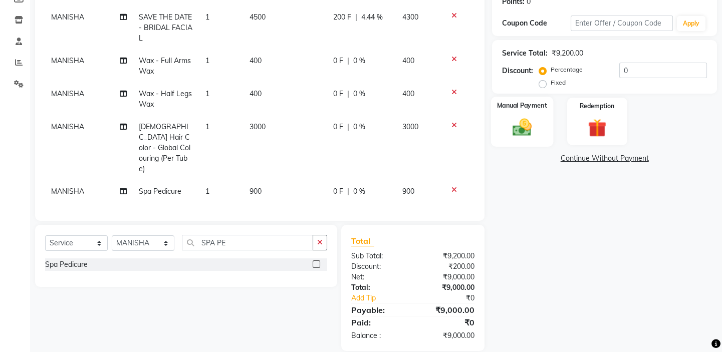
click at [537, 132] on img at bounding box center [522, 127] width 31 height 22
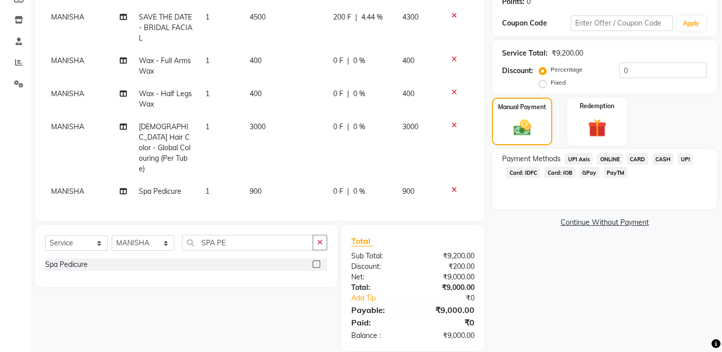
click at [661, 157] on span "CASH" at bounding box center [663, 159] width 22 height 12
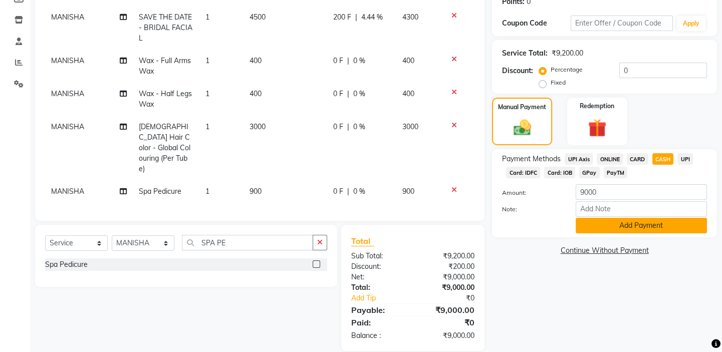
click at [618, 224] on button "Add Payment" at bounding box center [641, 226] width 131 height 16
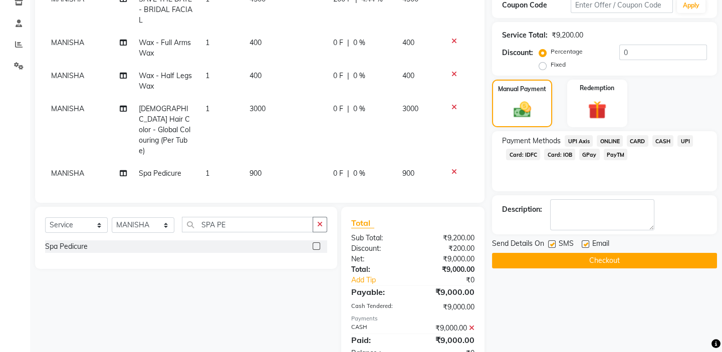
scroll to position [195, 0]
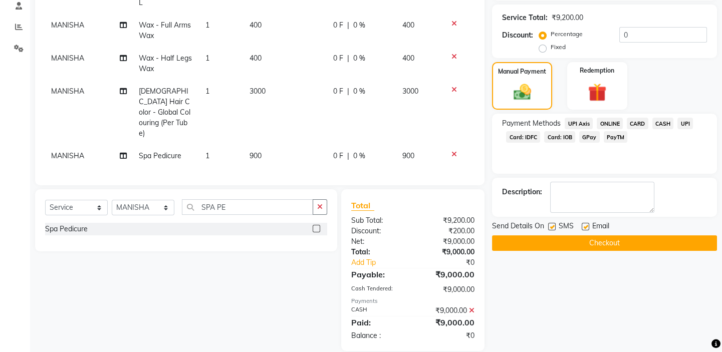
click at [578, 240] on button "Checkout" at bounding box center [604, 243] width 225 height 16
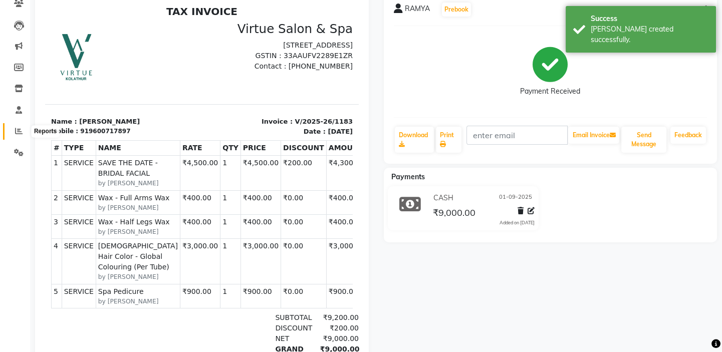
click at [16, 132] on icon at bounding box center [19, 131] width 8 height 8
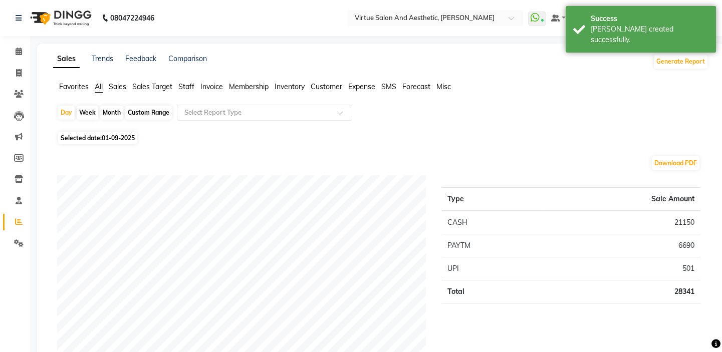
click at [118, 89] on span "Sales" at bounding box center [118, 86] width 18 height 9
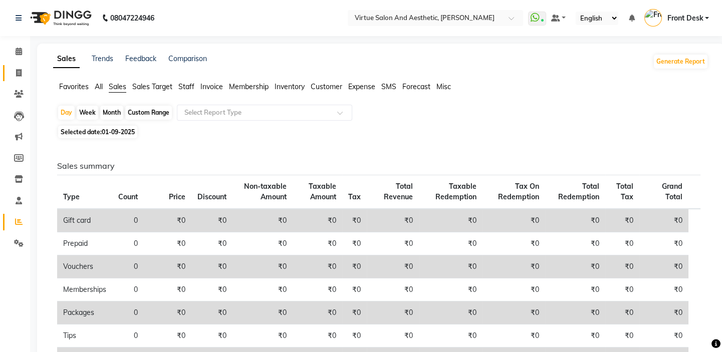
click at [19, 68] on span at bounding box center [19, 74] width 18 height 12
select select "service"
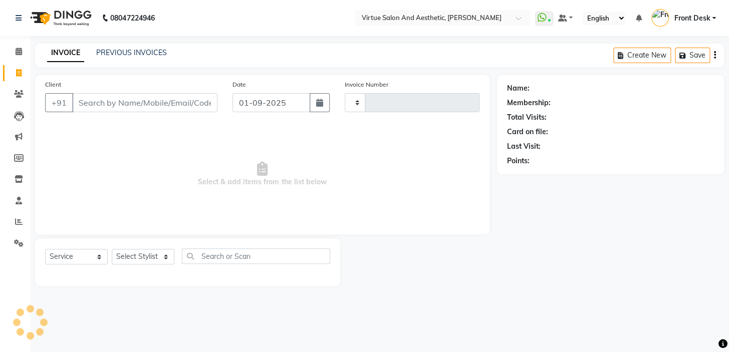
type input "1184"
select select "7053"
click at [132, 53] on link "PREVIOUS INVOICES" at bounding box center [131, 52] width 71 height 9
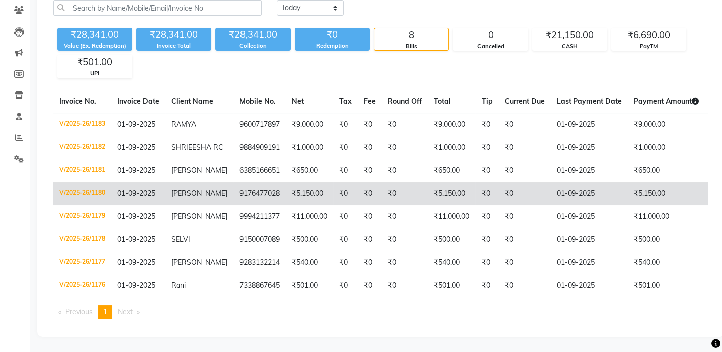
scroll to position [101, 0]
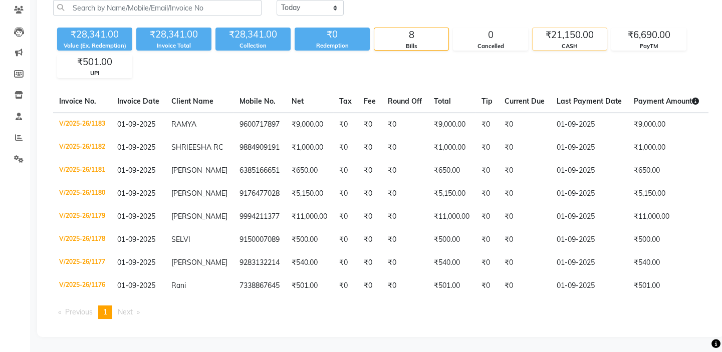
click at [571, 28] on div "₹21,150.00" at bounding box center [570, 35] width 74 height 14
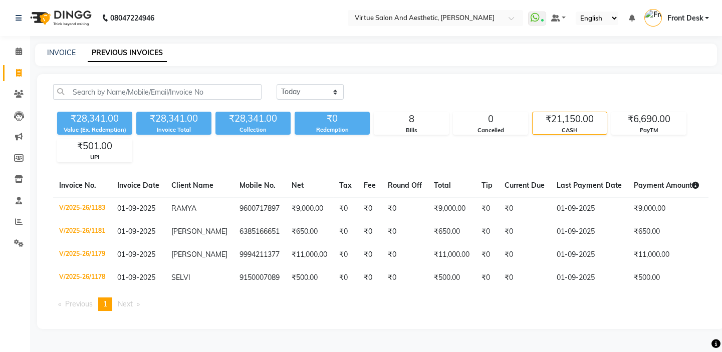
scroll to position [0, 0]
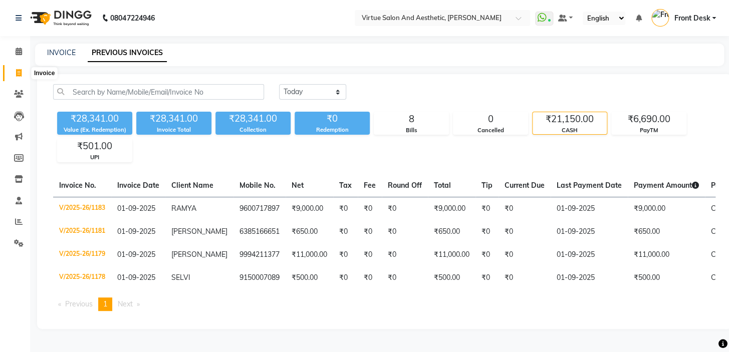
click at [21, 70] on icon at bounding box center [19, 73] width 6 height 8
select select "service"
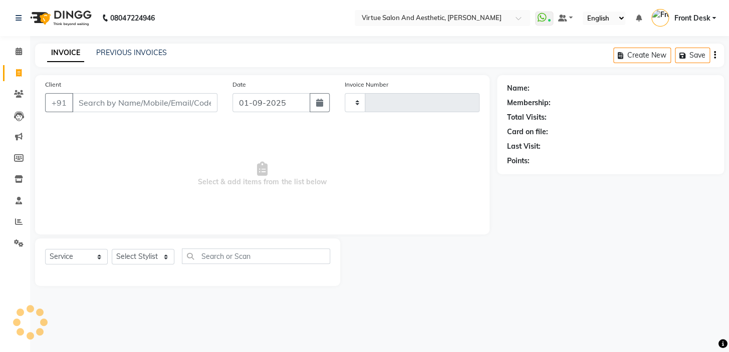
type input "1184"
select select "7053"
click at [127, 50] on link "PREVIOUS INVOICES" at bounding box center [131, 52] width 71 height 9
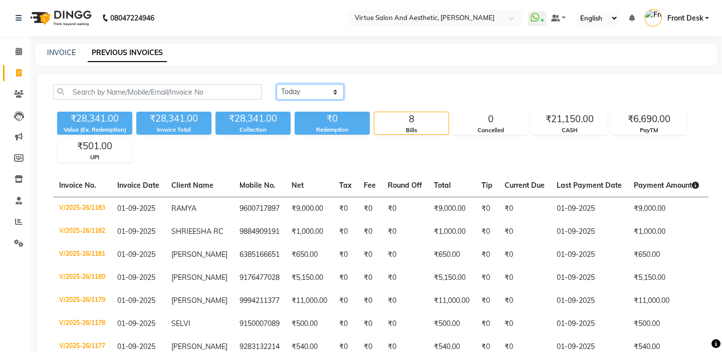
click at [327, 94] on select "Today Yesterday Custom Range" at bounding box center [310, 92] width 67 height 16
select select "yesterday"
click at [277, 84] on select "Today Yesterday Custom Range" at bounding box center [310, 92] width 67 height 16
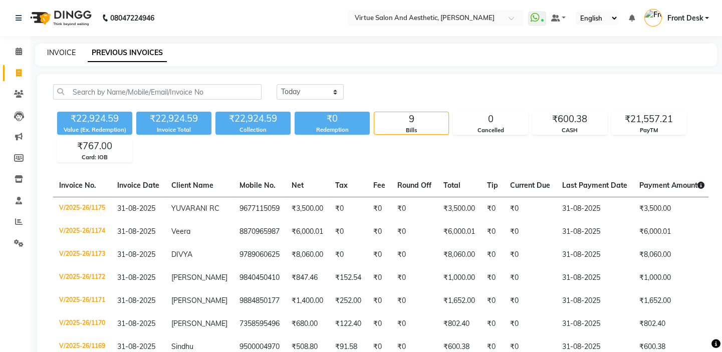
click at [62, 49] on link "INVOICE" at bounding box center [61, 52] width 29 height 9
select select "7053"
select select "service"
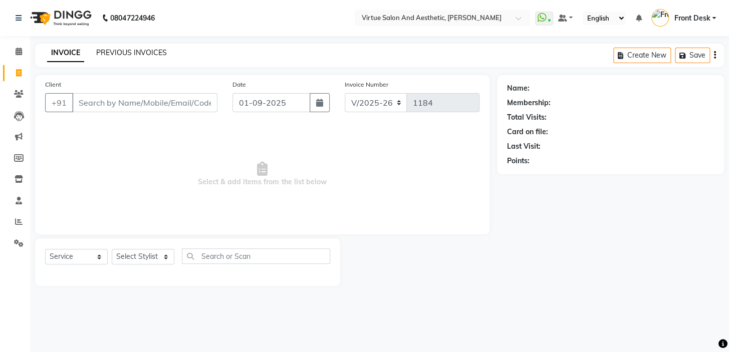
click at [122, 51] on link "PREVIOUS INVOICES" at bounding box center [131, 52] width 71 height 9
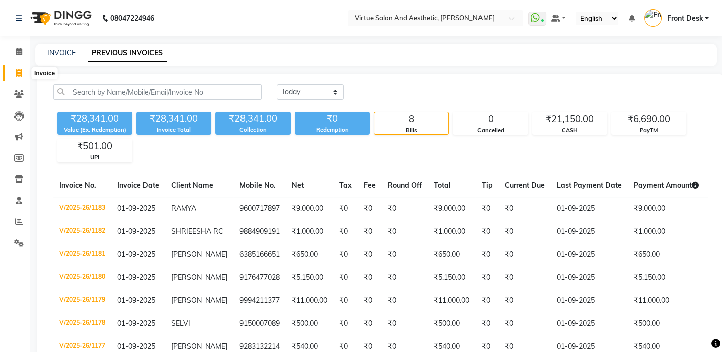
click at [18, 72] on icon at bounding box center [19, 73] width 6 height 8
select select "service"
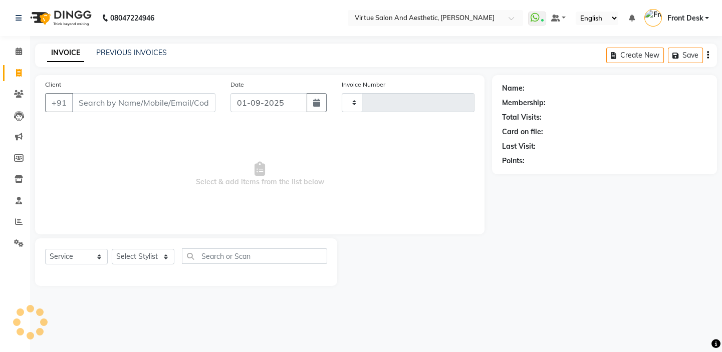
type input "1184"
select select "7053"
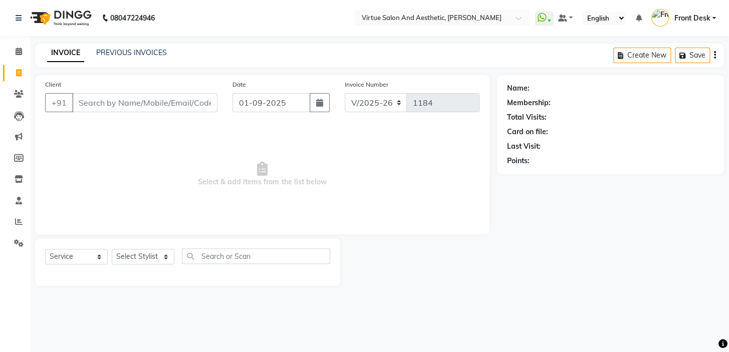
drag, startPoint x: 504, startPoint y: 89, endPoint x: 547, endPoint y: 85, distance: 43.3
click at [540, 86] on div "Name: Membership: Total Visits: Card on file: Last Visit: Points:" at bounding box center [610, 124] width 227 height 99
click at [547, 85] on div "Name:" at bounding box center [610, 88] width 207 height 11
drag, startPoint x: 521, startPoint y: 101, endPoint x: 570, endPoint y: 92, distance: 49.5
click at [554, 96] on div "Name: Membership: Total Visits: Card on file: Last Visit: Points:" at bounding box center [610, 122] width 207 height 87
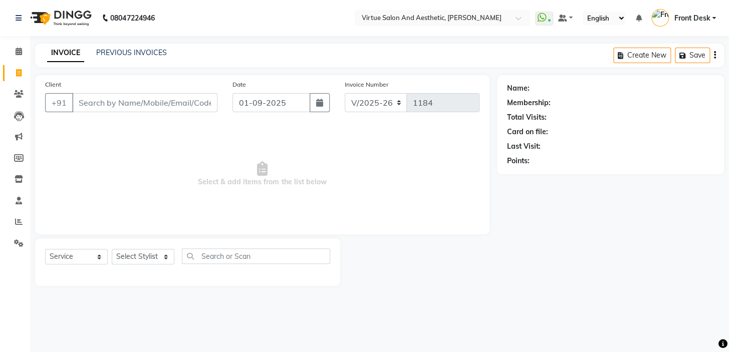
click at [572, 91] on div "Name:" at bounding box center [610, 88] width 207 height 11
drag, startPoint x: 521, startPoint y: 131, endPoint x: 499, endPoint y: 126, distance: 22.7
click at [500, 126] on div "Name: Membership: Total Visits: Card on file: Last Visit: Points:" at bounding box center [610, 124] width 227 height 99
click at [546, 120] on div "Total Visits:" at bounding box center [610, 117] width 207 height 11
drag, startPoint x: 520, startPoint y: 134, endPoint x: 497, endPoint y: 122, distance: 26.0
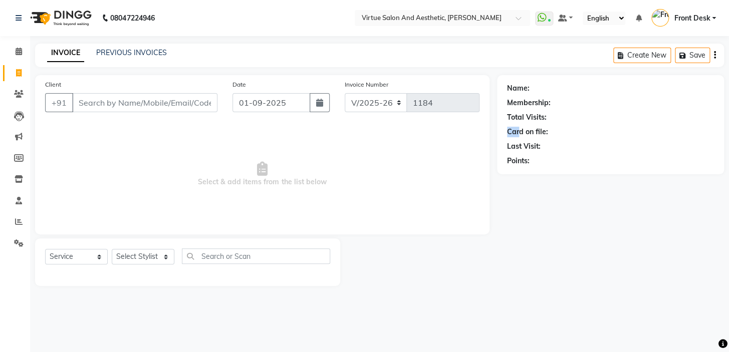
click at [497, 122] on div "Name: Membership: Total Visits: Card on file: Last Visit: Points:" at bounding box center [610, 124] width 227 height 99
click at [530, 120] on div "Total Visits:" at bounding box center [527, 117] width 40 height 11
drag, startPoint x: 518, startPoint y: 133, endPoint x: 504, endPoint y: 129, distance: 14.3
click at [504, 129] on div "Name: Membership: Total Visits: Card on file: Last Visit: Points:" at bounding box center [610, 124] width 227 height 99
click at [509, 125] on div "Name: Membership: Total Visits: Card on file: Last Visit: Points:" at bounding box center [610, 122] width 207 height 87
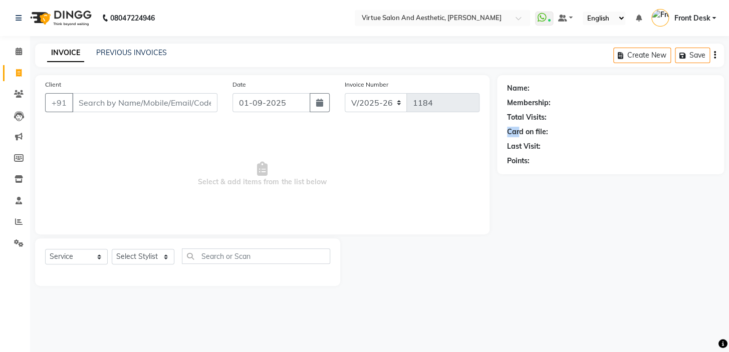
drag, startPoint x: 519, startPoint y: 133, endPoint x: 498, endPoint y: 125, distance: 22.7
click at [499, 125] on div "Name: Membership: Total Visits: Card on file: Last Visit: Points:" at bounding box center [610, 124] width 227 height 99
click at [509, 121] on div "Total Visits:" at bounding box center [527, 117] width 40 height 11
drag, startPoint x: 519, startPoint y: 131, endPoint x: 498, endPoint y: 124, distance: 22.2
click at [498, 124] on div "Name: Membership: Total Visits: Card on file: Last Visit: Points:" at bounding box center [610, 124] width 227 height 99
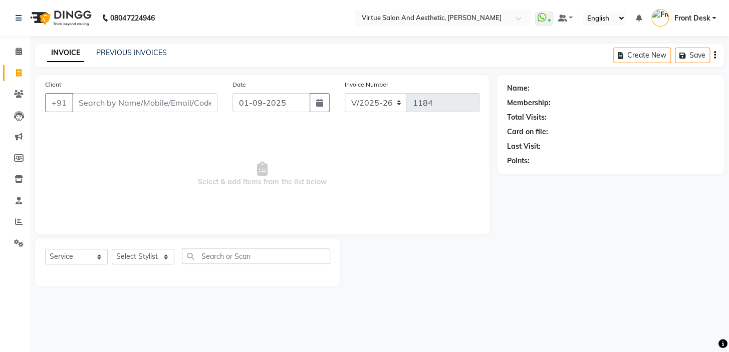
click at [499, 121] on div "Name: Membership: Total Visits: Card on file: Last Visit: Points:" at bounding box center [610, 124] width 227 height 99
drag, startPoint x: 518, startPoint y: 132, endPoint x: 508, endPoint y: 132, distance: 10.0
click at [508, 132] on div "Card on file:" at bounding box center [527, 132] width 41 height 11
click at [507, 132] on div "Card on file:" at bounding box center [527, 132] width 41 height 11
drag, startPoint x: 507, startPoint y: 132, endPoint x: 518, endPoint y: 136, distance: 11.1
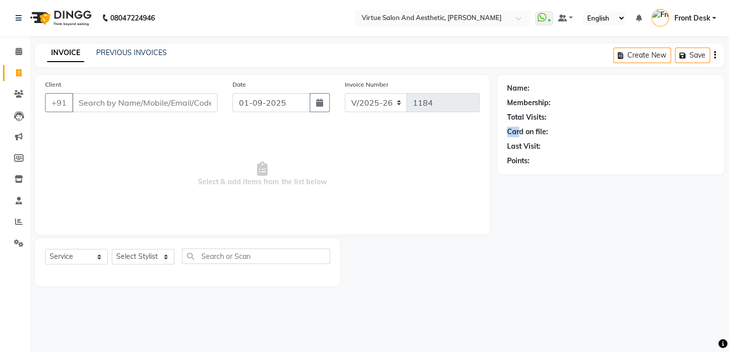
click at [518, 136] on div "Card on file:" at bounding box center [527, 132] width 41 height 11
click at [520, 131] on div "Card on file:" at bounding box center [527, 132] width 41 height 11
drag, startPoint x: 520, startPoint y: 131, endPoint x: 503, endPoint y: 128, distance: 16.9
click at [503, 128] on div "Name: Membership: Total Visits: Card on file: Last Visit: Points:" at bounding box center [610, 124] width 227 height 99
type input "Car"
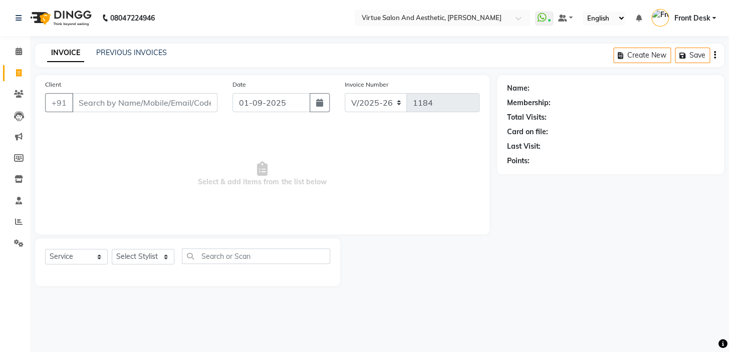
click at [159, 145] on span "Select & add items from the list below" at bounding box center [262, 174] width 434 height 100
drag, startPoint x: 212, startPoint y: 182, endPoint x: 166, endPoint y: 157, distance: 52.5
click at [170, 159] on span "Select & add items from the list below" at bounding box center [262, 174] width 434 height 100
click at [173, 150] on span "Select & add items from the list below" at bounding box center [262, 174] width 434 height 100
drag, startPoint x: 519, startPoint y: 87, endPoint x: 491, endPoint y: 75, distance: 29.6
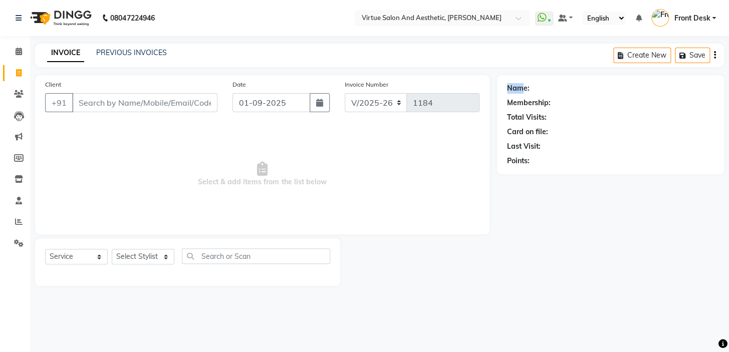
click at [493, 75] on div "Client +91 Date 01-09-2025 Invoice Number V/2025 V/2025-26 1184 Select & add it…" at bounding box center [380, 180] width 704 height 211
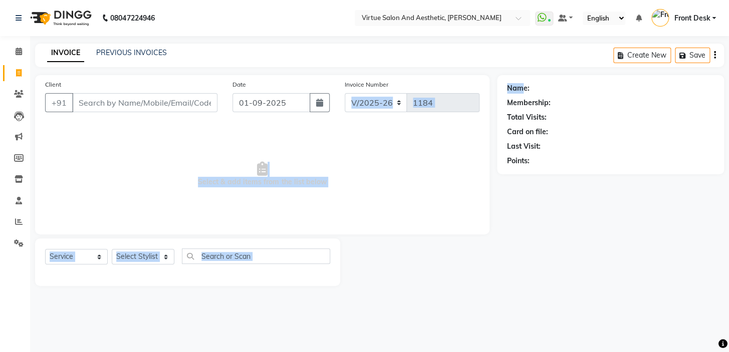
click at [500, 69] on main "INVOICE PREVIOUS INVOICES Create New Save Client +91 Date 01-09-2025 Invoice Nu…" at bounding box center [379, 173] width 699 height 258
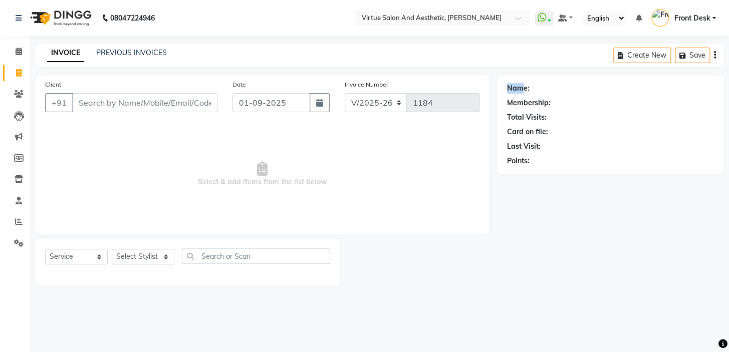
drag, startPoint x: 519, startPoint y: 86, endPoint x: 487, endPoint y: 76, distance: 33.0
click at [489, 80] on div "Client +91 Date 01-09-2025 Invoice Number V/2025 V/2025-26 1184 Select & add it…" at bounding box center [380, 180] width 704 height 211
click at [496, 63] on div "INVOICE PREVIOUS INVOICES Create New Save" at bounding box center [379, 56] width 689 height 24
drag, startPoint x: 521, startPoint y: 87, endPoint x: 507, endPoint y: 70, distance: 22.8
click at [507, 72] on main "INVOICE PREVIOUS INVOICES Create New Save Client +91 Date 01-09-2025 Invoice Nu…" at bounding box center [379, 173] width 699 height 258
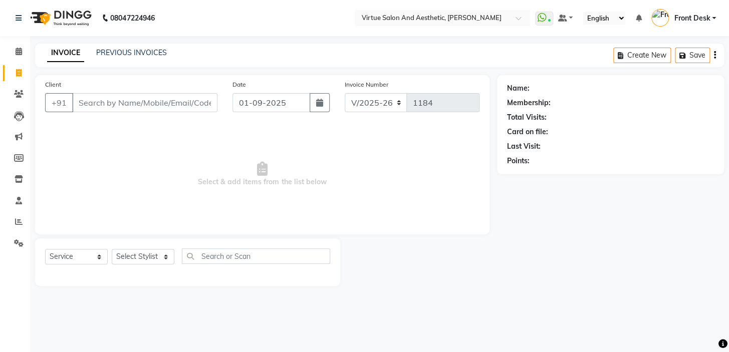
click at [510, 65] on div "INVOICE PREVIOUS INVOICES Create New Save" at bounding box center [379, 56] width 689 height 24
drag, startPoint x: 523, startPoint y: 87, endPoint x: 506, endPoint y: 75, distance: 20.9
click at [508, 79] on div "Name: Membership: Total Visits: Card on file: Last Visit: Points:" at bounding box center [610, 122] width 207 height 87
click at [509, 68] on main "INVOICE PREVIOUS INVOICES Create New Save Client +91 Date 01-09-2025 Invoice Nu…" at bounding box center [379, 173] width 699 height 258
drag, startPoint x: 521, startPoint y: 90, endPoint x: 495, endPoint y: 76, distance: 29.6
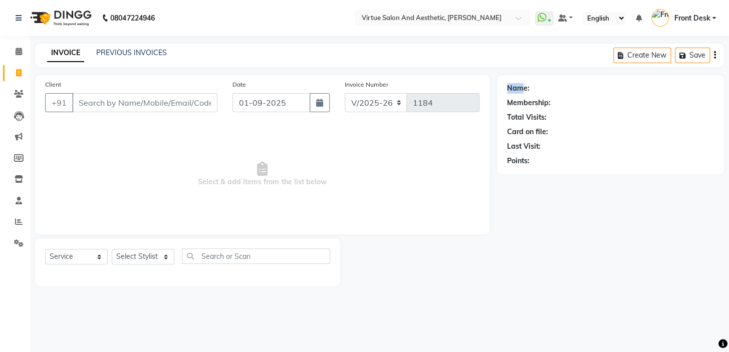
click at [495, 77] on div "Client +91 Date 01-09-2025 Invoice Number V/2025 V/2025-26 1184 Select & add it…" at bounding box center [380, 180] width 704 height 211
click at [504, 65] on div "INVOICE PREVIOUS INVOICES Create New Save" at bounding box center [379, 56] width 689 height 24
drag, startPoint x: 511, startPoint y: 88, endPoint x: 511, endPoint y: 80, distance: 7.5
click at [508, 85] on div "Name:" at bounding box center [518, 88] width 23 height 11
click at [514, 70] on main "INVOICE PREVIOUS INVOICES Create New Save Client +91 Date 01-09-2025 Invoice Nu…" at bounding box center [379, 173] width 699 height 258
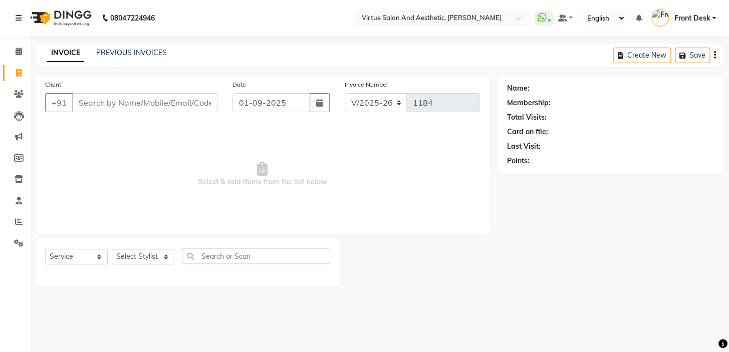
drag, startPoint x: 520, startPoint y: 85, endPoint x: 546, endPoint y: 79, distance: 26.9
click at [542, 82] on div "Name: Membership: Total Visits: Card on file: Last Visit: Points:" at bounding box center [610, 122] width 207 height 87
click at [545, 67] on div "INVOICE PREVIOUS INVOICES Create New Save" at bounding box center [379, 56] width 689 height 24
drag, startPoint x: 528, startPoint y: 90, endPoint x: 521, endPoint y: 83, distance: 9.9
click at [521, 85] on div "Name:" at bounding box center [518, 88] width 23 height 11
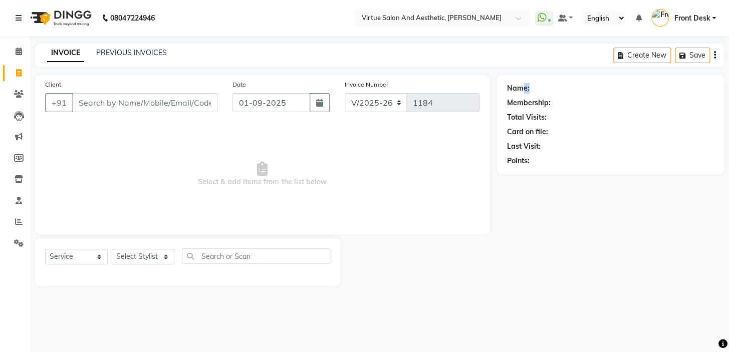
click at [528, 68] on main "INVOICE PREVIOUS INVOICES Create New Save Client +91 Date 01-09-2025 Invoice Nu…" at bounding box center [379, 173] width 699 height 258
click at [525, 86] on div "Name:" at bounding box center [518, 88] width 23 height 11
click at [526, 75] on div "Name: Membership: Total Visits: Card on file: Last Visit: Points:" at bounding box center [610, 124] width 227 height 99
drag, startPoint x: 524, startPoint y: 87, endPoint x: 541, endPoint y: 85, distance: 17.1
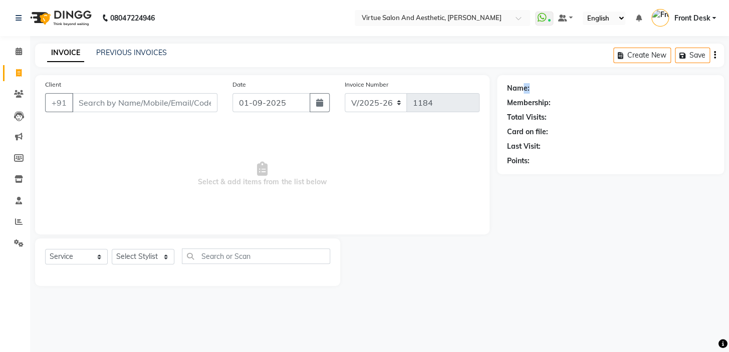
click at [535, 87] on div "Name:" at bounding box center [610, 88] width 207 height 11
click at [542, 84] on div "Name:" at bounding box center [610, 88] width 207 height 11
drag, startPoint x: 527, startPoint y: 88, endPoint x: 507, endPoint y: 82, distance: 20.8
click at [508, 82] on div "Name: Membership: Total Visits: Card on file: Last Visit: Points:" at bounding box center [610, 122] width 207 height 87
click at [514, 63] on div "INVOICE PREVIOUS INVOICES Create New Save" at bounding box center [379, 56] width 689 height 24
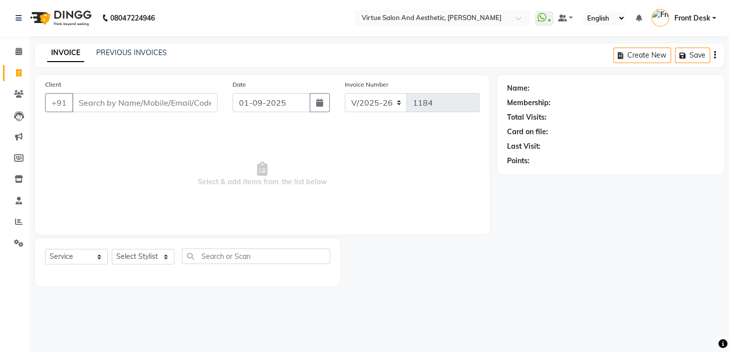
drag, startPoint x: 527, startPoint y: 88, endPoint x: 502, endPoint y: 53, distance: 42.4
click at [505, 70] on main "INVOICE PREVIOUS INVOICES Create New Save Client +91 Date 01-09-2025 Invoice Nu…" at bounding box center [379, 173] width 699 height 258
click at [502, 47] on div "INVOICE PREVIOUS INVOICES Create New Save" at bounding box center [379, 56] width 689 height 24
drag, startPoint x: 526, startPoint y: 87, endPoint x: 502, endPoint y: 74, distance: 27.4
click at [503, 75] on div "Name: Membership: Total Visits: Card on file: Last Visit: Points:" at bounding box center [610, 124] width 227 height 99
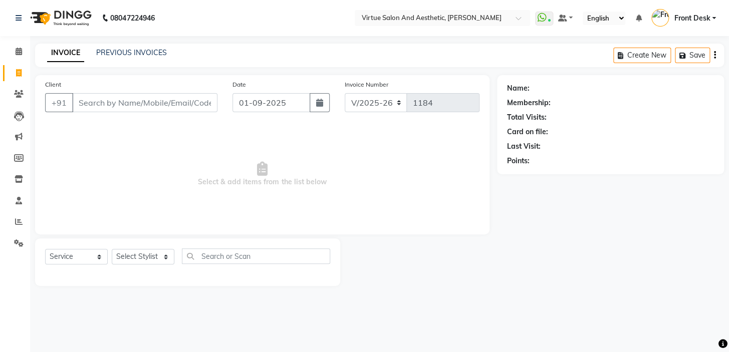
click at [506, 58] on div "INVOICE PREVIOUS INVOICES Create New Save" at bounding box center [379, 56] width 689 height 24
drag, startPoint x: 521, startPoint y: 90, endPoint x: 504, endPoint y: 78, distance: 20.9
click at [506, 79] on div "Name: Membership: Total Visits: Card on file: Last Visit: Points:" at bounding box center [610, 124] width 227 height 99
click at [510, 61] on div "INVOICE PREVIOUS INVOICES Create New Save" at bounding box center [379, 56] width 689 height 24
drag, startPoint x: 515, startPoint y: 89, endPoint x: 502, endPoint y: 76, distance: 18.8
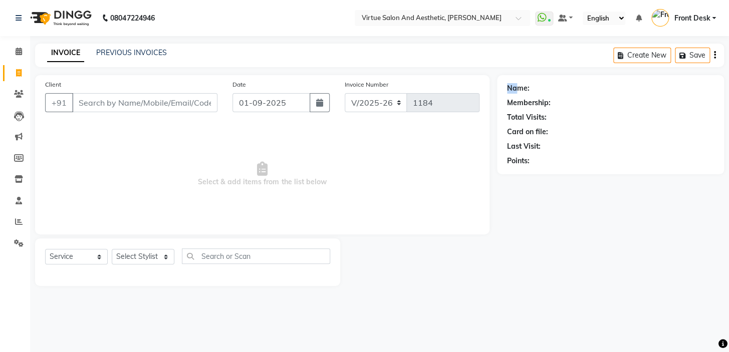
click at [501, 80] on div "Name: Membership: Total Visits: Card on file: Last Visit: Points:" at bounding box center [610, 124] width 227 height 99
click at [506, 65] on div "INVOICE PREVIOUS INVOICES Create New Save" at bounding box center [379, 56] width 689 height 24
drag, startPoint x: 516, startPoint y: 90, endPoint x: 496, endPoint y: 73, distance: 25.9
click at [497, 76] on div "Name: Membership: Total Visits: Card on file: Last Visit: Points:" at bounding box center [614, 180] width 234 height 211
click at [499, 67] on div "INVOICE PREVIOUS INVOICES Create New Save" at bounding box center [379, 56] width 689 height 24
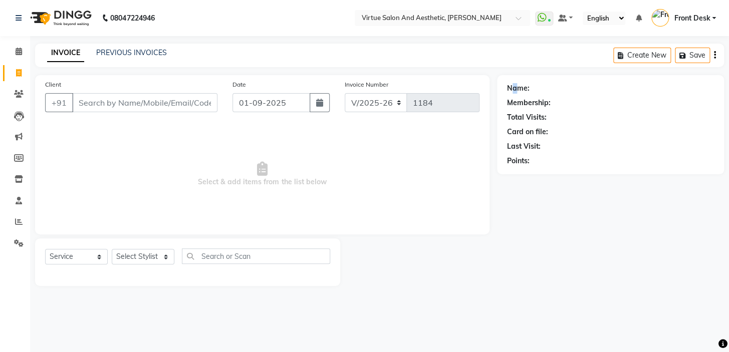
drag, startPoint x: 515, startPoint y: 90, endPoint x: 504, endPoint y: 75, distance: 18.6
click at [504, 80] on div "Name: Membership: Total Visits: Card on file: Last Visit: Points:" at bounding box center [610, 124] width 227 height 99
click at [505, 70] on main "INVOICE PREVIOUS INVOICES Create New Save Client +91 Date 01-09-2025 Invoice Nu…" at bounding box center [379, 173] width 699 height 258
drag, startPoint x: 511, startPoint y: 89, endPoint x: 522, endPoint y: 85, distance: 11.6
click at [518, 89] on div "Name:" at bounding box center [518, 88] width 23 height 11
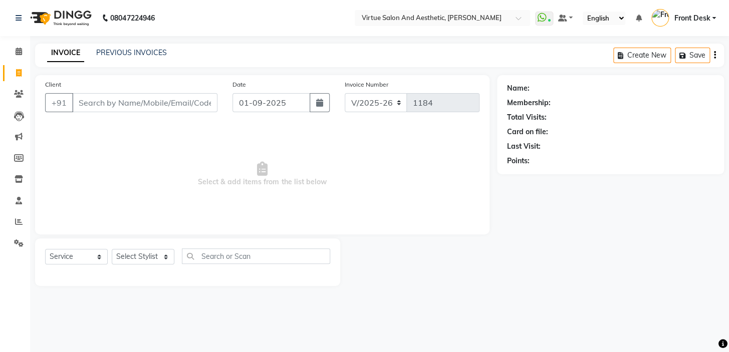
drag, startPoint x: 529, startPoint y: 60, endPoint x: 529, endPoint y: 69, distance: 9.0
click at [529, 63] on div "INVOICE PREVIOUS INVOICES Create New Save" at bounding box center [379, 56] width 689 height 24
drag, startPoint x: 521, startPoint y: 85, endPoint x: 533, endPoint y: 81, distance: 12.8
click at [531, 85] on div "Name:" at bounding box center [610, 88] width 207 height 11
click at [529, 61] on div "INVOICE PREVIOUS INVOICES Create New Save" at bounding box center [379, 56] width 689 height 24
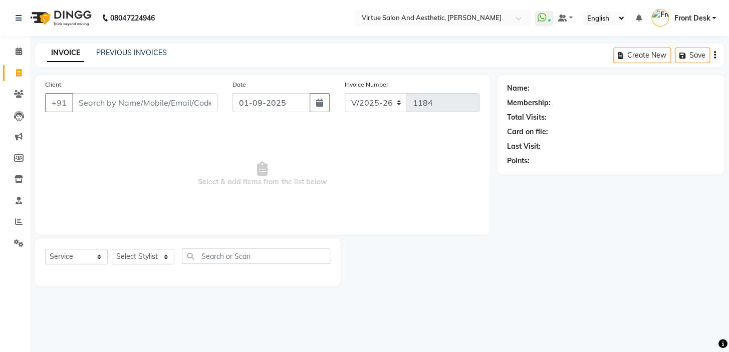
drag
click at [509, 80] on div "Name: Membership: Total Visits: Card on file: Last Visit: Points:" at bounding box center [610, 122] width 207 height 87
click at [511, 70] on main "INVOICE PREVIOUS INVOICES Create New Save Client +91 Date 01-09-2025 Invoice Nu…" at bounding box center [379, 173] width 699 height 258
click at [526, 84] on div "Name:" at bounding box center [518, 88] width 23 height 11
click at [527, 74] on main "INVOICE PREVIOUS INVOICES Create New Save Client +91 Date 01-09-2025 Invoice Nu…" at bounding box center [379, 173] width 699 height 258
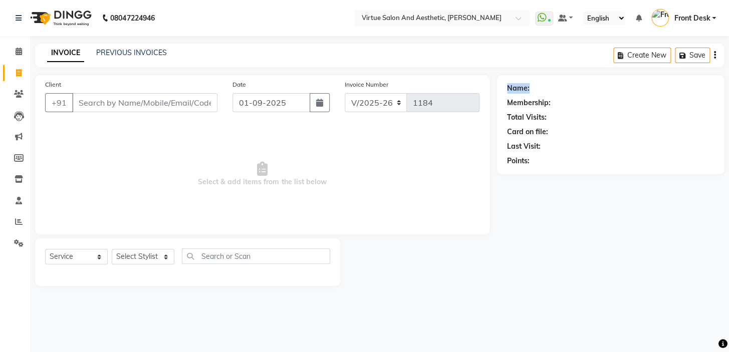
click at [535, 84] on div "Name: Membership: Total Visits: Card on file: Last Visit: Points:" at bounding box center [610, 124] width 227 height 99
click at [532, 70] on main "INVOICE PREVIOUS INVOICES Create New Save Client +91 Date 01-09-2025 Invoice Nu…" at bounding box center [379, 173] width 699 height 258
click at [537, 82] on div "Name: Membership: Total Visits: Card on file: Last Visit: Points:" at bounding box center [610, 122] width 207 height 87
click at [535, 64] on div "INVOICE PREVIOUS INVOICES Create New Save" at bounding box center [379, 56] width 689 height 24
click at [528, 82] on div "Name: Membership: Total Visits: Card on file: Last Visit: Points:" at bounding box center [610, 122] width 207 height 87
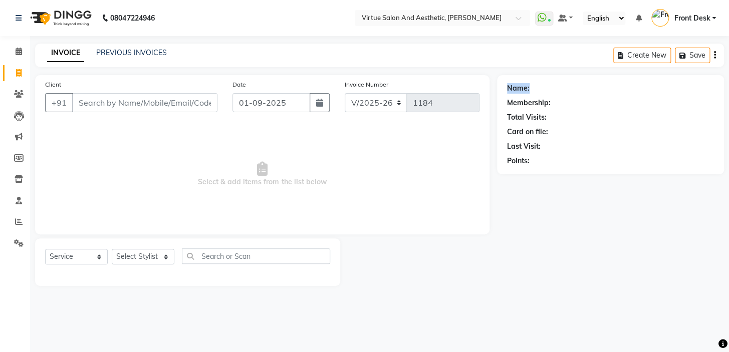
click at [534, 71] on main "INVOICE PREVIOUS INVOICES Create New Save Client +91 Date 01-09-2025 Invoice Nu…" at bounding box center [379, 173] width 699 height 258
click at [399, 203] on span "Select & add items from the list below" at bounding box center [262, 174] width 434 height 100
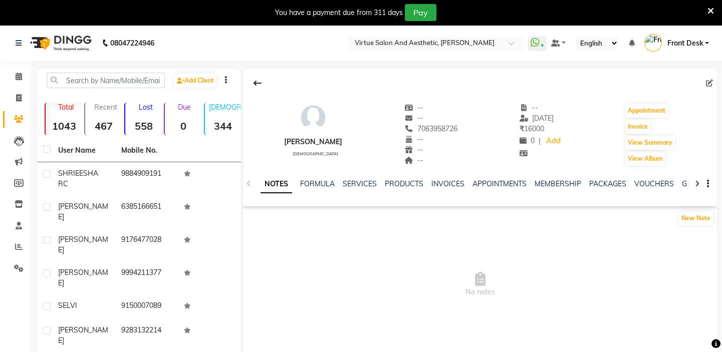
click at [355, 189] on div "NOTES FORMULA SERVICES PRODUCTS INVOICES APPOINTMENTS MEMBERSHIP PACKAGES VOUCH…" at bounding box center [468, 188] width 415 height 19
click at [363, 180] on link "SERVICES" at bounding box center [360, 183] width 34 height 9
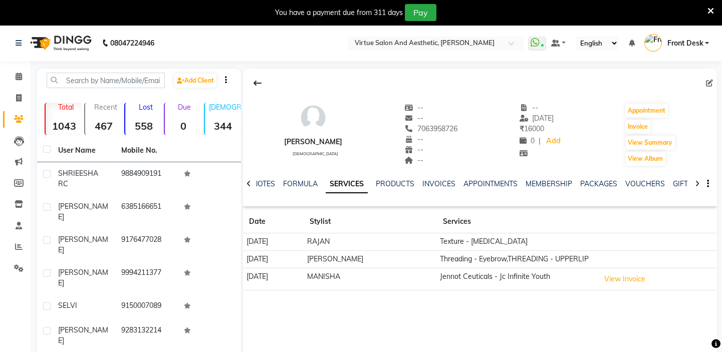
drag, startPoint x: 601, startPoint y: 288, endPoint x: 647, endPoint y: 296, distance: 46.7
click at [647, 296] on div "[PERSON_NAME] [DEMOGRAPHIC_DATA] -- -- 7063958726 -- -- -- -- [DATE] ₹ 16000 0 …" at bounding box center [480, 184] width 474 height 230
drag, startPoint x: 582, startPoint y: 245, endPoint x: 636, endPoint y: 302, distance: 78.3
click at [636, 302] on div "[PERSON_NAME] [DEMOGRAPHIC_DATA] -- -- 7063958726 -- -- -- -- [DATE] ₹ 16000 0 …" at bounding box center [480, 219] width 474 height 301
click at [479, 308] on div "[PERSON_NAME] [DEMOGRAPHIC_DATA] -- -- 7063958726 -- -- -- -- [DATE] ₹ 16000 0 …" at bounding box center [480, 219] width 474 height 301
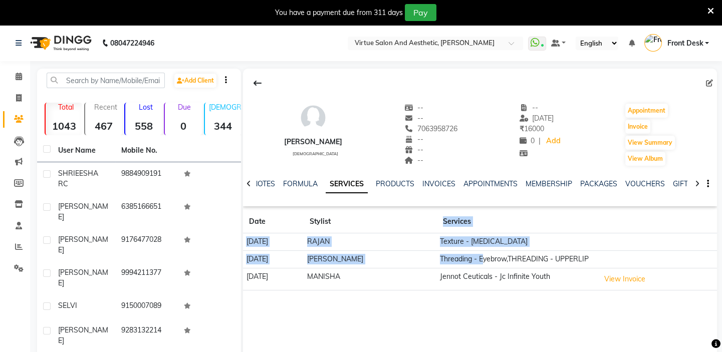
drag, startPoint x: 435, startPoint y: 211, endPoint x: 482, endPoint y: 267, distance: 72.9
click at [482, 267] on table "Date Stylist Services [DATE] RAJAN Texture - [MEDICAL_DATA] [DATE] [PERSON_NAME…" at bounding box center [480, 250] width 474 height 80
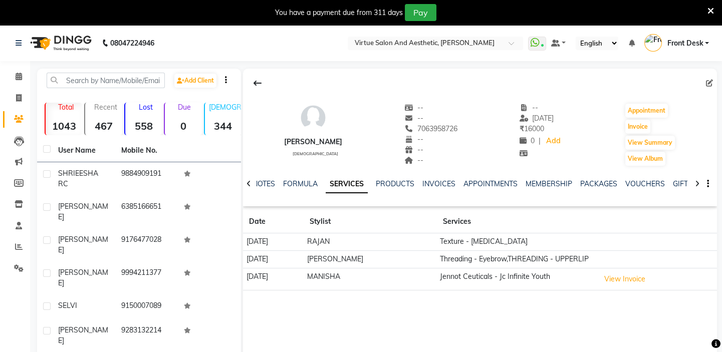
click at [303, 204] on div "[PERSON_NAME] [DEMOGRAPHIC_DATA] -- -- 7063958726 -- -- -- -- [DATE] ₹ 16000 0 …" at bounding box center [480, 138] width 474 height 138
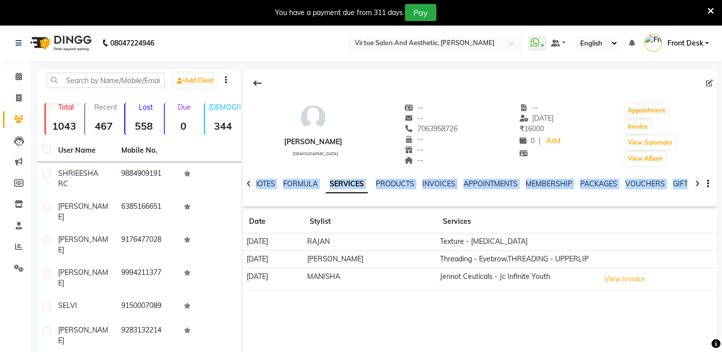
drag, startPoint x: 261, startPoint y: 205, endPoint x: 672, endPoint y: 276, distance: 417.4
click at [672, 276] on div "[PERSON_NAME] [DEMOGRAPHIC_DATA] -- -- 7063958726 -- -- -- -- [DATE] ₹ 16000 0 …" at bounding box center [480, 184] width 474 height 230
click at [556, 301] on div "[PERSON_NAME] [DEMOGRAPHIC_DATA] -- -- 7063958726 -- -- -- -- [DATE] ₹ 16000 0 …" at bounding box center [480, 219] width 474 height 301
click at [498, 300] on div "[PERSON_NAME] [DEMOGRAPHIC_DATA] -- -- 7063958726 -- -- -- -- [DATE] ₹ 16000 0 …" at bounding box center [480, 219] width 474 height 301
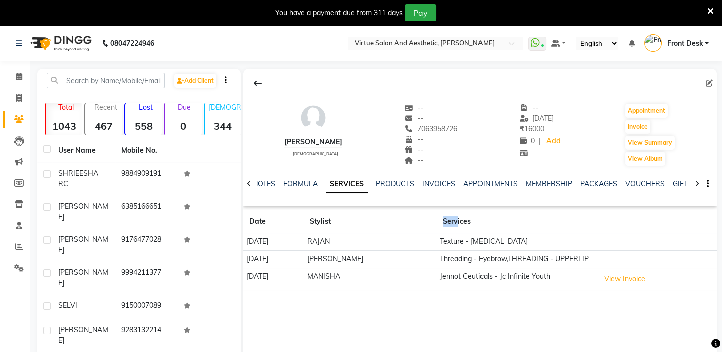
drag, startPoint x: 456, startPoint y: 223, endPoint x: 433, endPoint y: 211, distance: 26.4
click at [433, 211] on tr "Date Stylist Services" at bounding box center [480, 221] width 474 height 23
click at [434, 210] on th "Stylist" at bounding box center [370, 221] width 133 height 23
drag, startPoint x: 458, startPoint y: 221, endPoint x: 475, endPoint y: 220, distance: 17.1
click at [472, 220] on th "Services" at bounding box center [517, 221] width 160 height 23
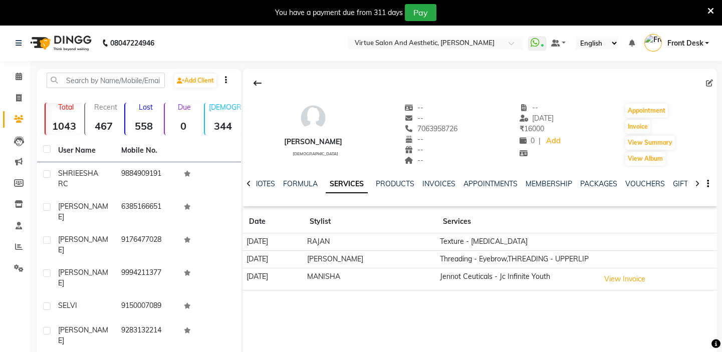
drag, startPoint x: 451, startPoint y: 222, endPoint x: 445, endPoint y: 217, distance: 7.5
click at [445, 217] on th "Services" at bounding box center [517, 221] width 160 height 23
click at [455, 212] on th "Services" at bounding box center [517, 221] width 160 height 23
drag, startPoint x: 453, startPoint y: 222, endPoint x: 441, endPoint y: 215, distance: 13.8
click at [445, 216] on th "Services" at bounding box center [517, 221] width 160 height 23
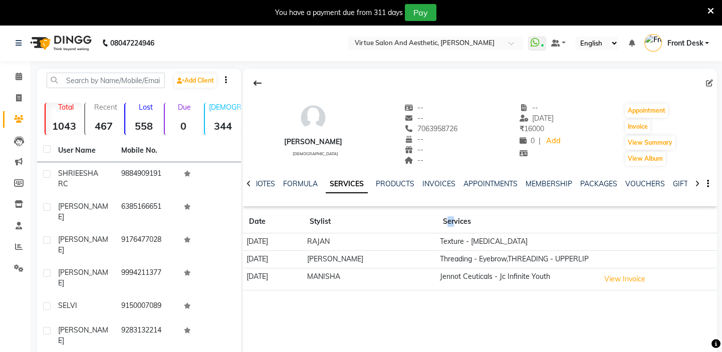
click at [444, 211] on th "Services" at bounding box center [517, 221] width 160 height 23
drag, startPoint x: 453, startPoint y: 221, endPoint x: 431, endPoint y: 213, distance: 23.9
click at [432, 213] on tr "Date Stylist Services" at bounding box center [480, 221] width 474 height 23
click at [462, 202] on div "[PERSON_NAME] [DEMOGRAPHIC_DATA] -- -- 7063958726 -- -- -- -- [DATE] ₹ 16000 0 …" at bounding box center [480, 138] width 474 height 138
drag, startPoint x: 457, startPoint y: 221, endPoint x: 476, endPoint y: 222, distance: 19.0
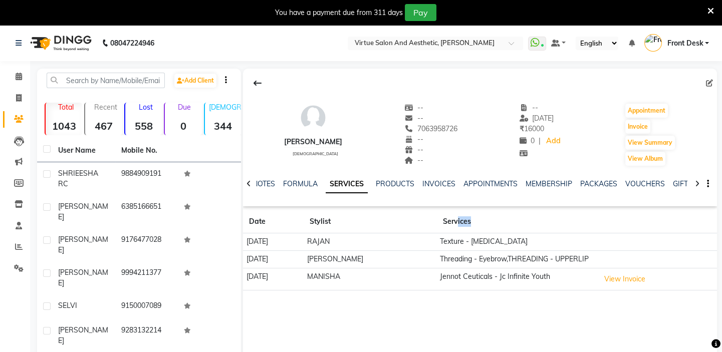
click at [473, 225] on th "Services" at bounding box center [517, 221] width 160 height 23
click at [478, 209] on div "[PERSON_NAME] [DEMOGRAPHIC_DATA] -- -- 7063958726 -- -- -- -- [DATE] ₹ 16000 0 …" at bounding box center [480, 184] width 474 height 230
click at [461, 221] on th "Services" at bounding box center [517, 221] width 160 height 23
drag, startPoint x: 458, startPoint y: 221, endPoint x: 478, endPoint y: 224, distance: 19.9
click at [478, 225] on th "Services" at bounding box center [517, 221] width 160 height 23
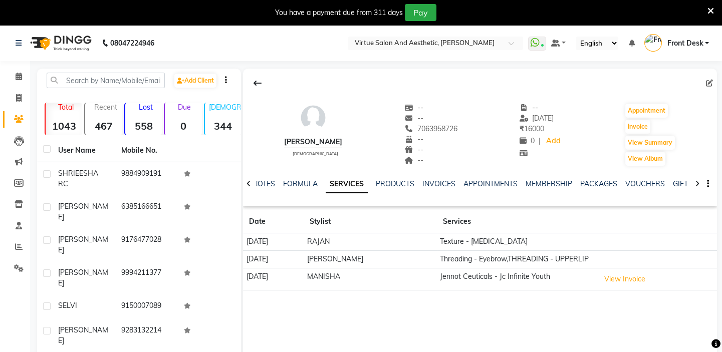
click at [476, 208] on div "[PERSON_NAME] [DEMOGRAPHIC_DATA] -- -- 7063958726 -- -- -- -- [DATE] ₹ 16000 0 …" at bounding box center [480, 184] width 474 height 230
drag, startPoint x: 451, startPoint y: 223, endPoint x: 439, endPoint y: 220, distance: 12.3
click at [440, 220] on th "Services" at bounding box center [517, 221] width 160 height 23
click at [442, 210] on th "Services" at bounding box center [517, 221] width 160 height 23
drag, startPoint x: 463, startPoint y: 221, endPoint x: 485, endPoint y: 219, distance: 21.6
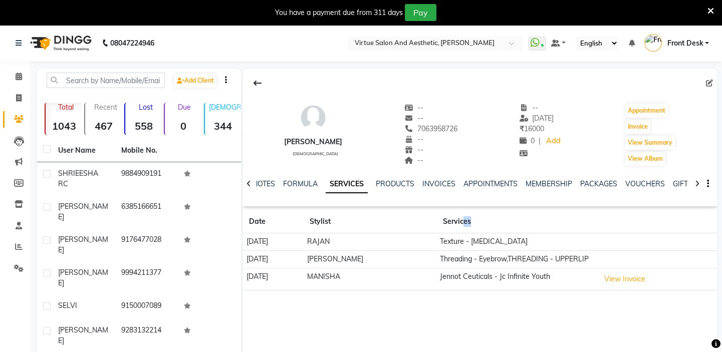
click at [479, 224] on th "Services" at bounding box center [517, 221] width 160 height 23
click at [486, 217] on th "Services" at bounding box center [517, 221] width 160 height 23
click at [406, 181] on link "PRODUCTS" at bounding box center [395, 183] width 39 height 9
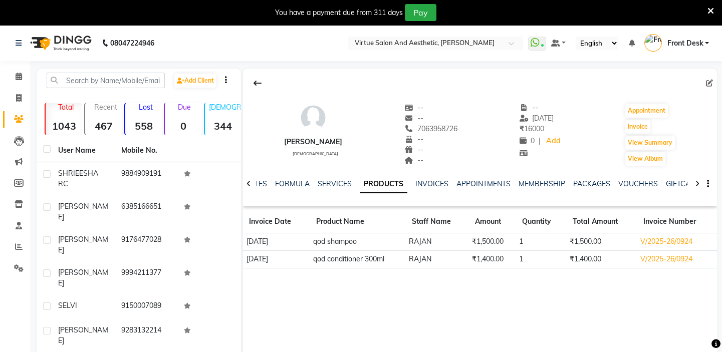
click at [715, 340] on icon at bounding box center [715, 344] width 9 height 9
click at [635, 303] on div "[PERSON_NAME] [DEMOGRAPHIC_DATA] -- -- 7063958726 -- -- -- -- [DATE] ₹ 16000 0 …" at bounding box center [480, 219] width 474 height 301
click at [716, 340] on icon at bounding box center [715, 344] width 9 height 9
